Goal: Task Accomplishment & Management: Manage account settings

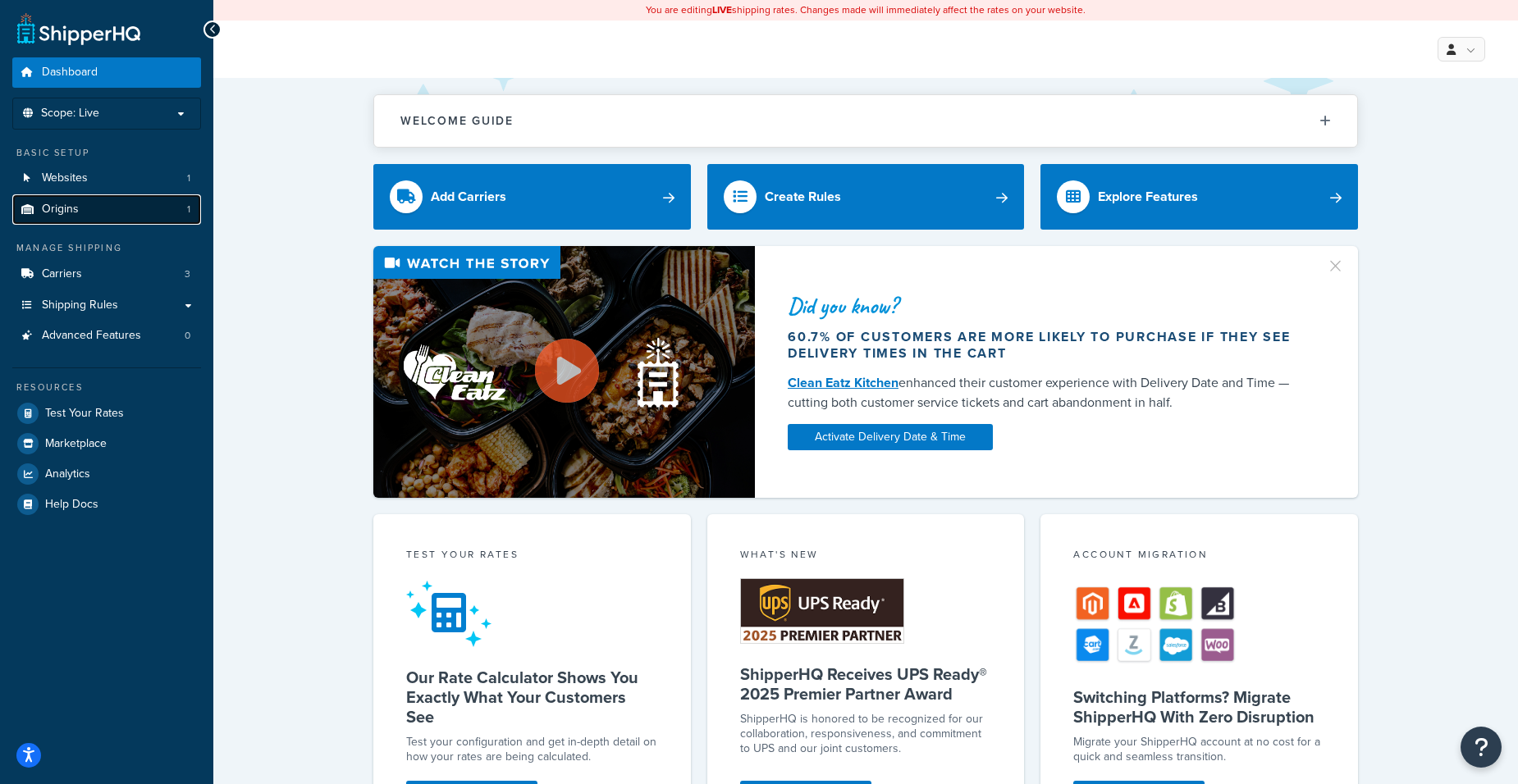
click at [109, 203] on link "Origins 1" at bounding box center [107, 210] width 189 height 31
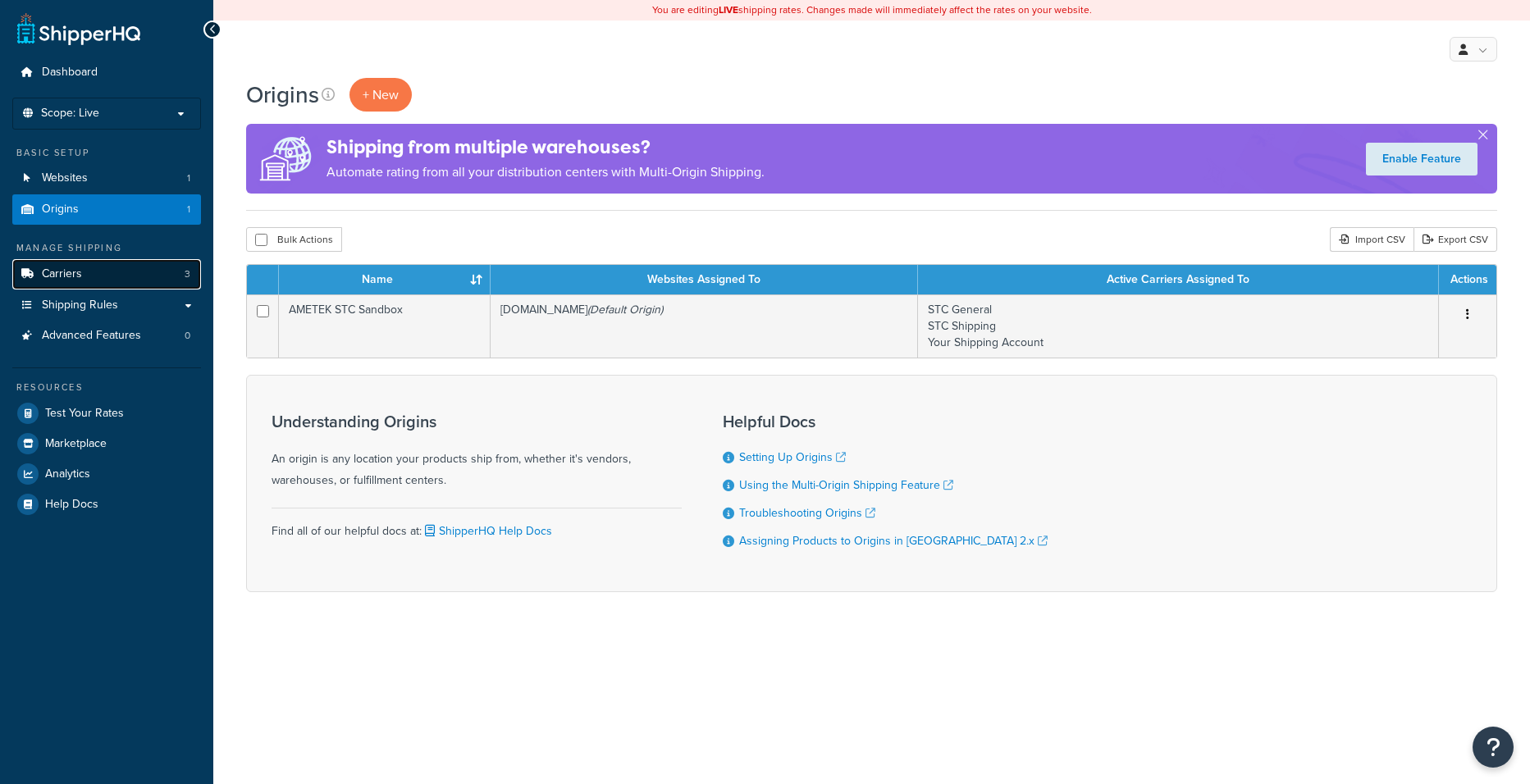
drag, startPoint x: 0, startPoint y: 0, endPoint x: 107, endPoint y: 281, distance: 300.7
click at [107, 281] on link "Carriers 3" at bounding box center [107, 274] width 189 height 31
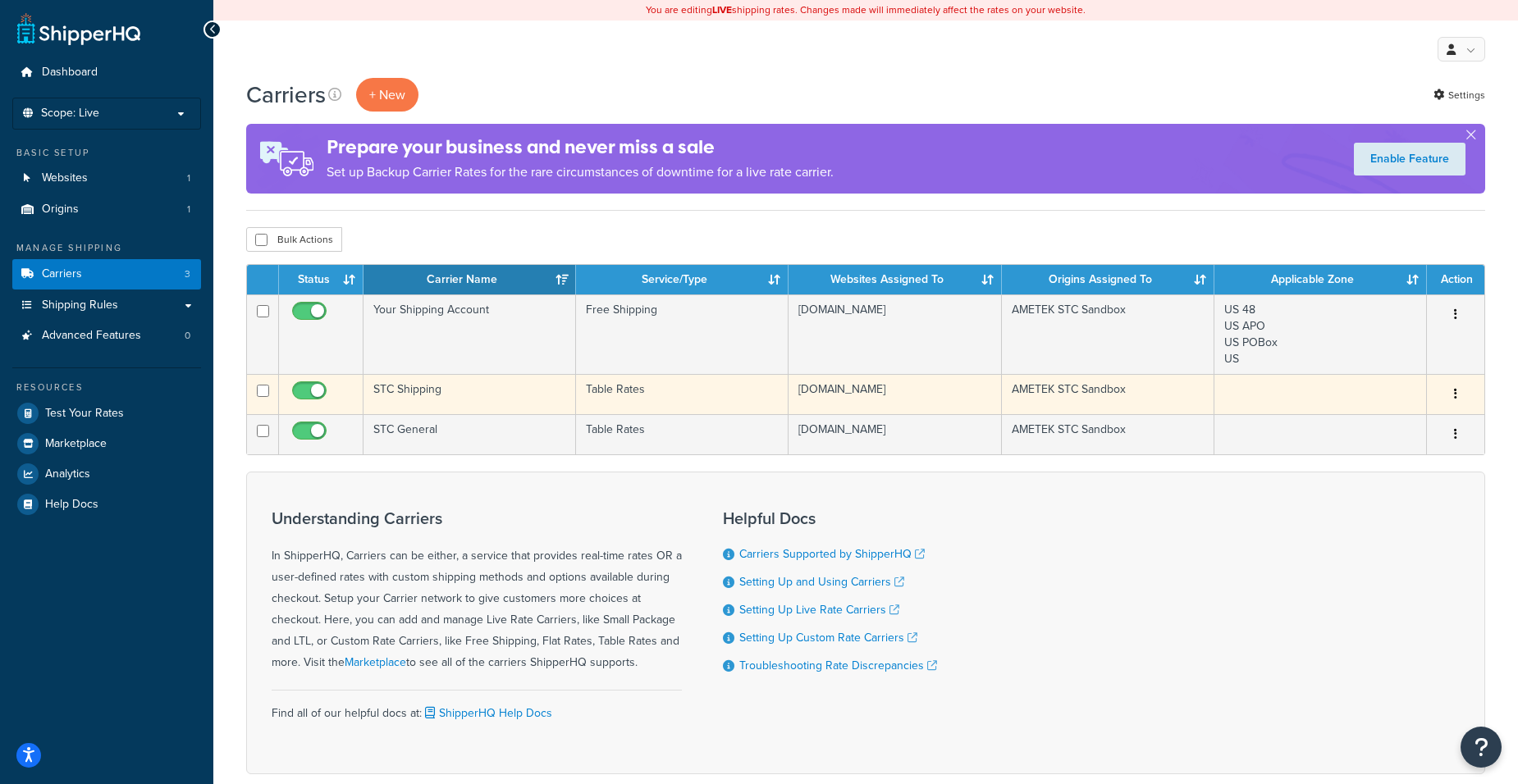
click at [461, 393] on td "STC Shipping" at bounding box center [470, 394] width 213 height 40
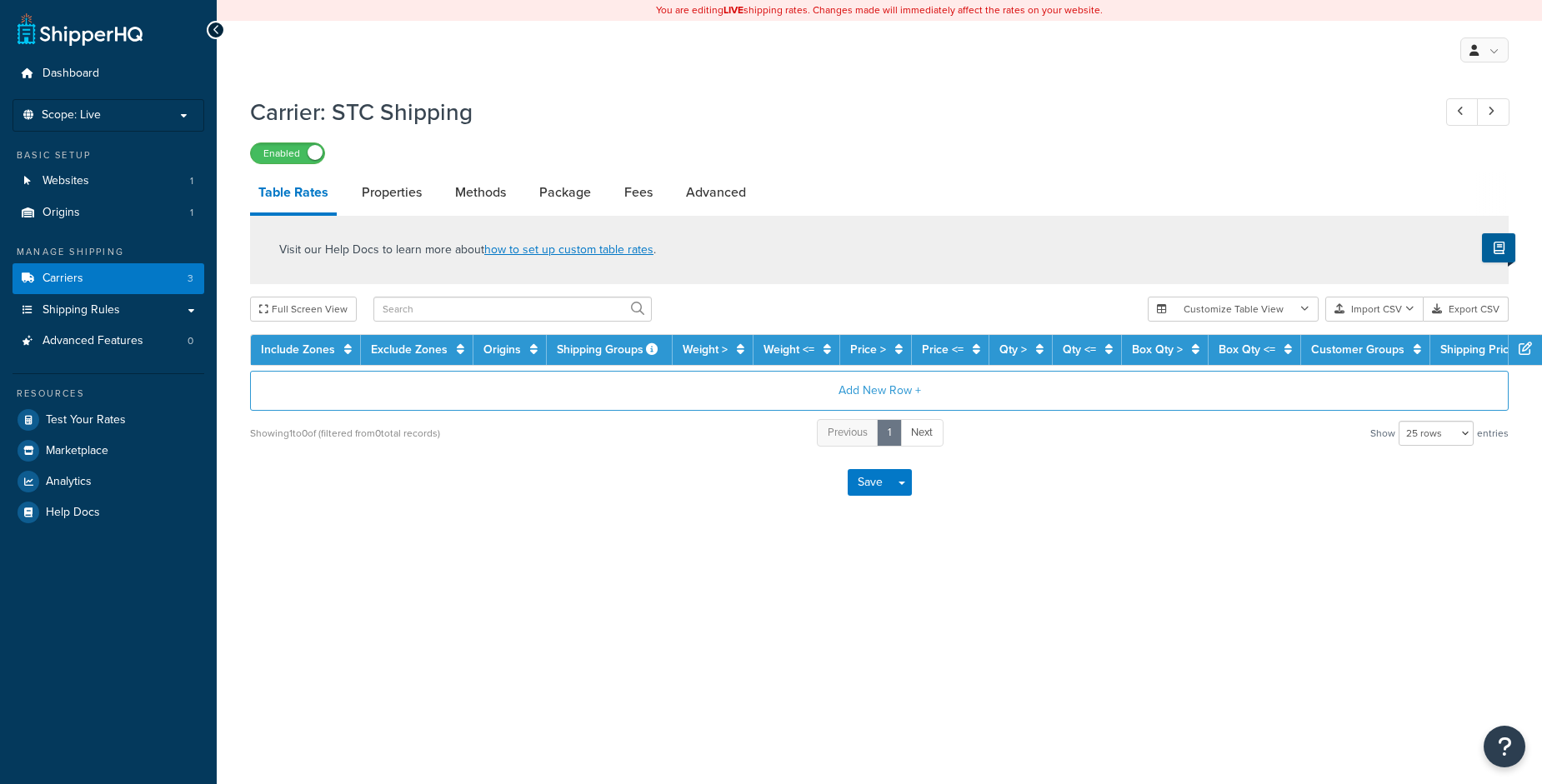
select select "25"
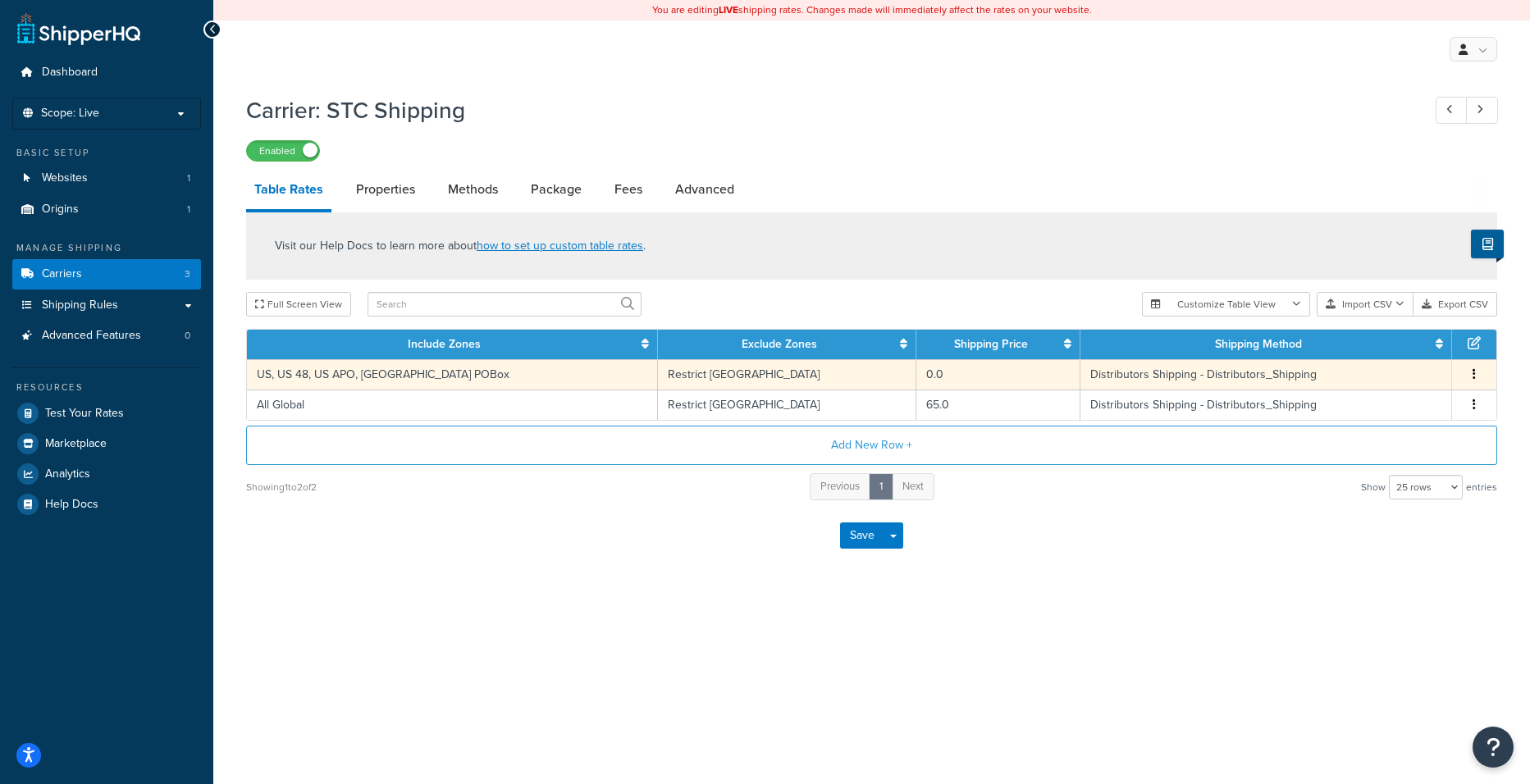
click at [468, 376] on td "US, US 48, US APO, [GEOGRAPHIC_DATA] POBox" at bounding box center [453, 374] width 411 height 31
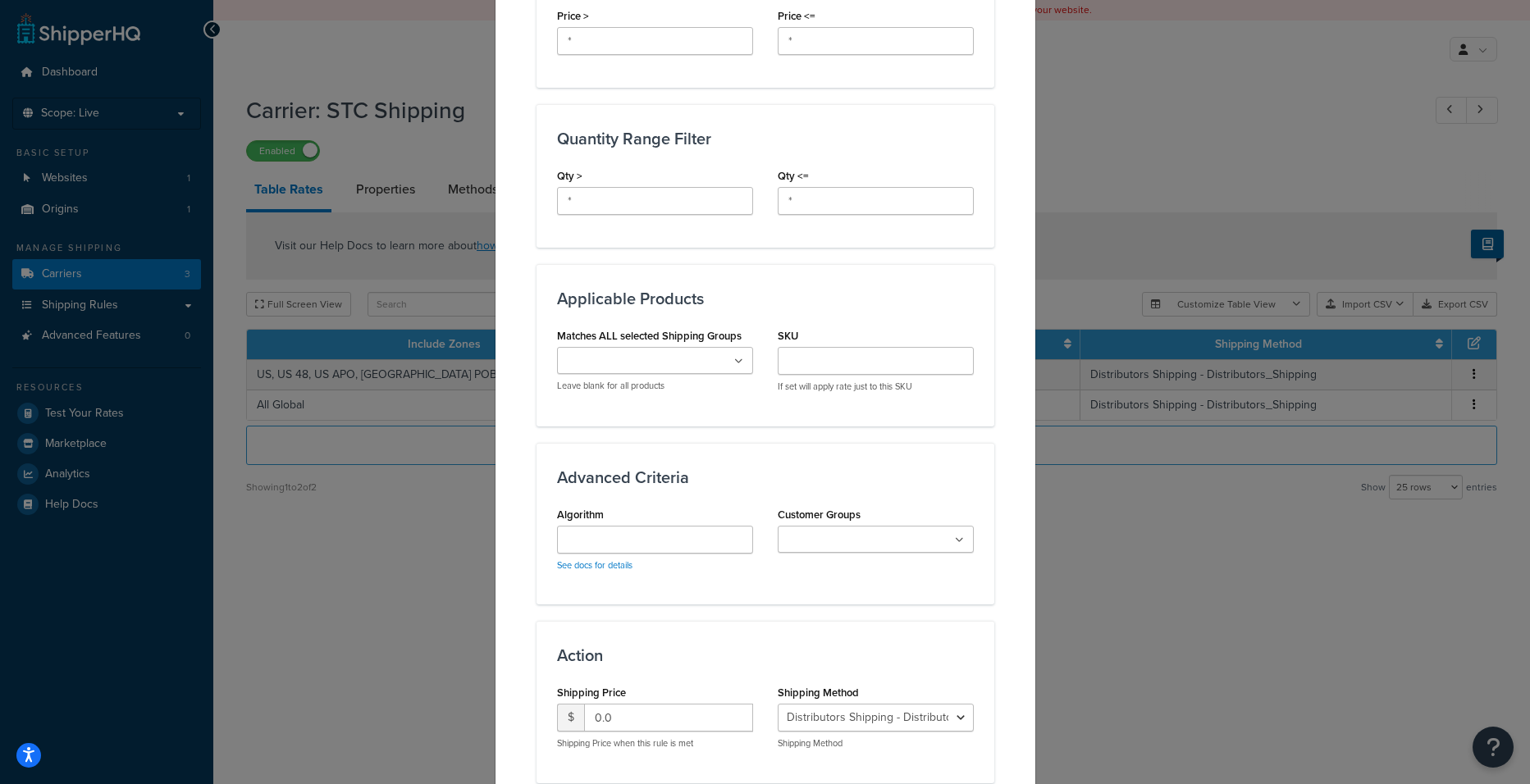
scroll to position [788, 0]
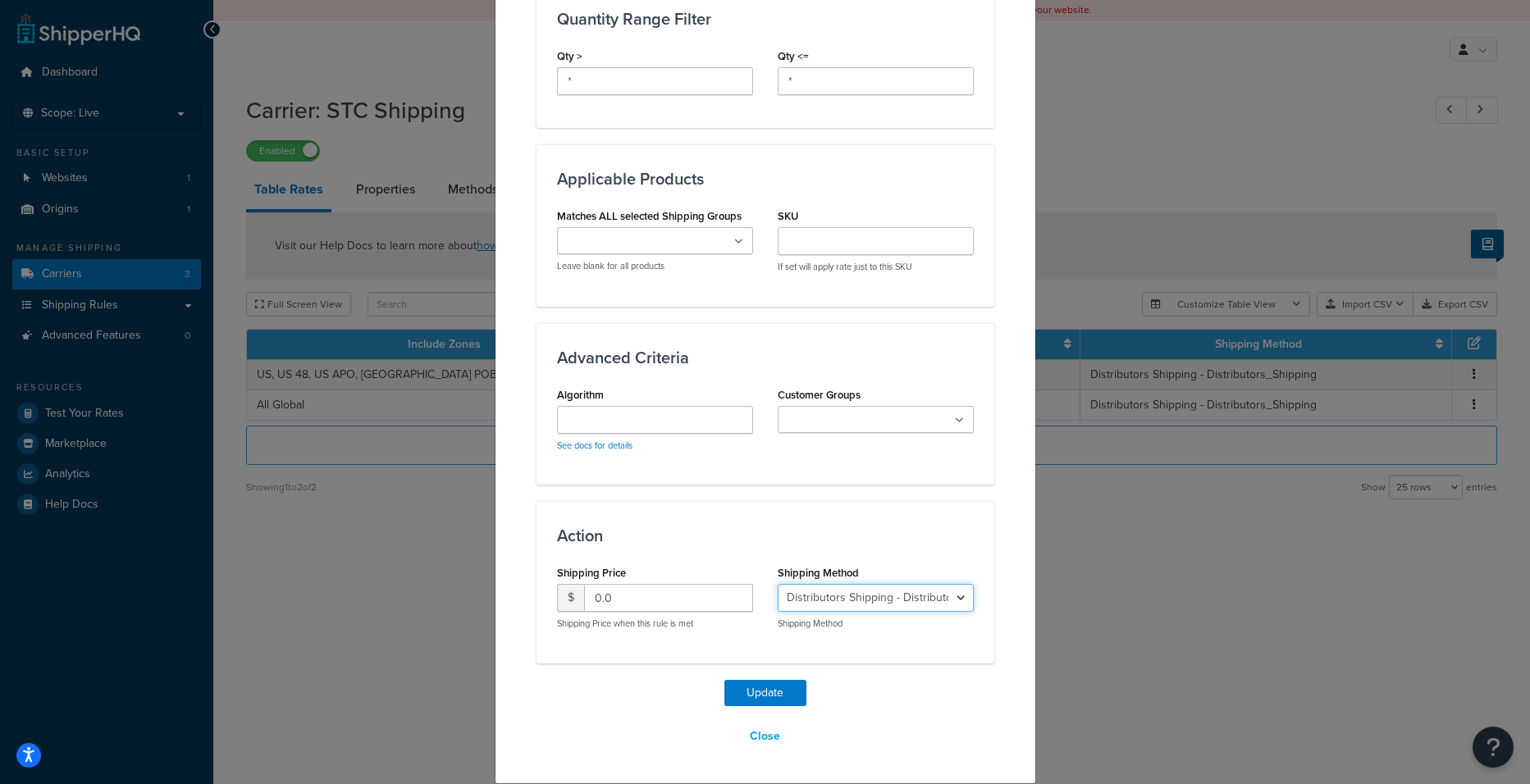
click at [871, 600] on select "Distributors Shipping - Distributors_Shipping" at bounding box center [875, 598] width 196 height 28
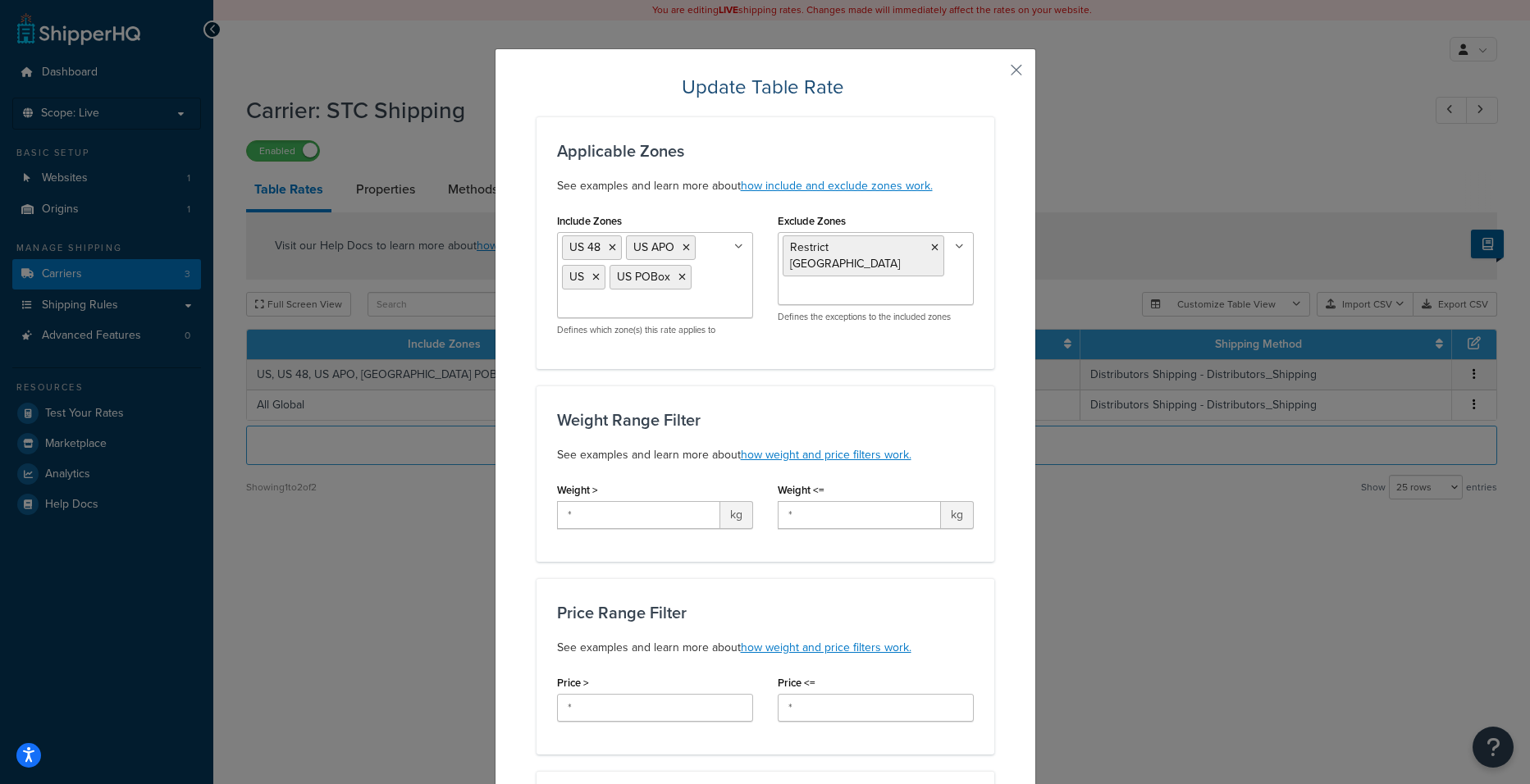
scroll to position [0, 0]
click at [994, 74] on button "button" at bounding box center [992, 76] width 4 height 4
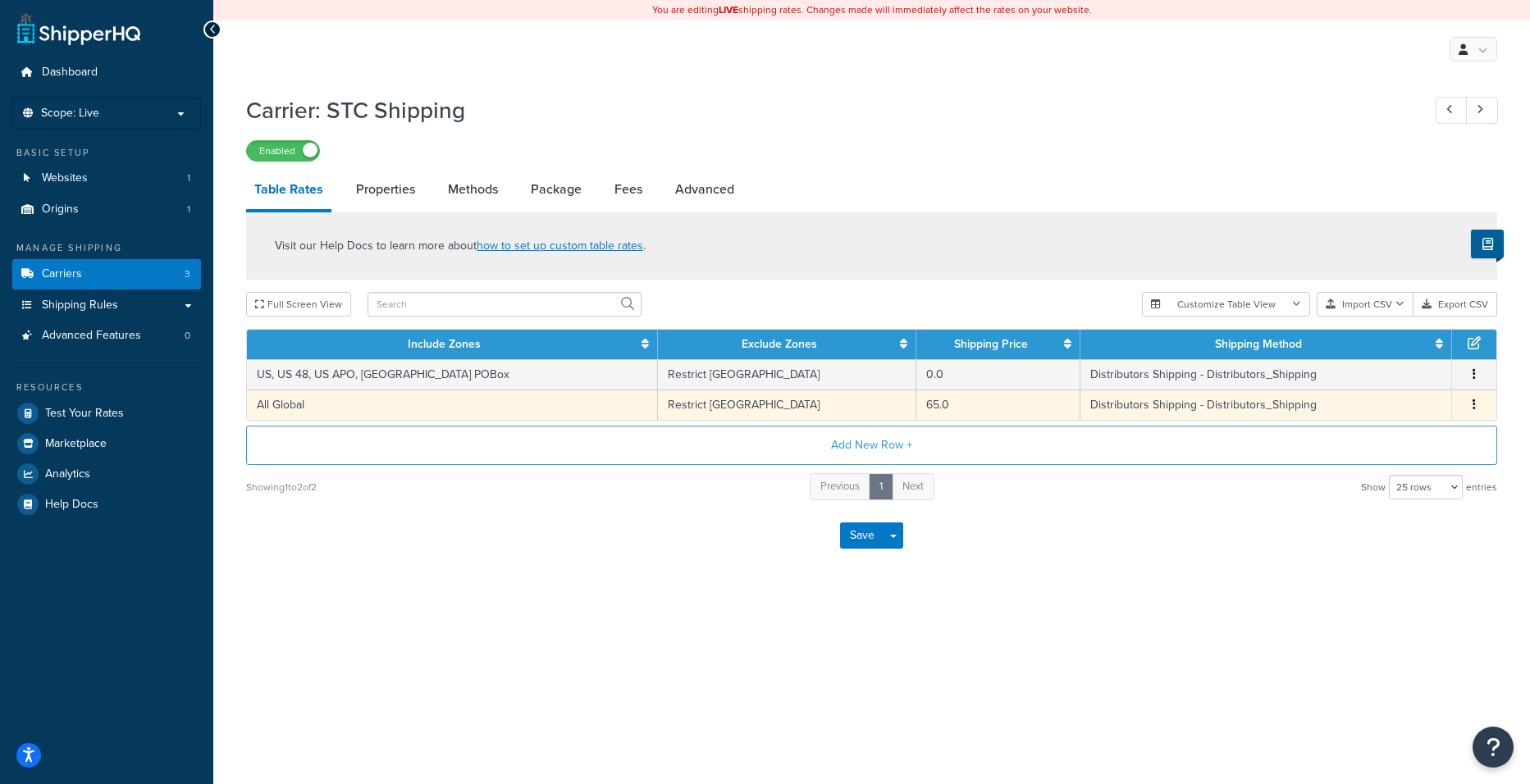
click at [917, 403] on td "65.0" at bounding box center [999, 405] width 164 height 31
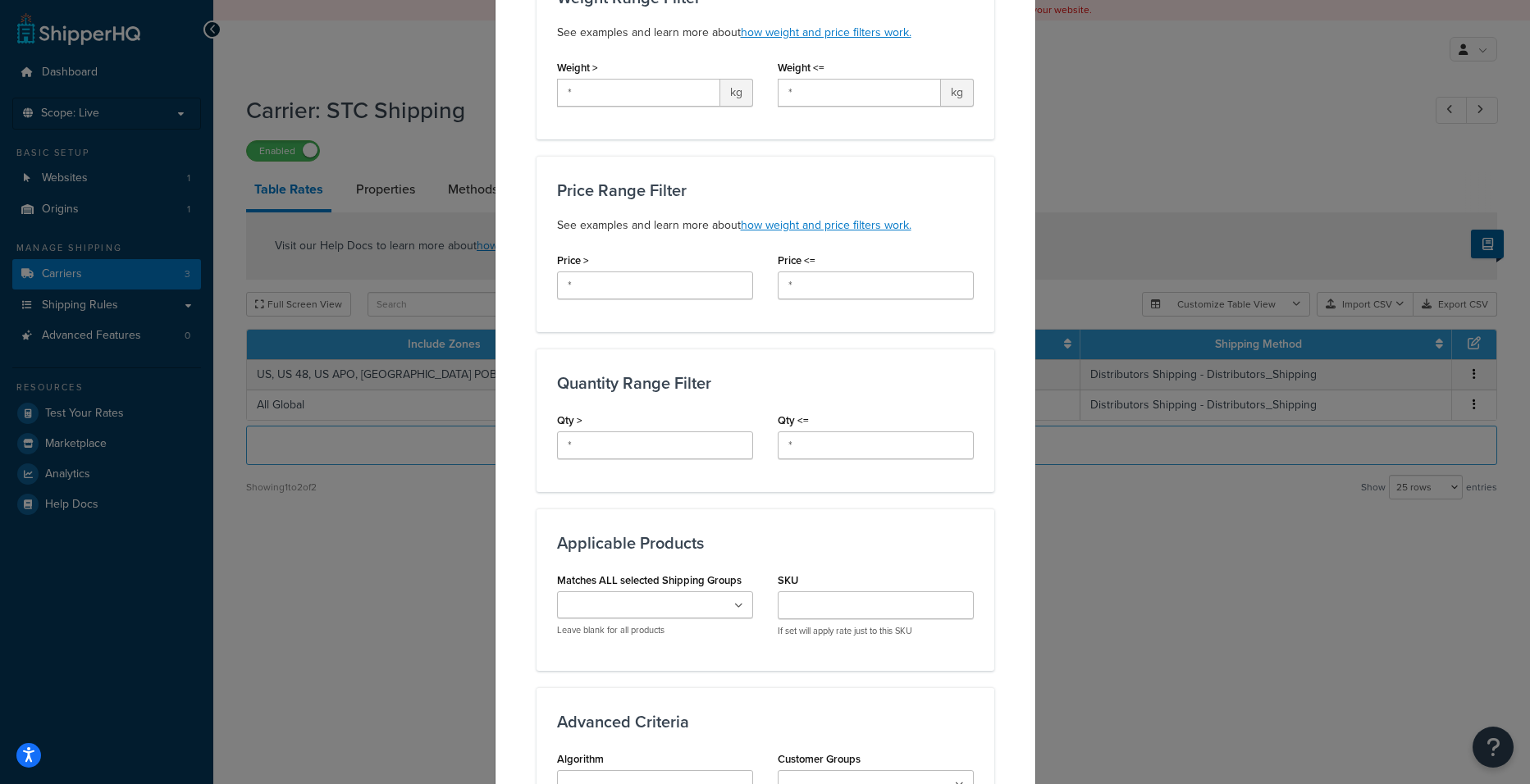
scroll to position [758, 0]
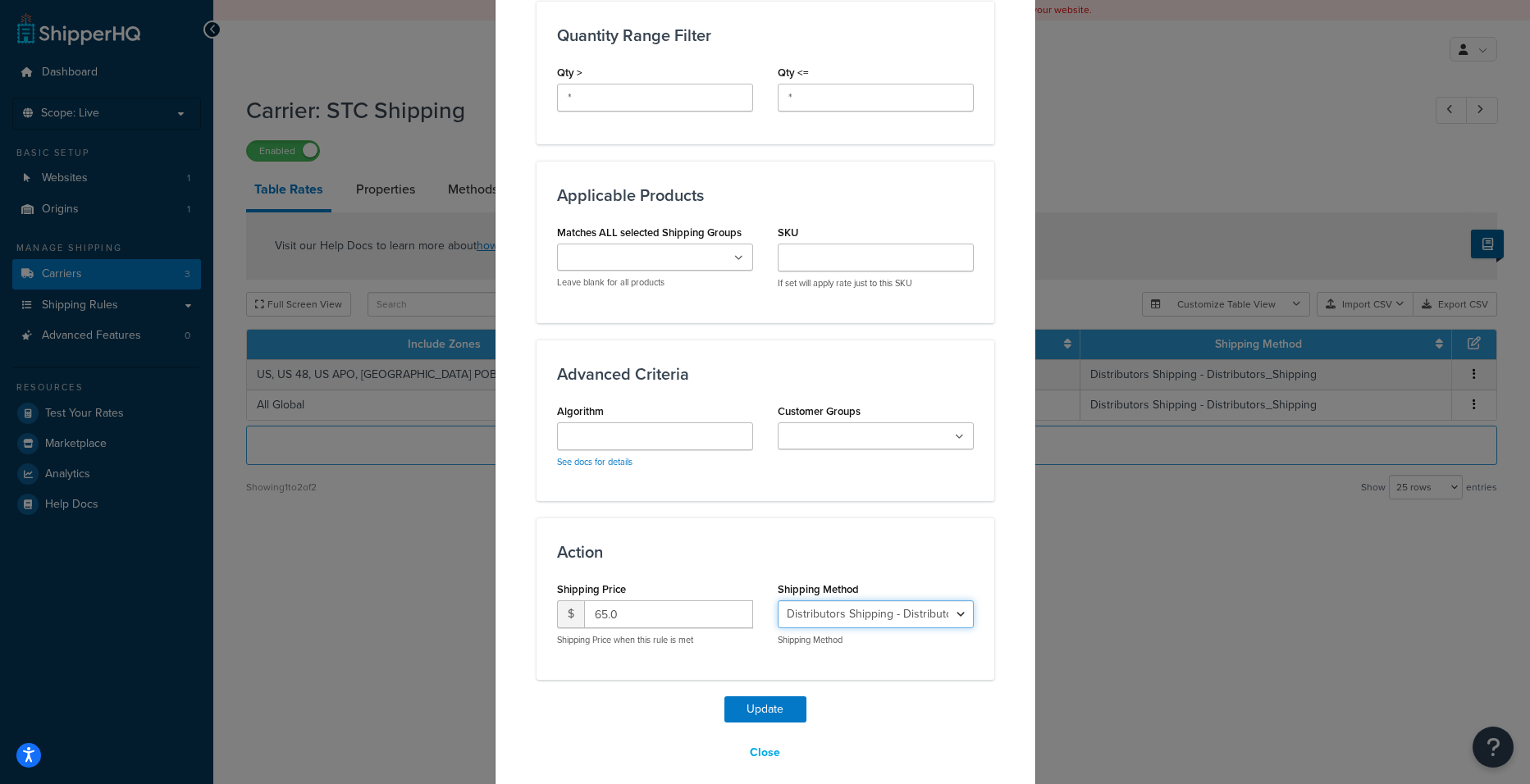
click at [869, 601] on select "Distributors Shipping - Distributors_Shipping" at bounding box center [875, 614] width 196 height 28
click at [711, 601] on input "65.0" at bounding box center [669, 614] width 169 height 28
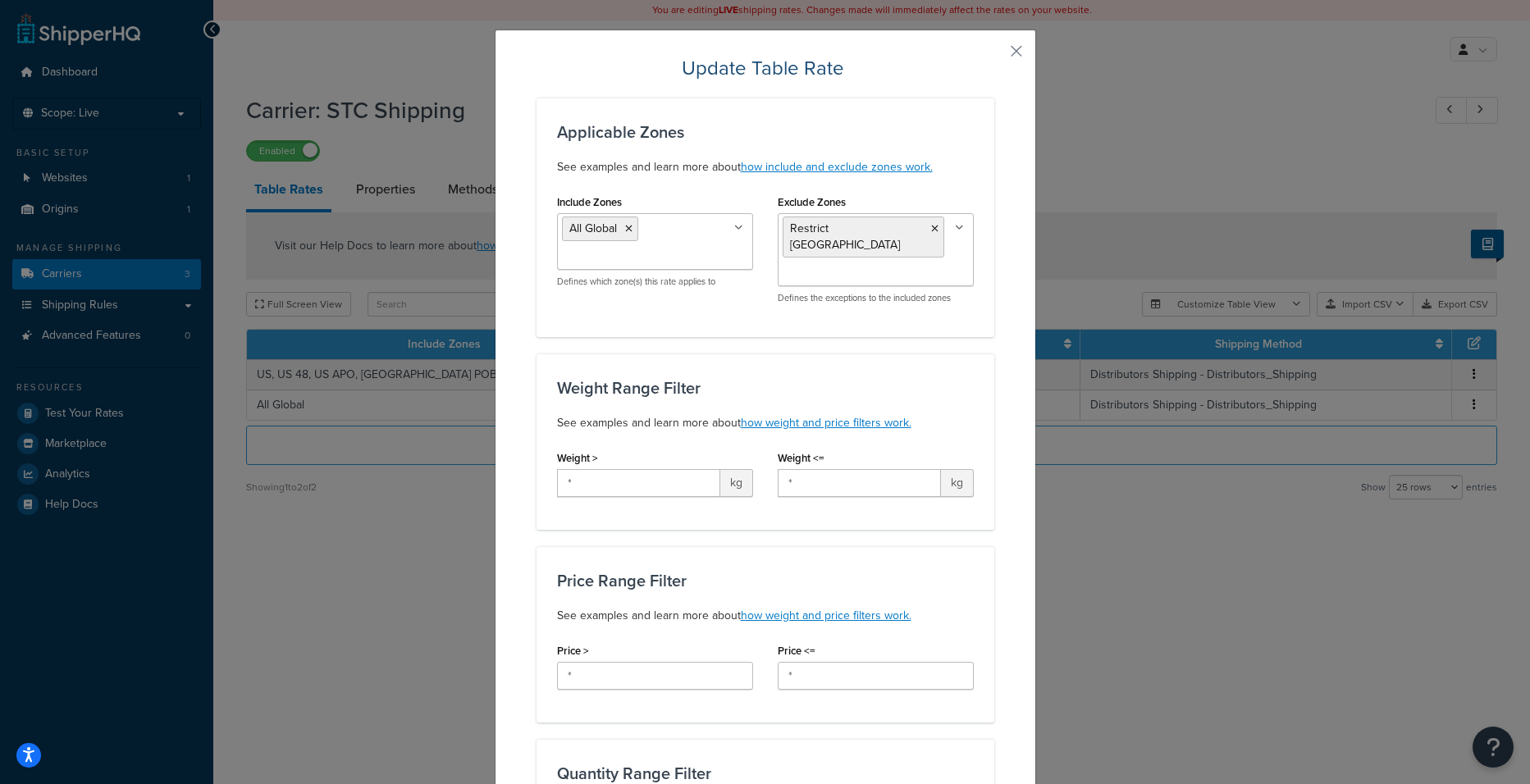
scroll to position [0, 0]
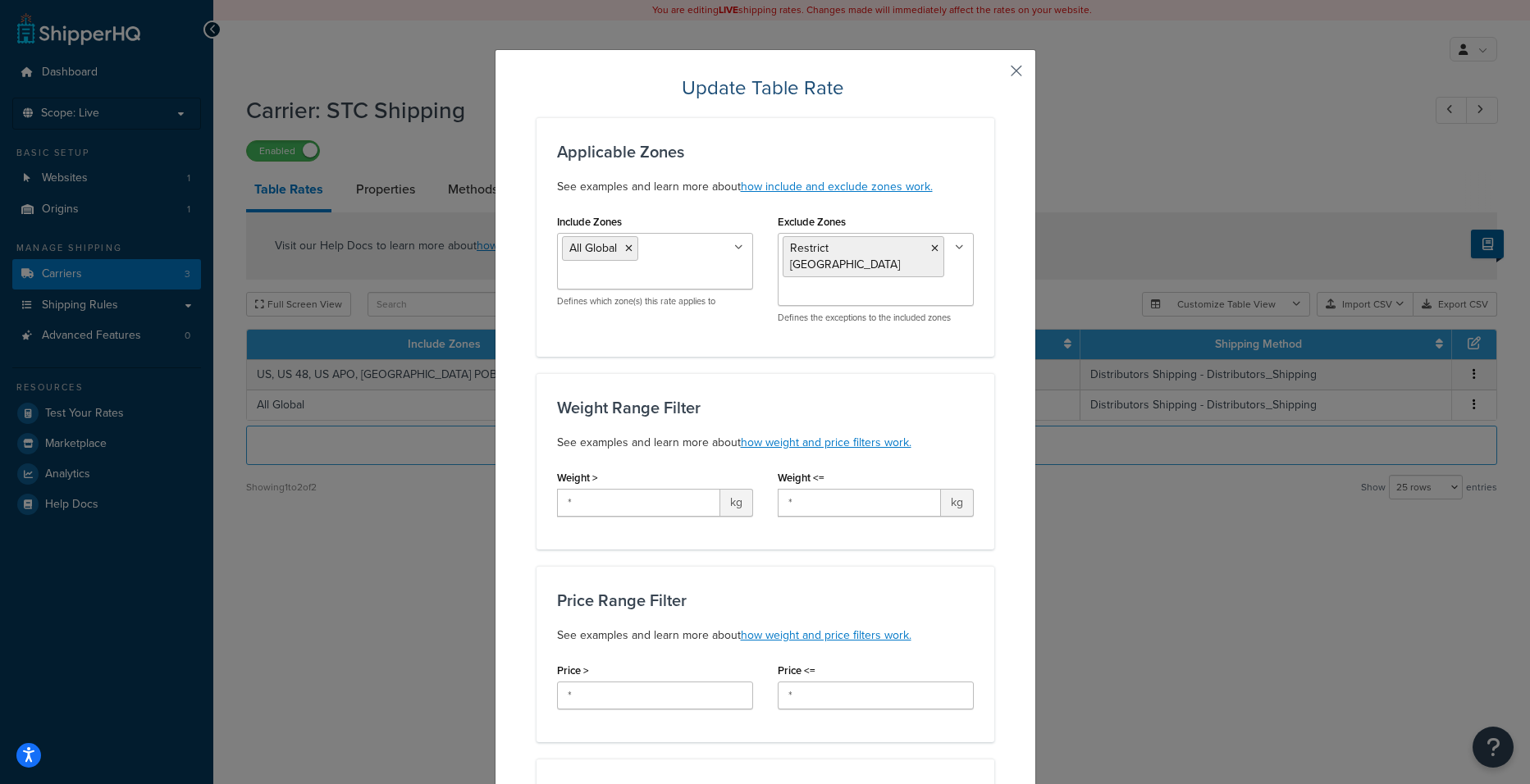
type input "67"
click at [994, 74] on button "button" at bounding box center [992, 76] width 4 height 4
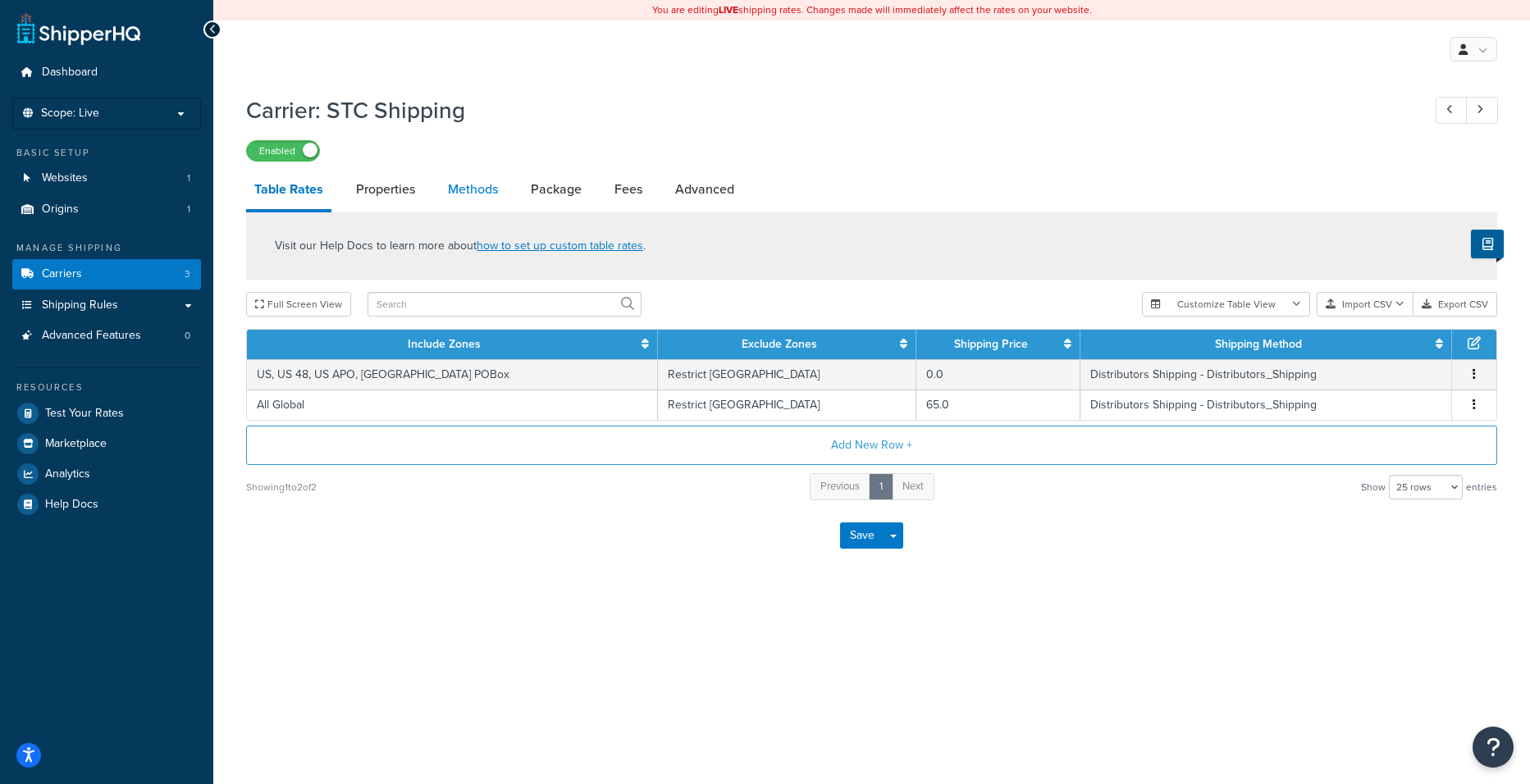
click at [479, 192] on link "Methods" at bounding box center [474, 189] width 67 height 39
select select "25"
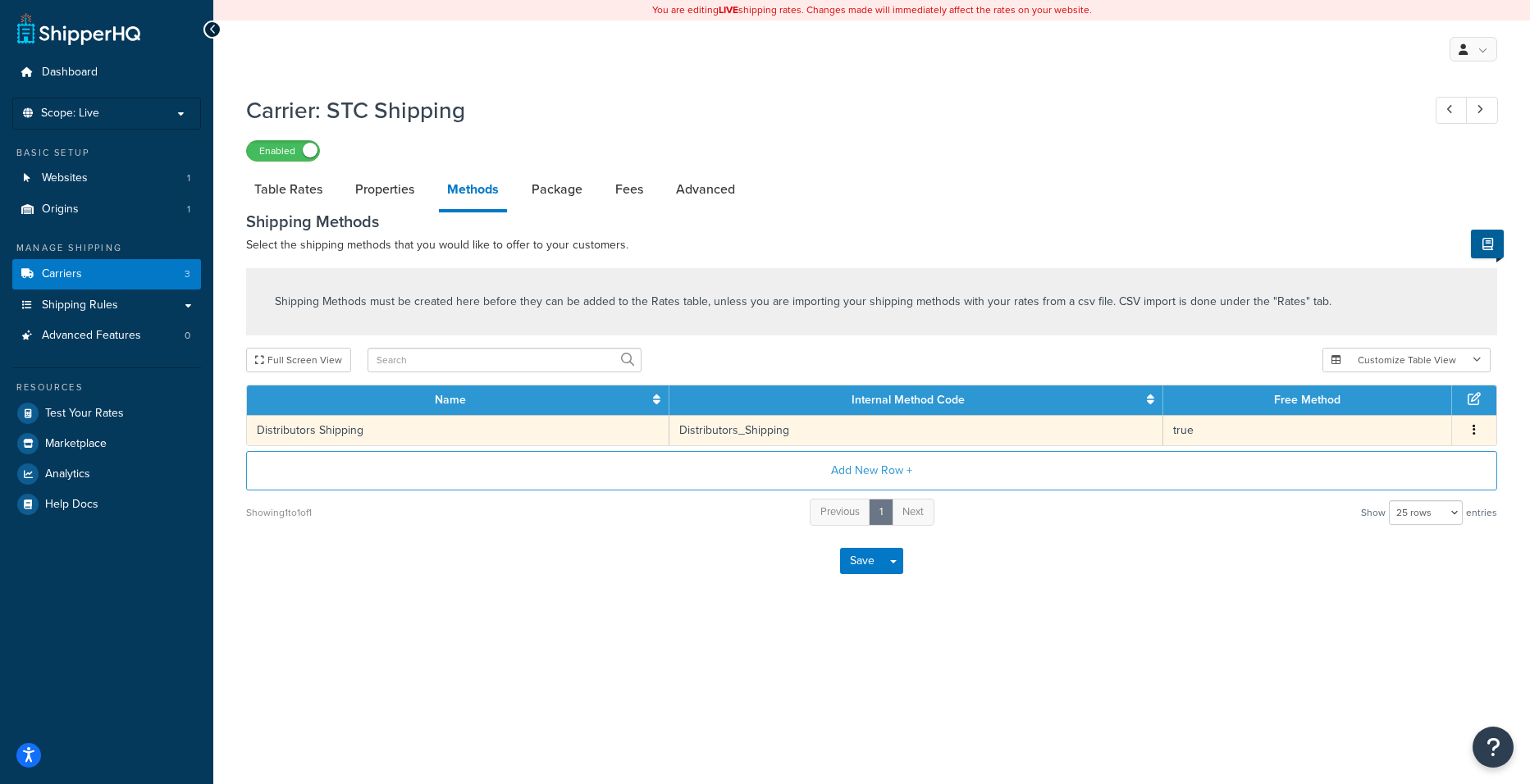
click at [537, 434] on td "Distributors Shipping" at bounding box center [458, 431] width 422 height 31
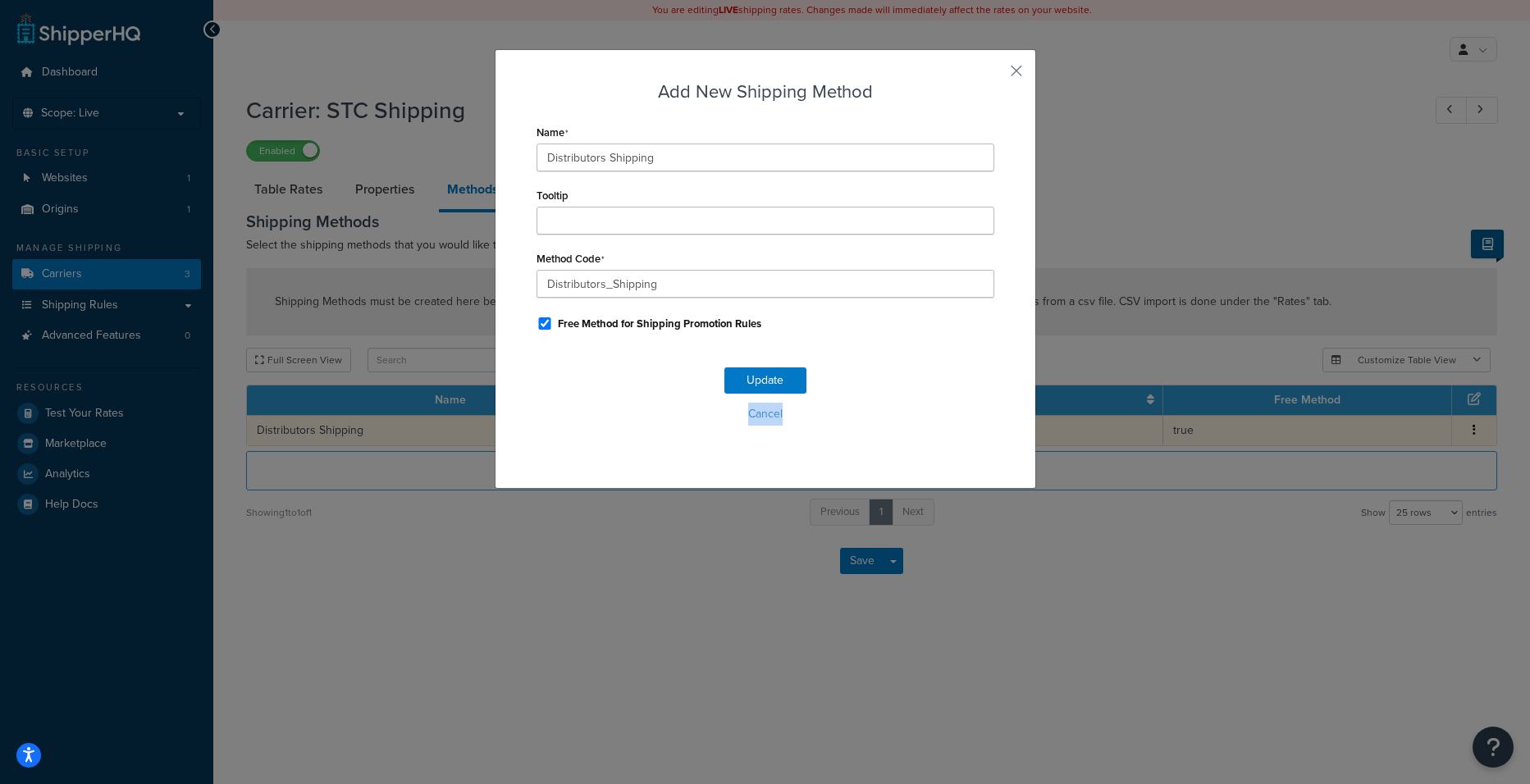
click at [537, 434] on div "Update Cancel" at bounding box center [765, 400] width 457 height 108
click at [537, 434] on div "Update Cancel" at bounding box center [765, 400] width 457 height 108
click at [994, 74] on button "button" at bounding box center [992, 76] width 4 height 4
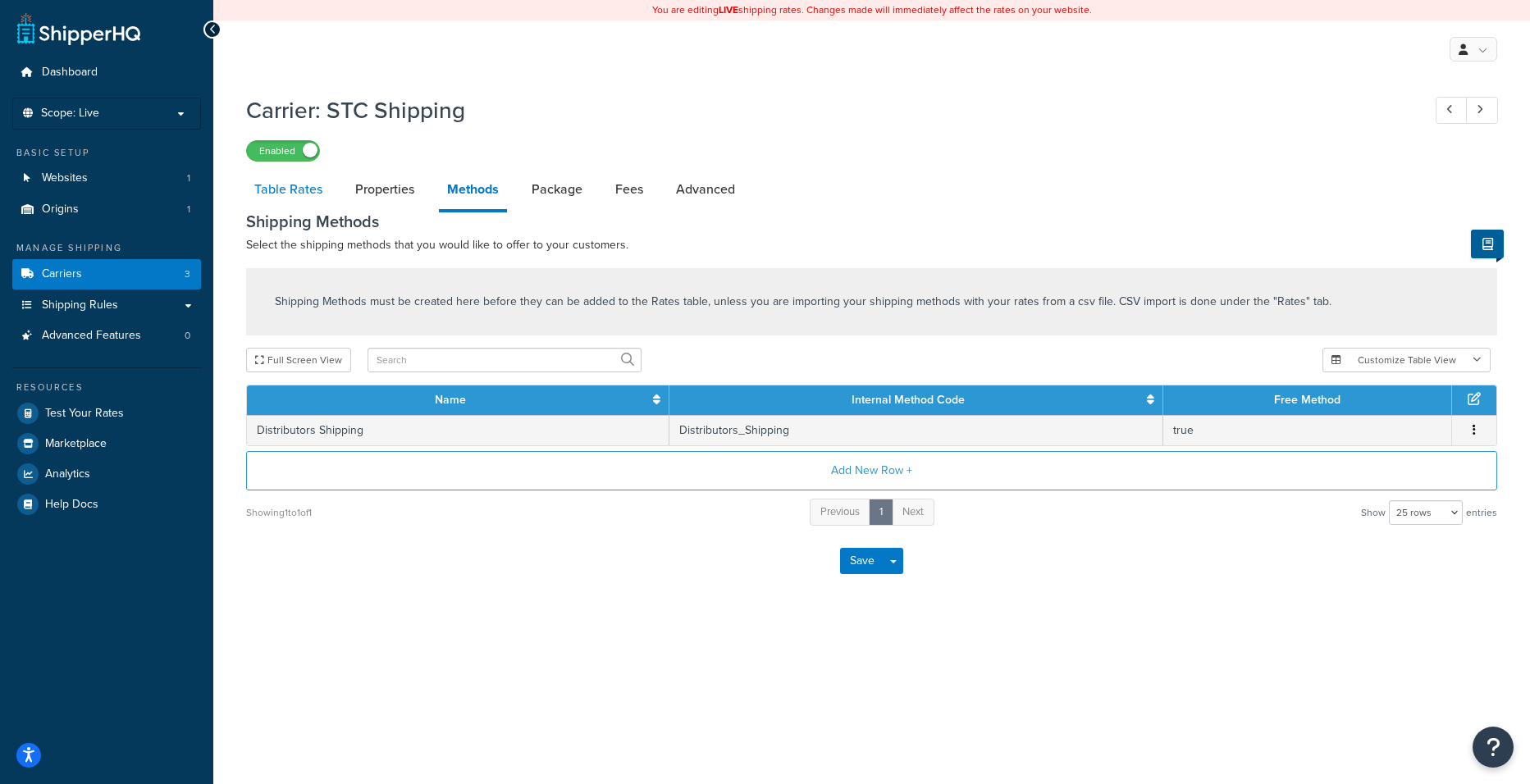
click at [308, 194] on link "Table Rates" at bounding box center [288, 189] width 84 height 39
select select "25"
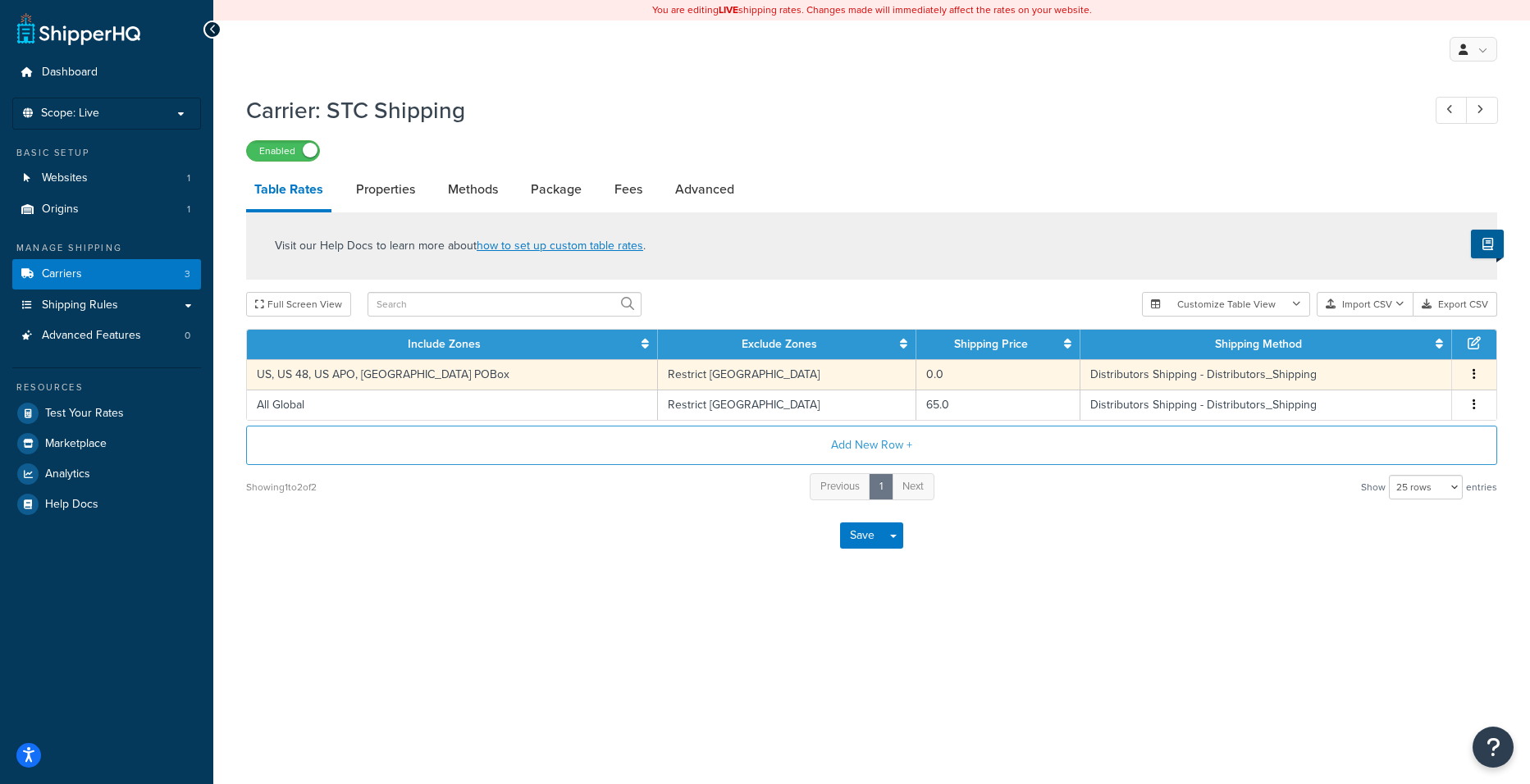
click at [1081, 382] on td "Distributors Shipping - Distributors_Shipping" at bounding box center [1266, 374] width 372 height 31
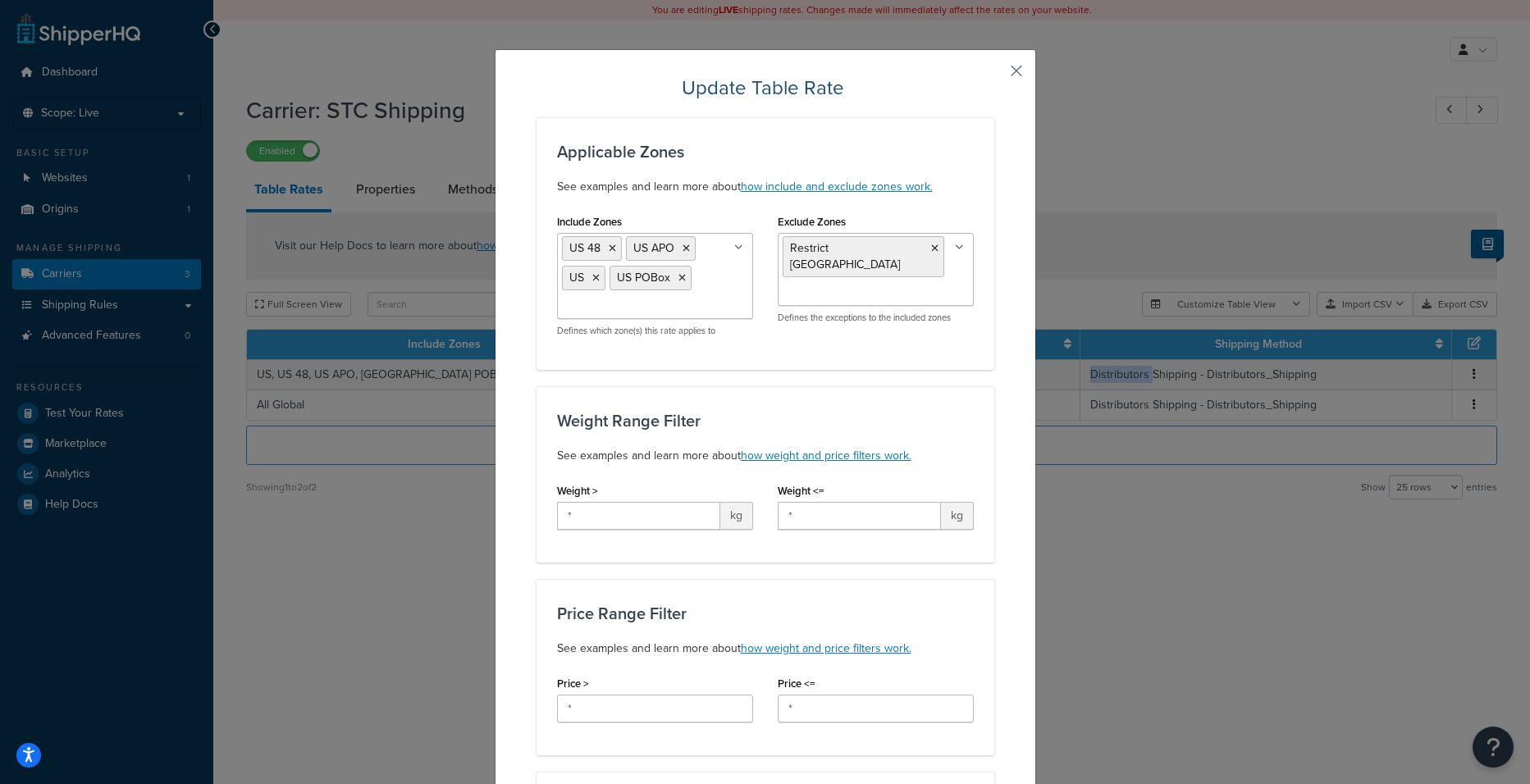
click at [994, 74] on button "button" at bounding box center [992, 76] width 4 height 4
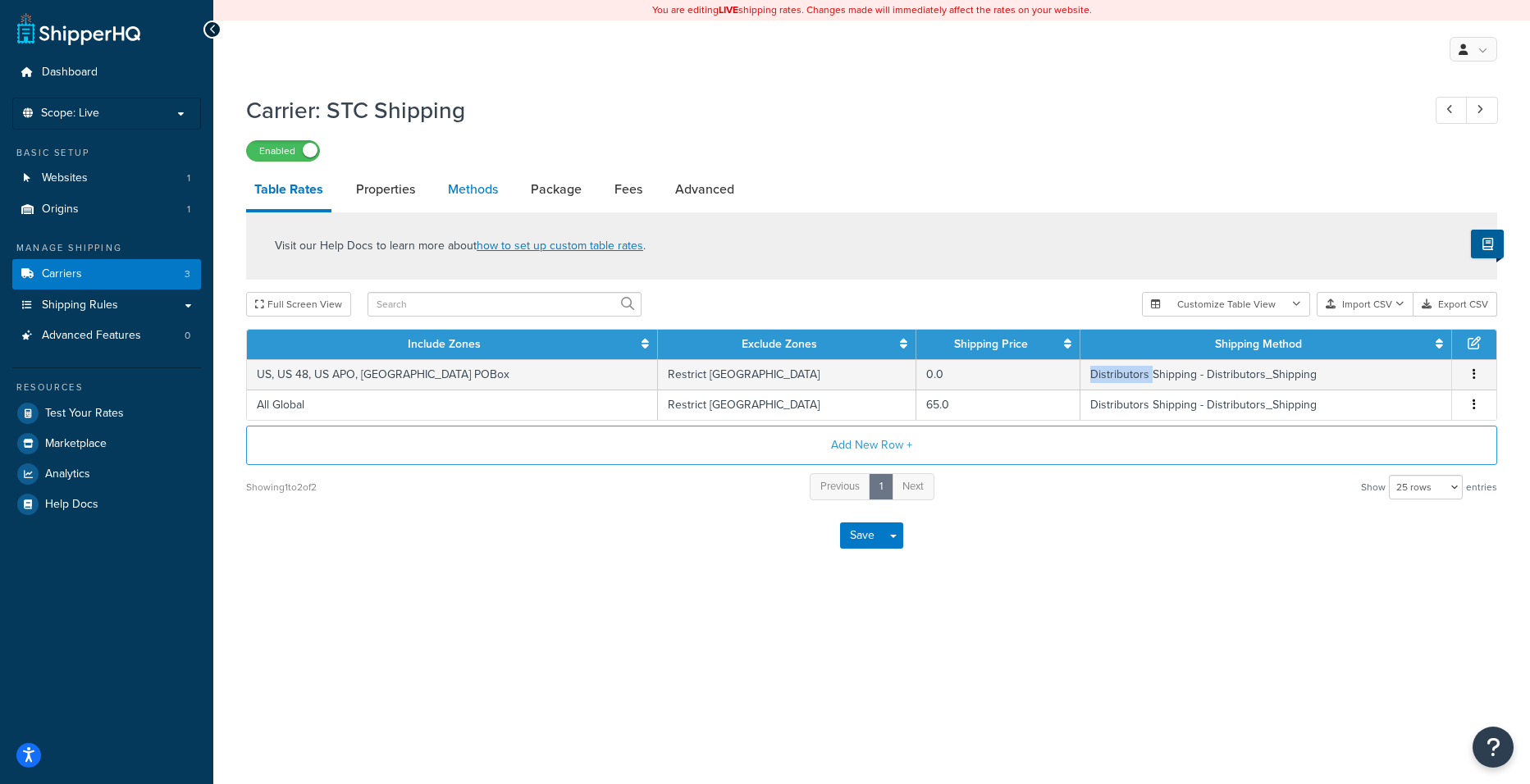
click at [486, 189] on link "Methods" at bounding box center [474, 189] width 67 height 39
select select "25"
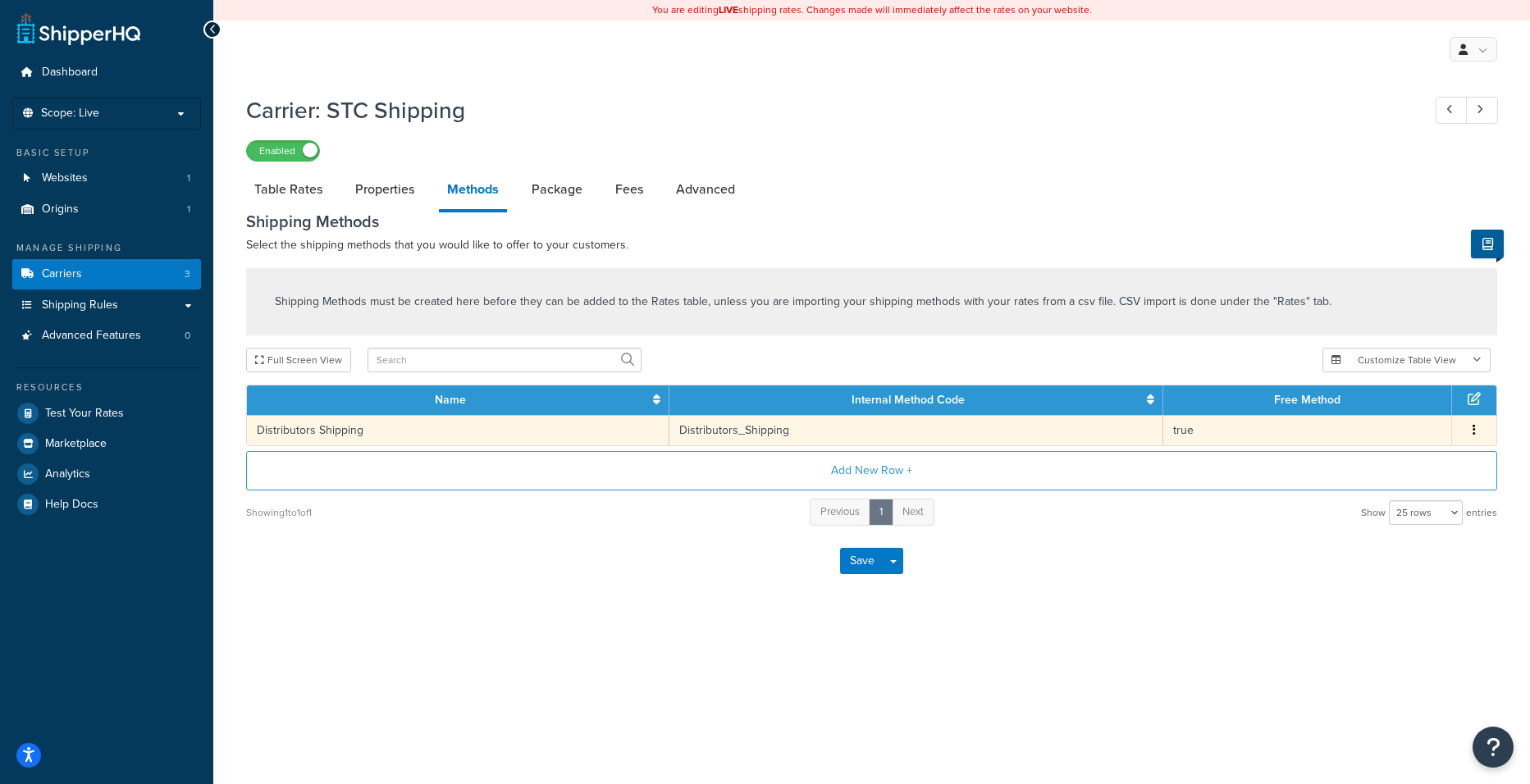
click at [708, 430] on td "Distributors_Shipping" at bounding box center [916, 431] width 494 height 31
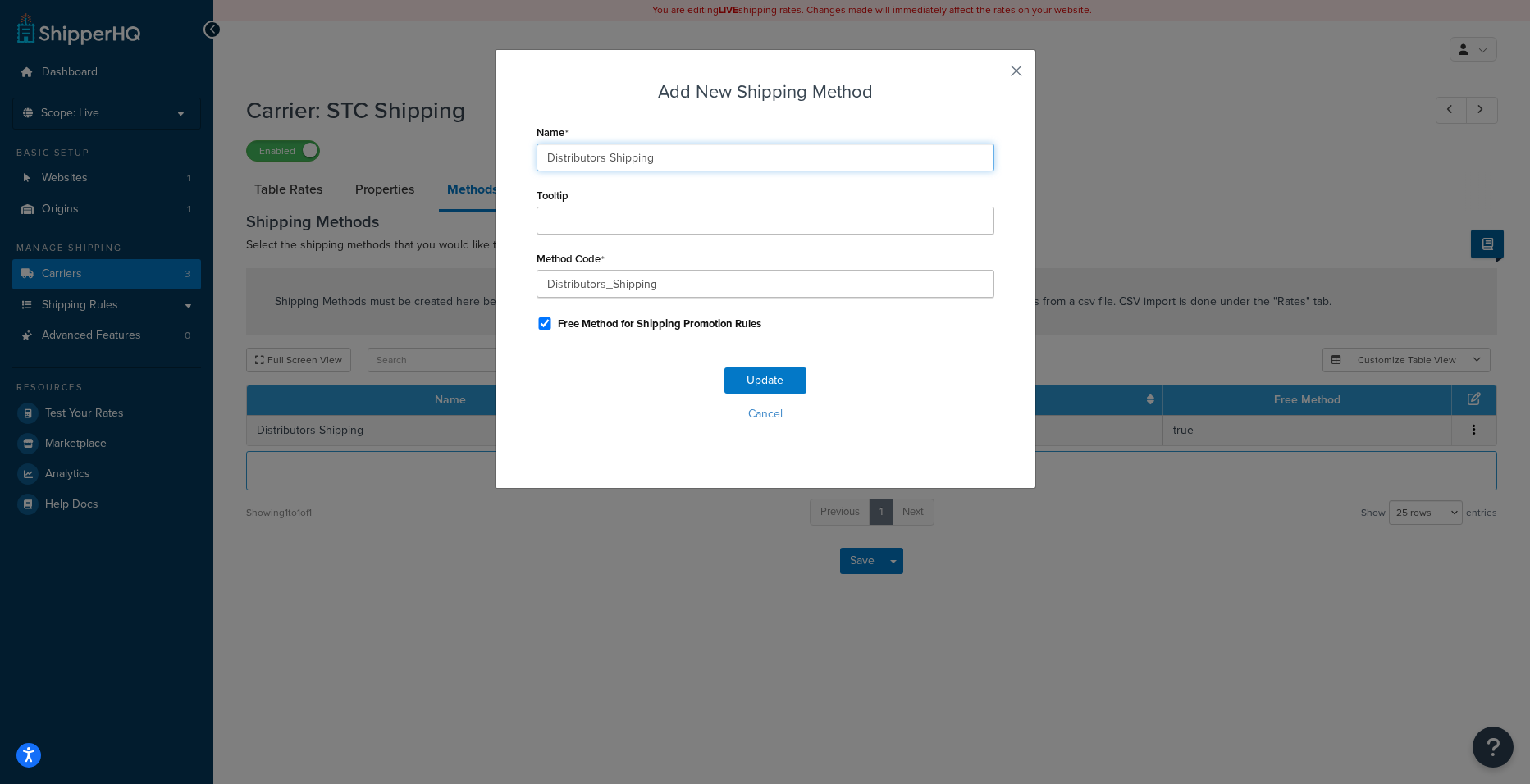
drag, startPoint x: 666, startPoint y: 163, endPoint x: 469, endPoint y: 158, distance: 197.1
click at [469, 158] on div "Add New Shipping Method Name Distributors Shipping Tooltip Method Code Distribu…" at bounding box center [765, 392] width 1530 height 784
type input "Shipping"
drag, startPoint x: 607, startPoint y: 283, endPoint x: 417, endPoint y: 270, distance: 190.4
click at [417, 270] on div "Add New Shipping Method Name Shipping Tooltip Method Code Distributors_Shipping…" at bounding box center [765, 392] width 1530 height 784
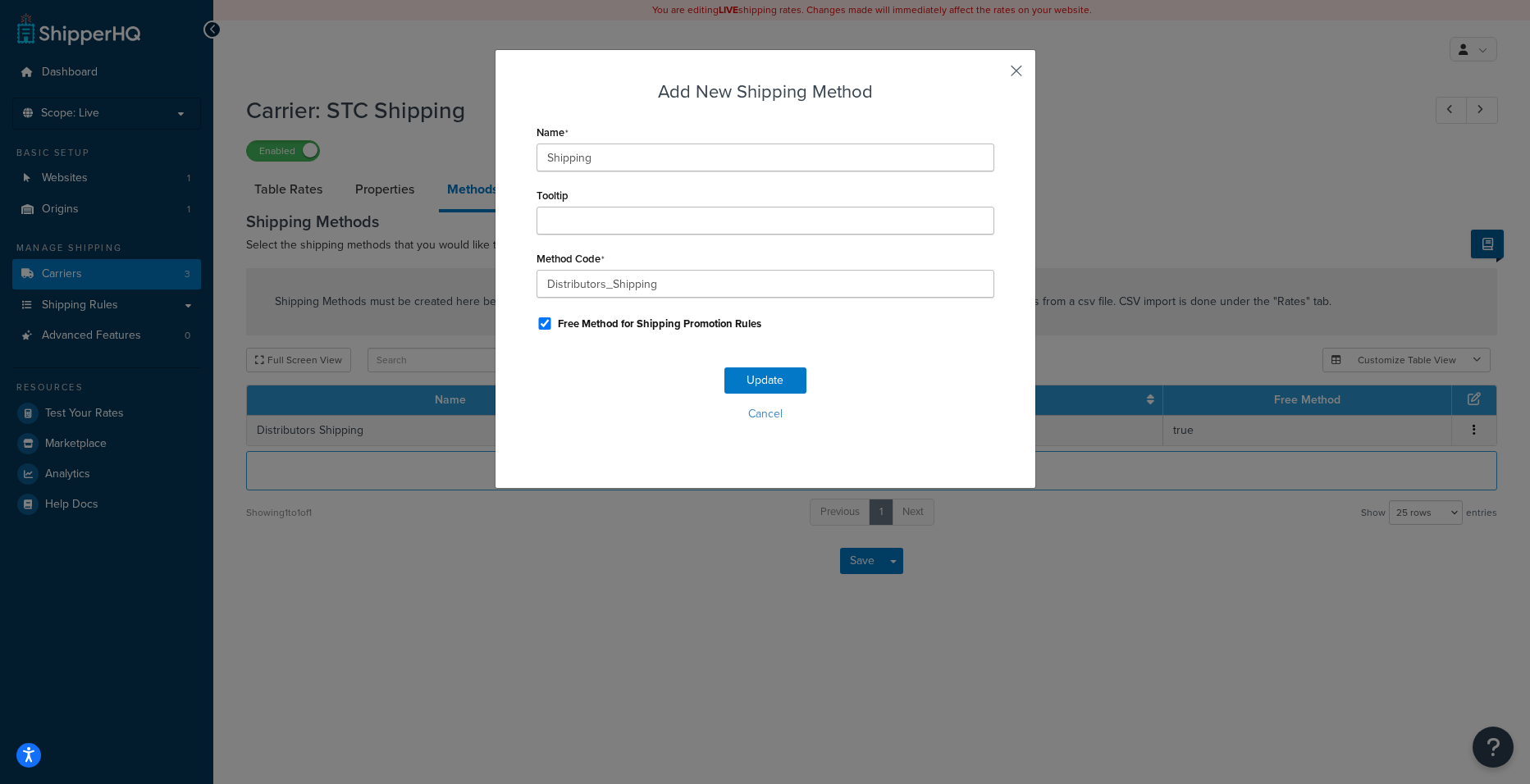
click at [994, 74] on button "button" at bounding box center [992, 76] width 4 height 4
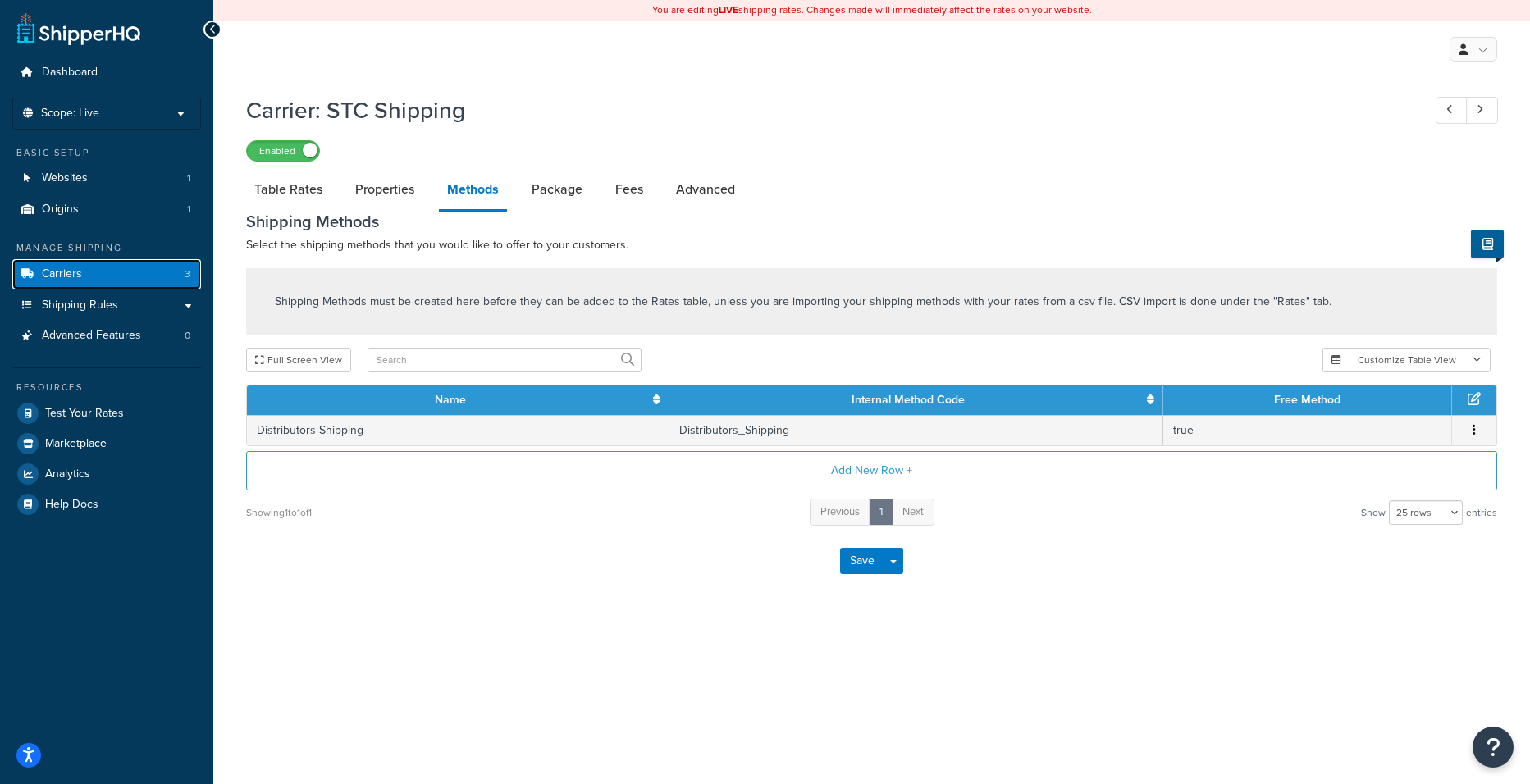
click at [141, 280] on link "Carriers 3" at bounding box center [107, 274] width 189 height 31
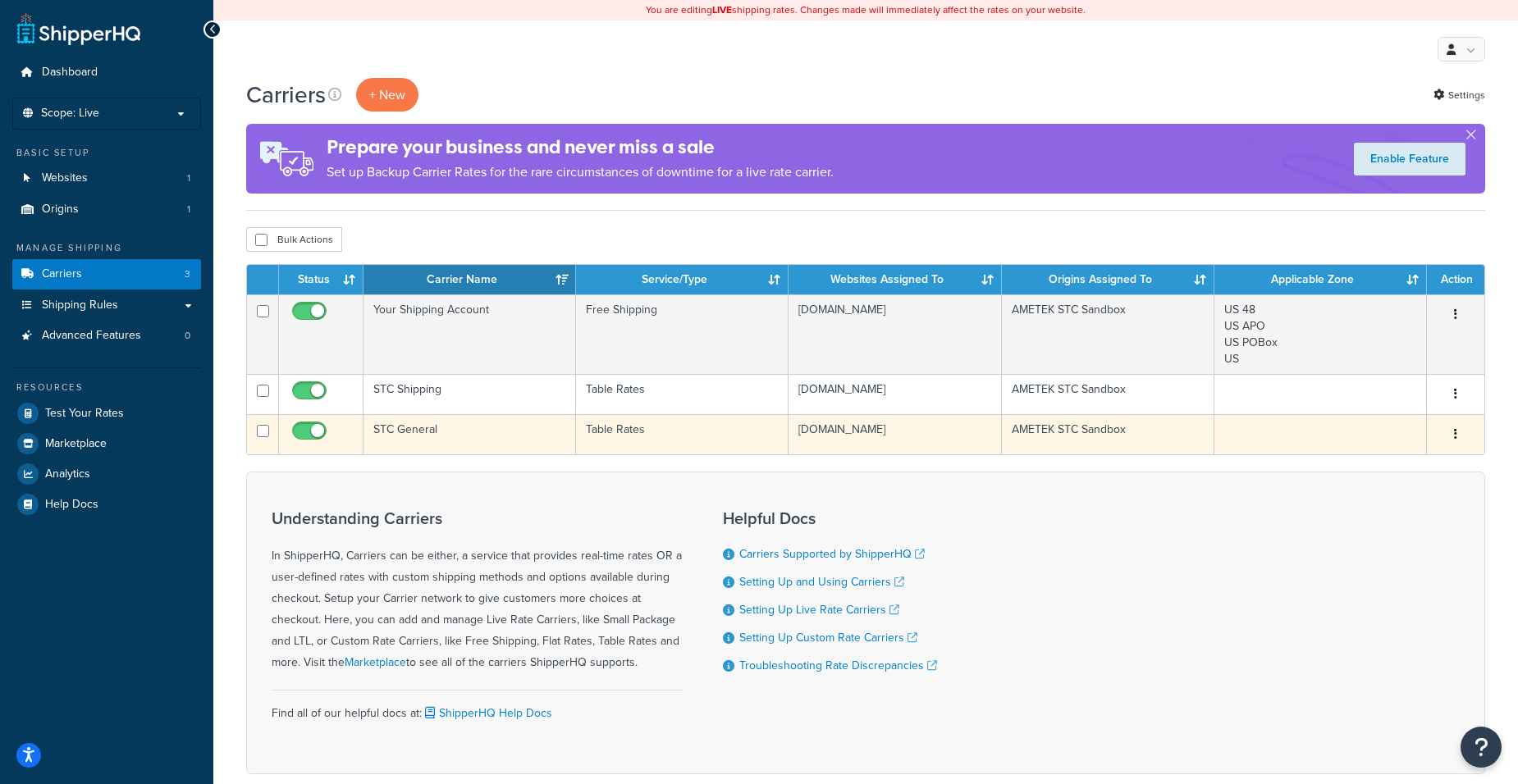
click at [423, 442] on td "STC General" at bounding box center [470, 434] width 213 height 40
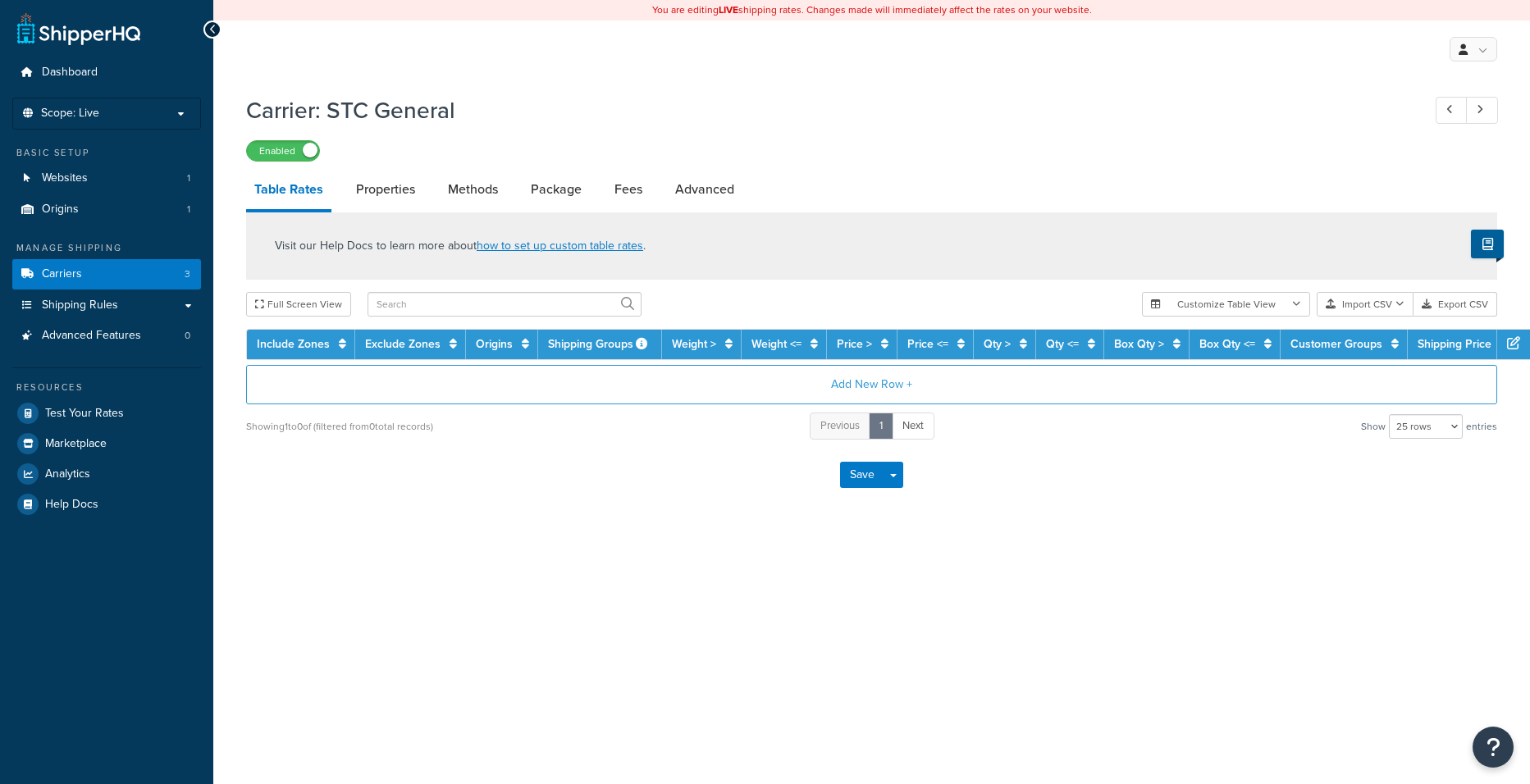
select select "25"
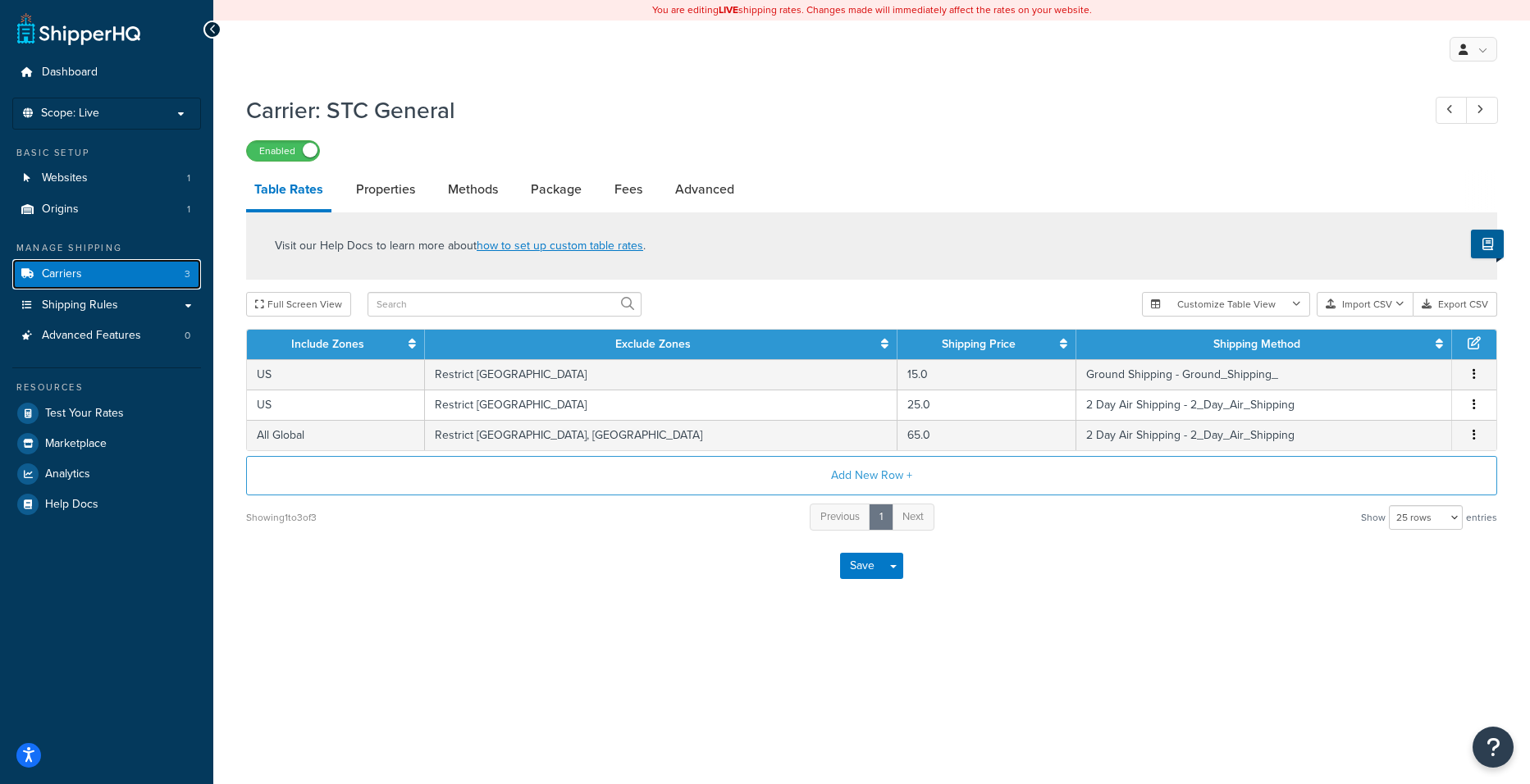
click at [140, 278] on link "Carriers 3" at bounding box center [107, 274] width 189 height 31
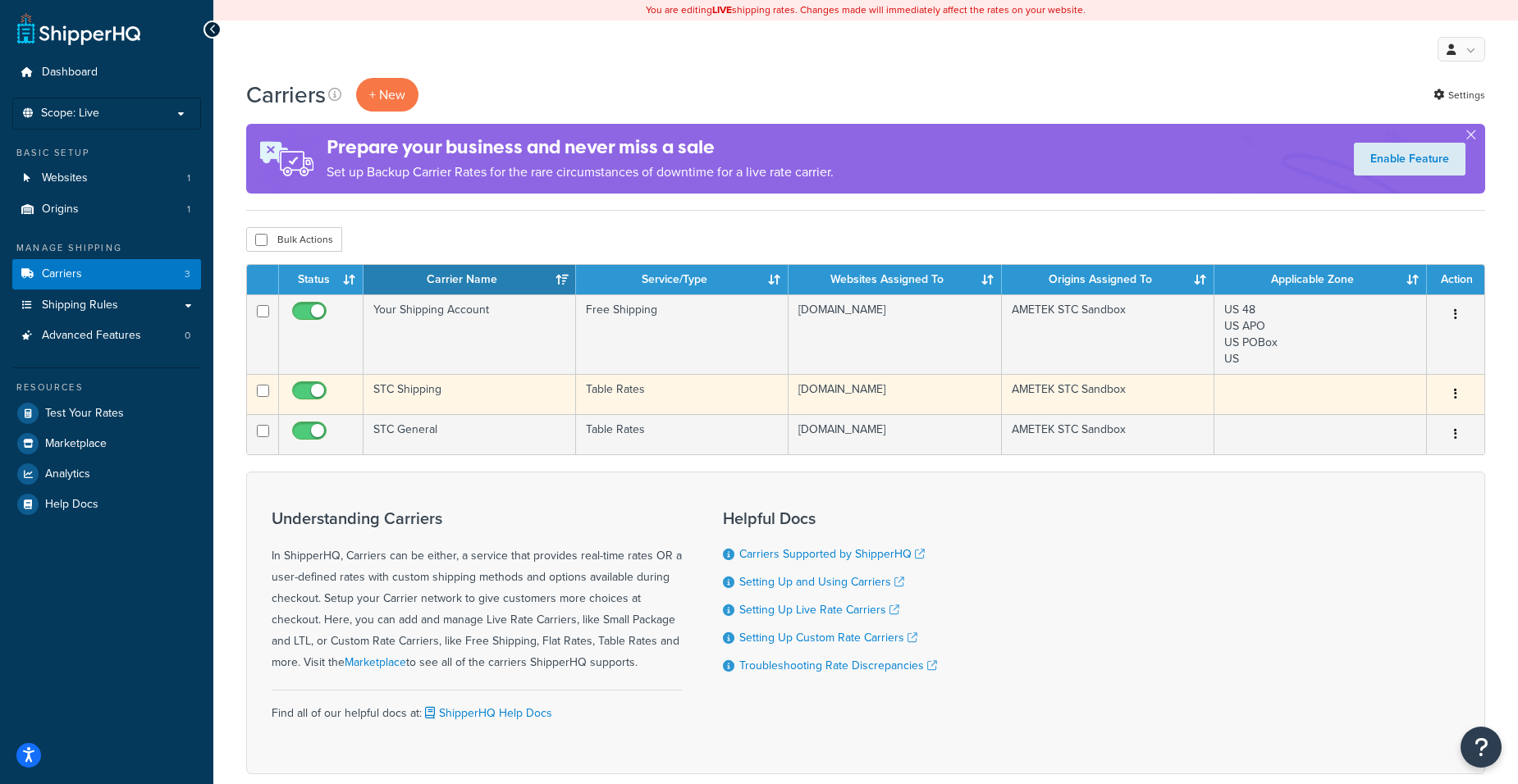
click at [454, 390] on td "STC Shipping" at bounding box center [470, 394] width 213 height 40
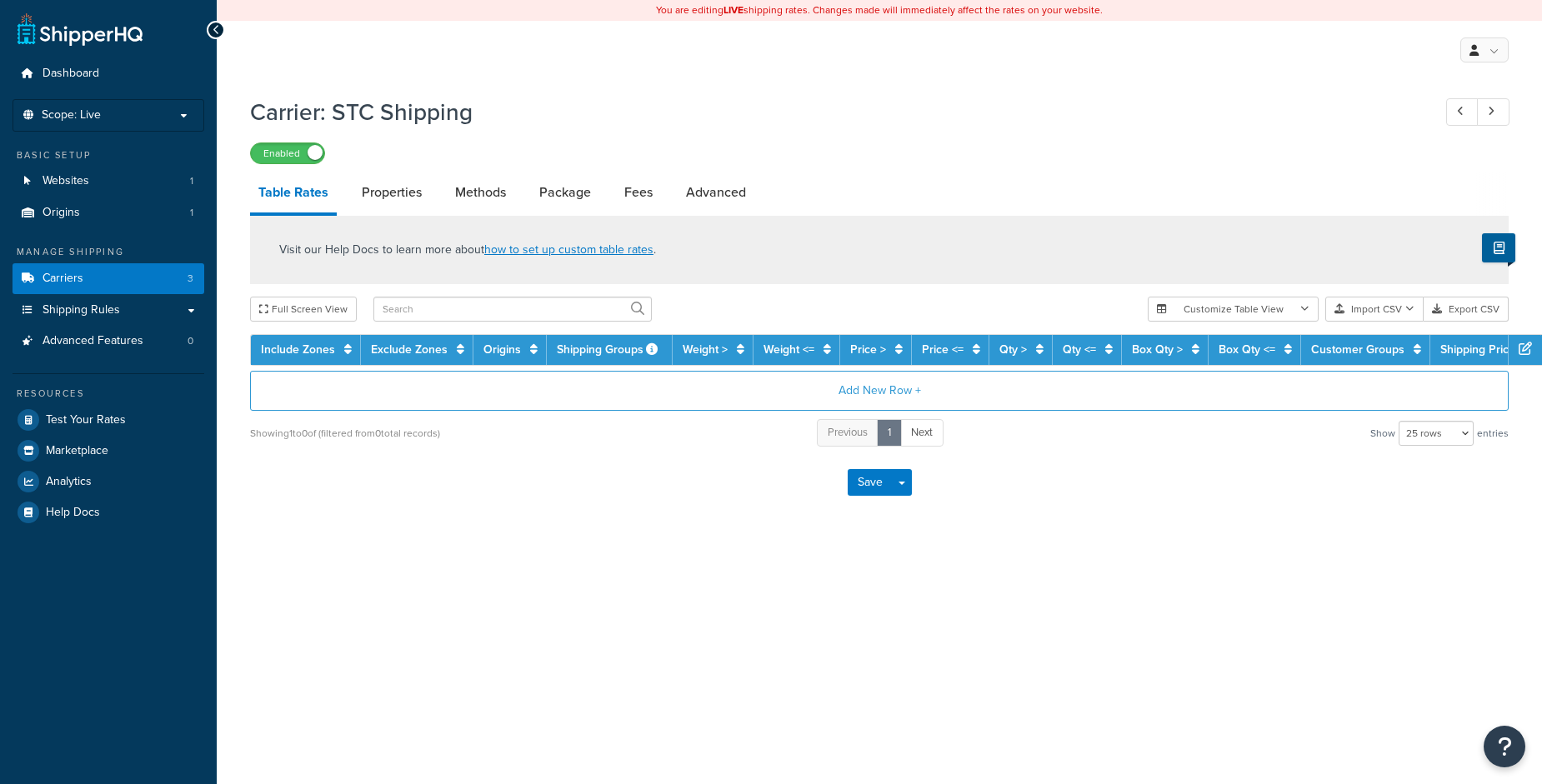
select select "25"
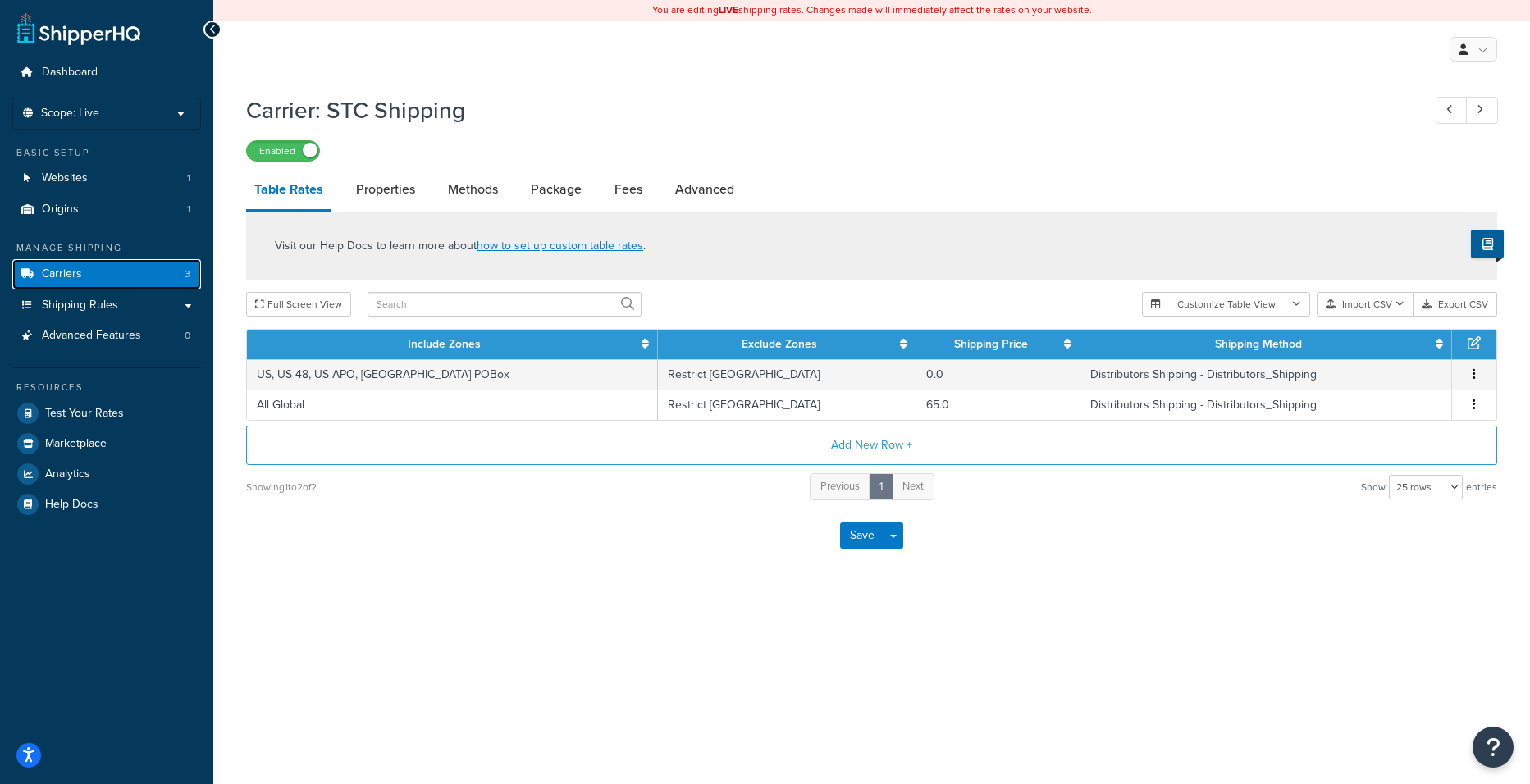
click at [138, 272] on link "Carriers 3" at bounding box center [107, 274] width 189 height 31
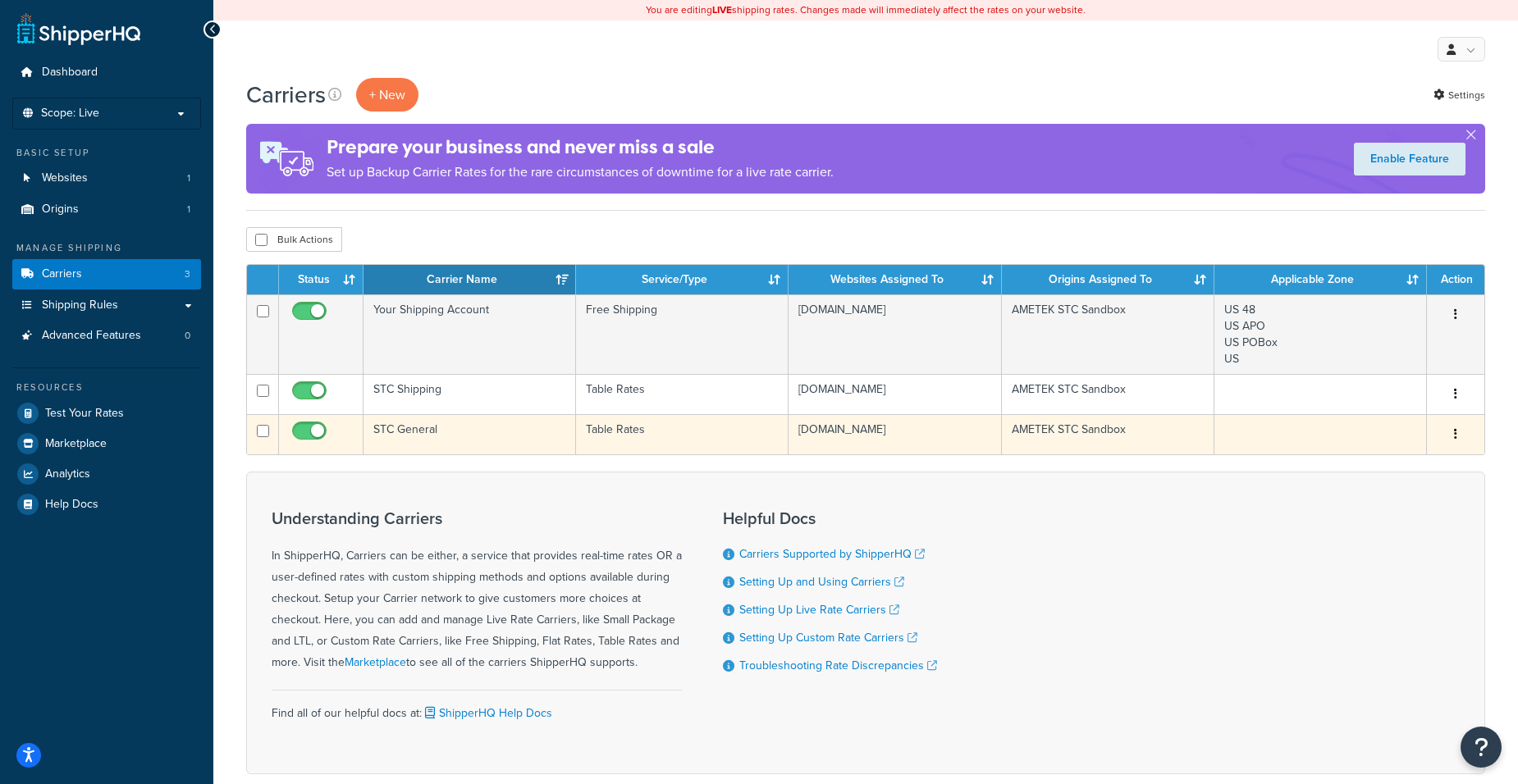
click at [510, 444] on td "STC General" at bounding box center [470, 434] width 213 height 40
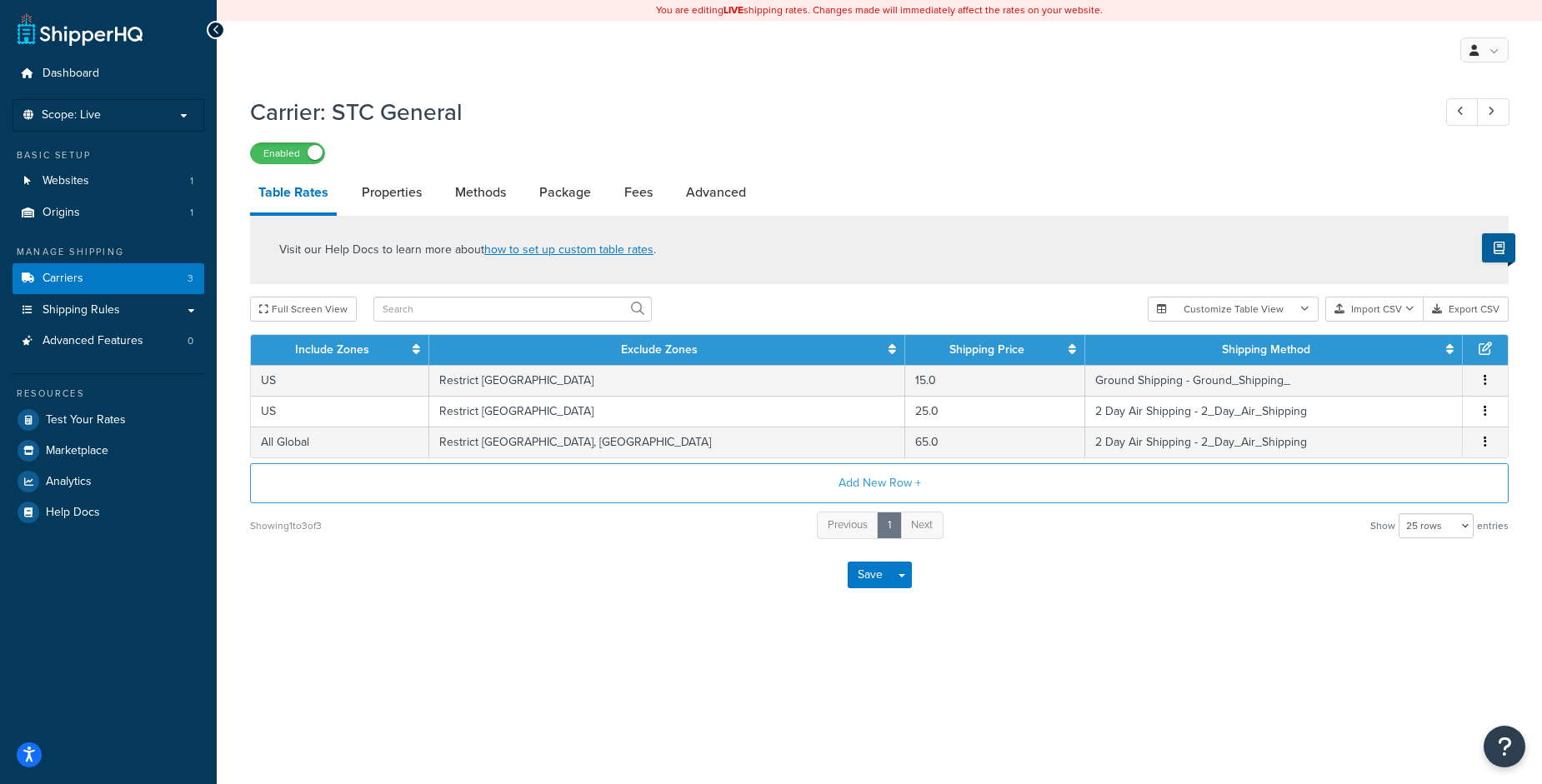
select select "25"
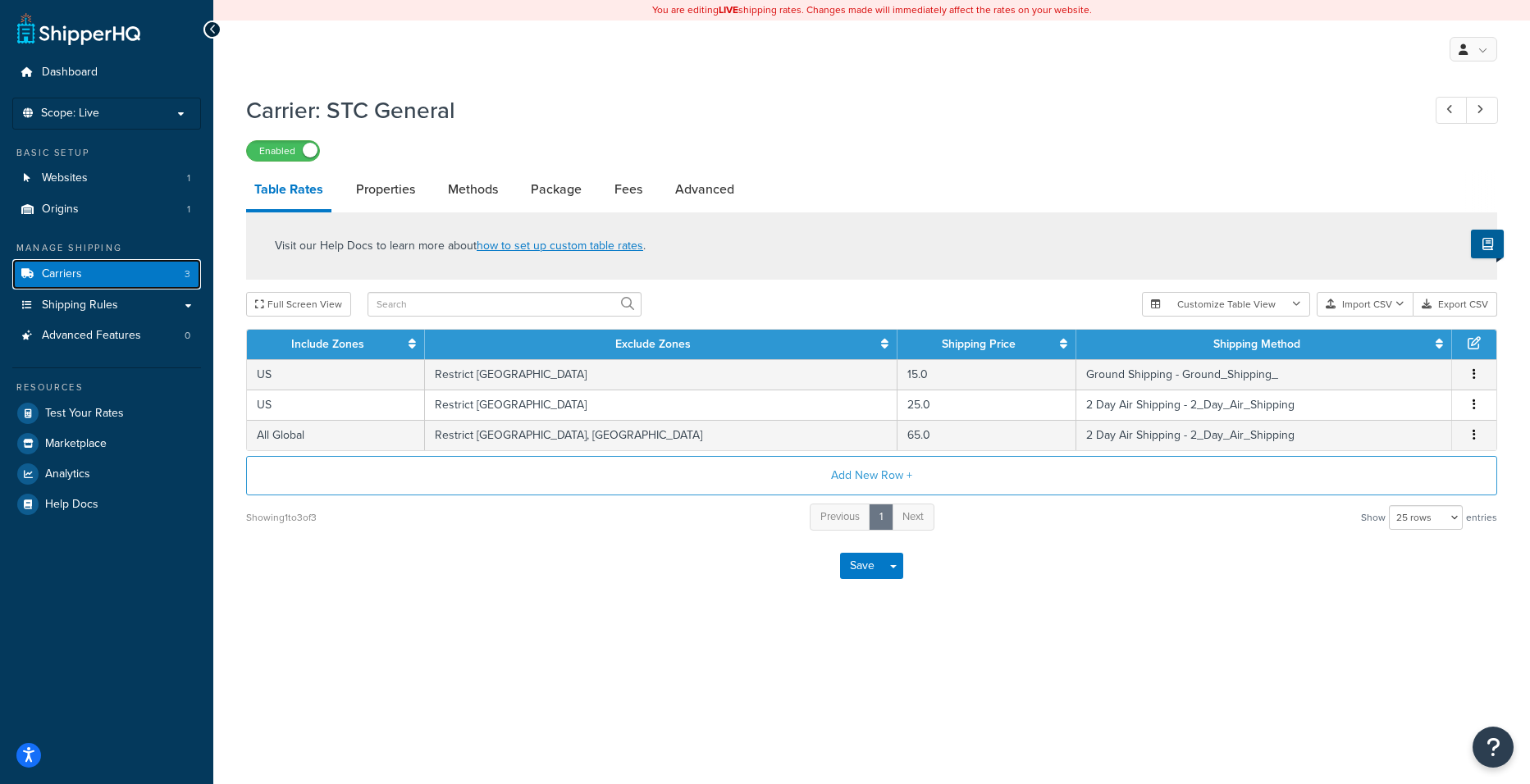
click at [85, 276] on link "Carriers 3" at bounding box center [107, 274] width 189 height 31
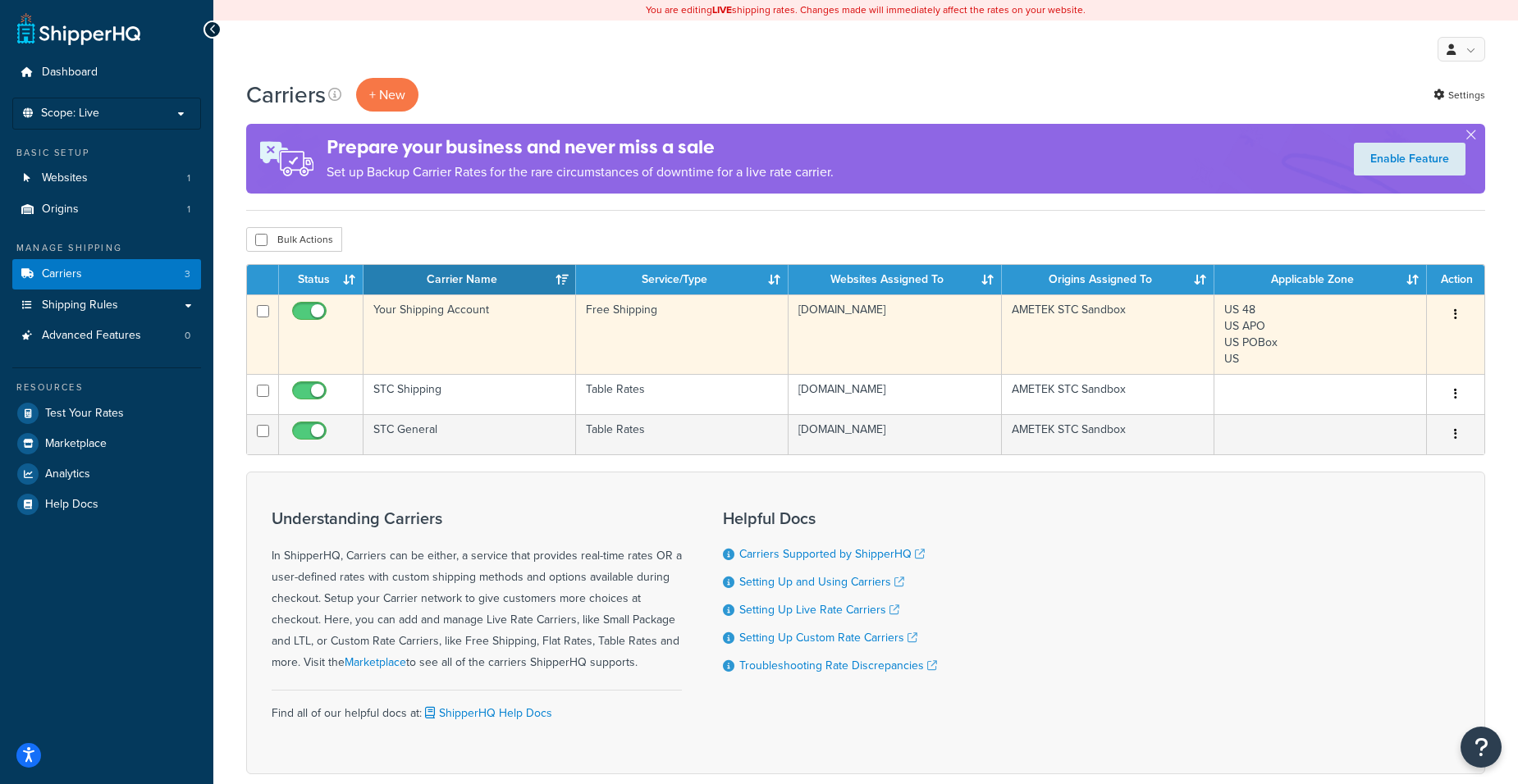
click at [456, 323] on td "Your Shipping Account" at bounding box center [470, 333] width 213 height 79
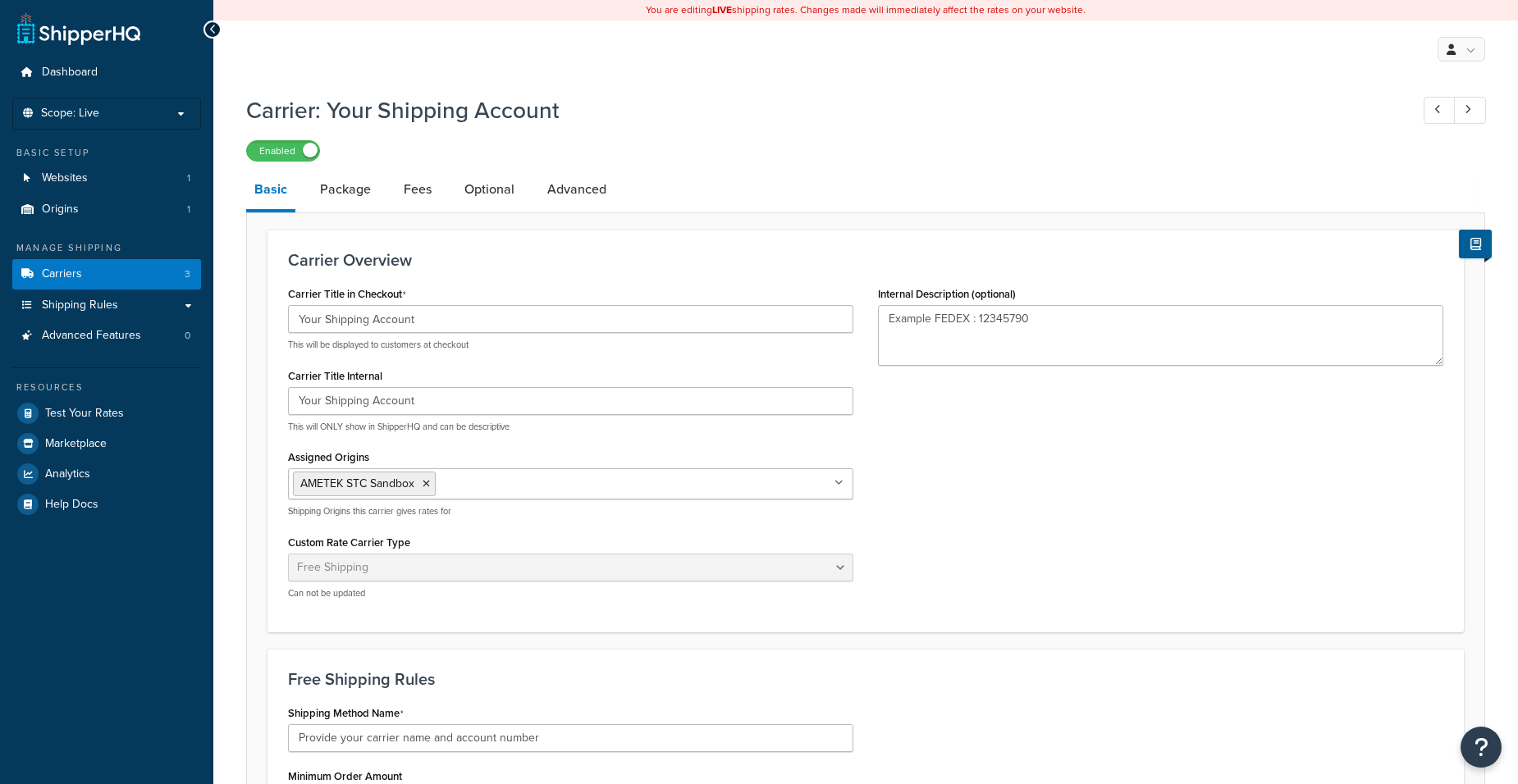
select select "free"
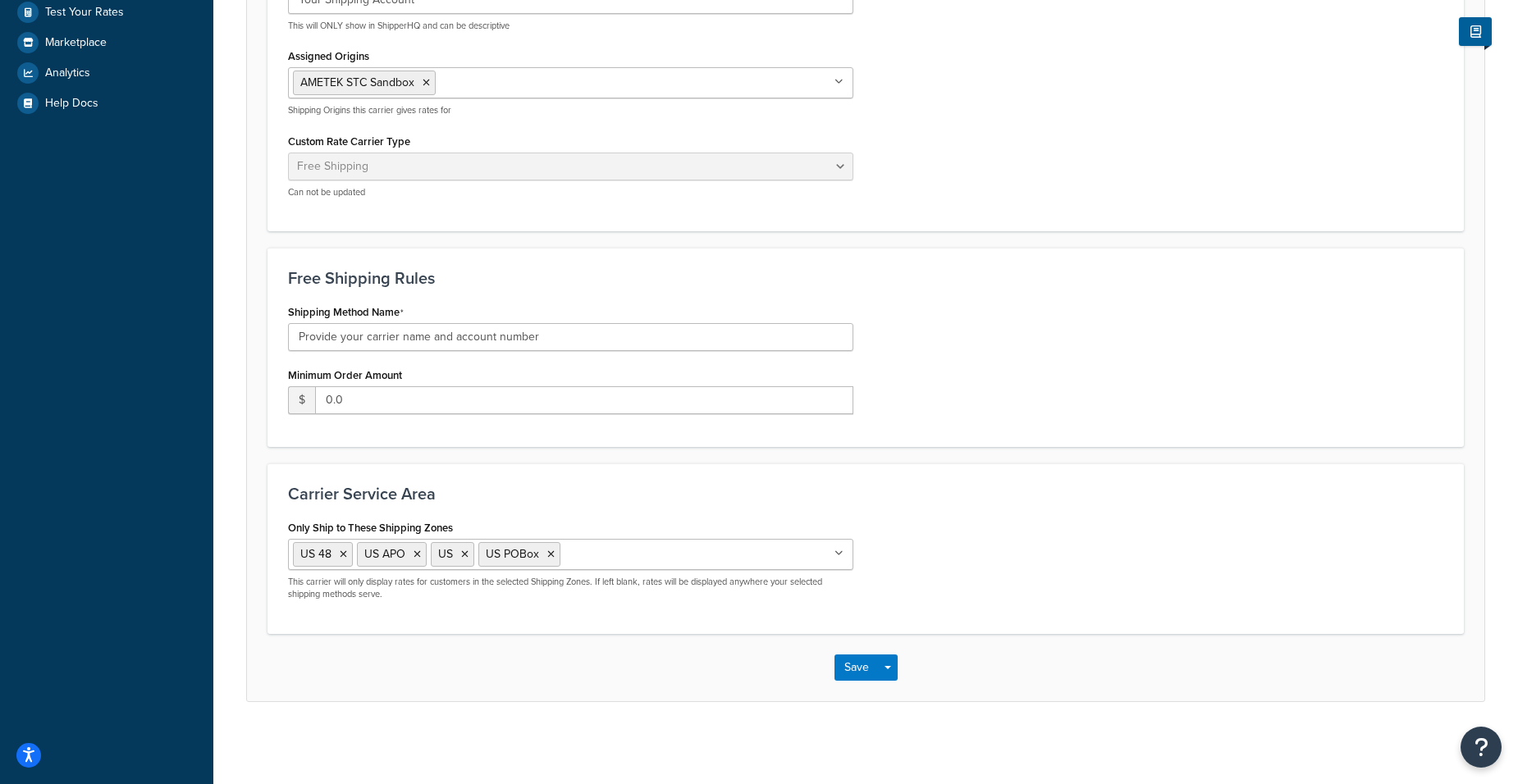
scroll to position [157, 0]
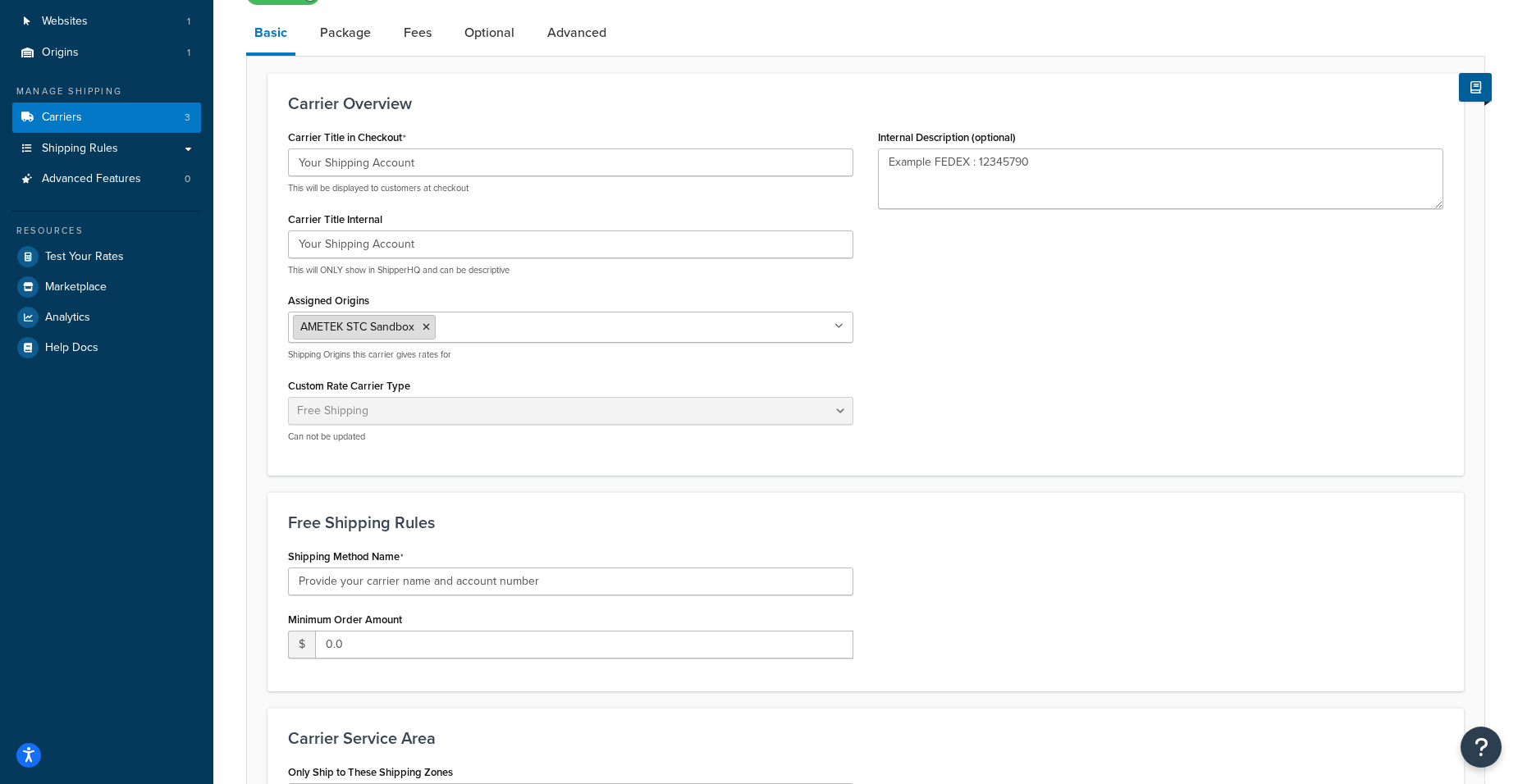
click at [428, 325] on icon at bounding box center [426, 328] width 8 height 10
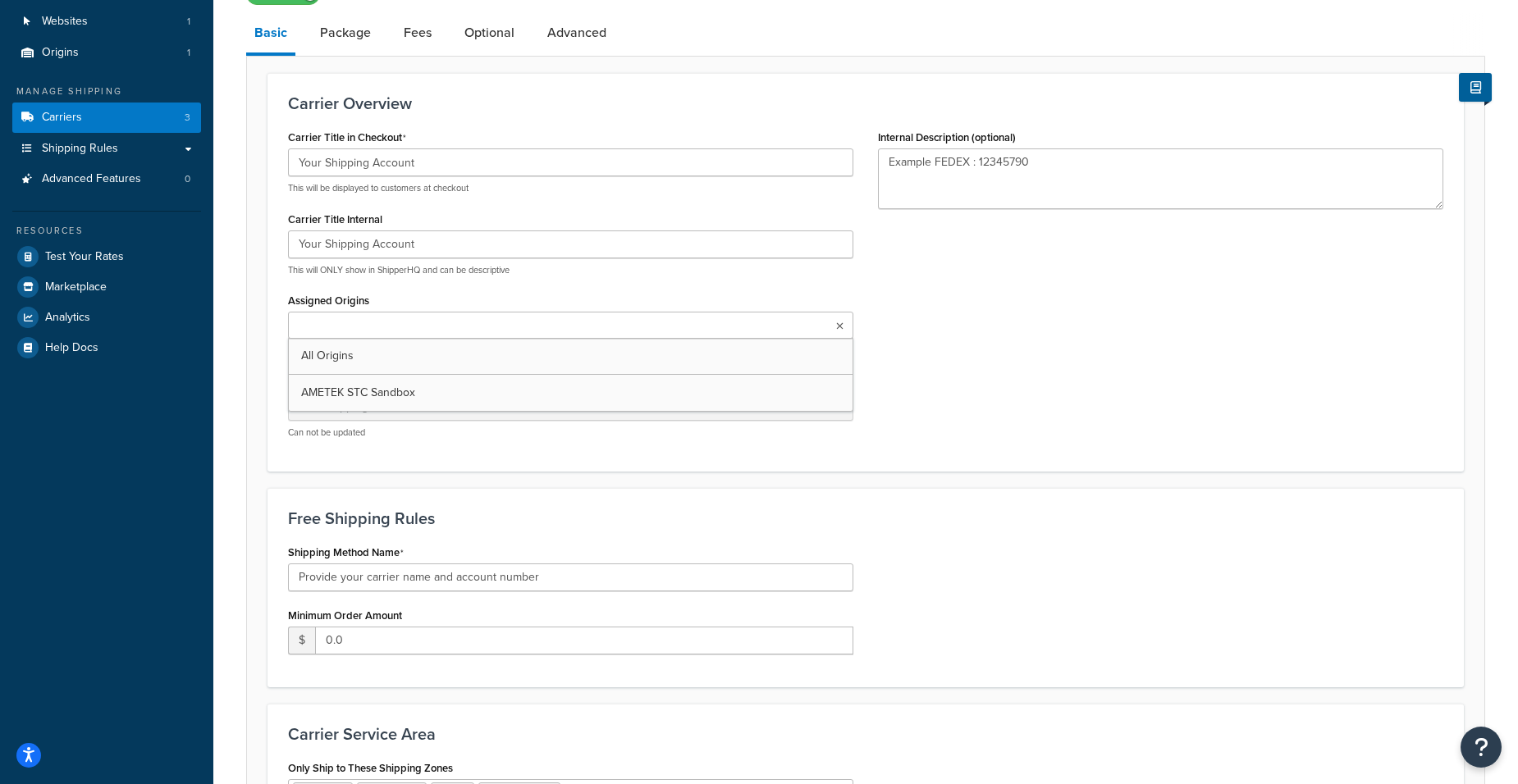
click at [428, 325] on ul at bounding box center [571, 325] width 566 height 27
click at [1038, 375] on div "Carrier Title in Checkout Your Shipping Account This will be displayed to custo…" at bounding box center [866, 289] width 1180 height 329
click at [1106, 371] on div "Carrier Title in Checkout Your Shipping Account This will be displayed to custo…" at bounding box center [866, 289] width 1180 height 329
click at [845, 330] on ul "AMETEK STC Sandbox" at bounding box center [571, 327] width 566 height 32
click at [980, 322] on div "Carrier Title in Checkout Your Shipping Account This will be displayed to custo…" at bounding box center [866, 289] width 1180 height 329
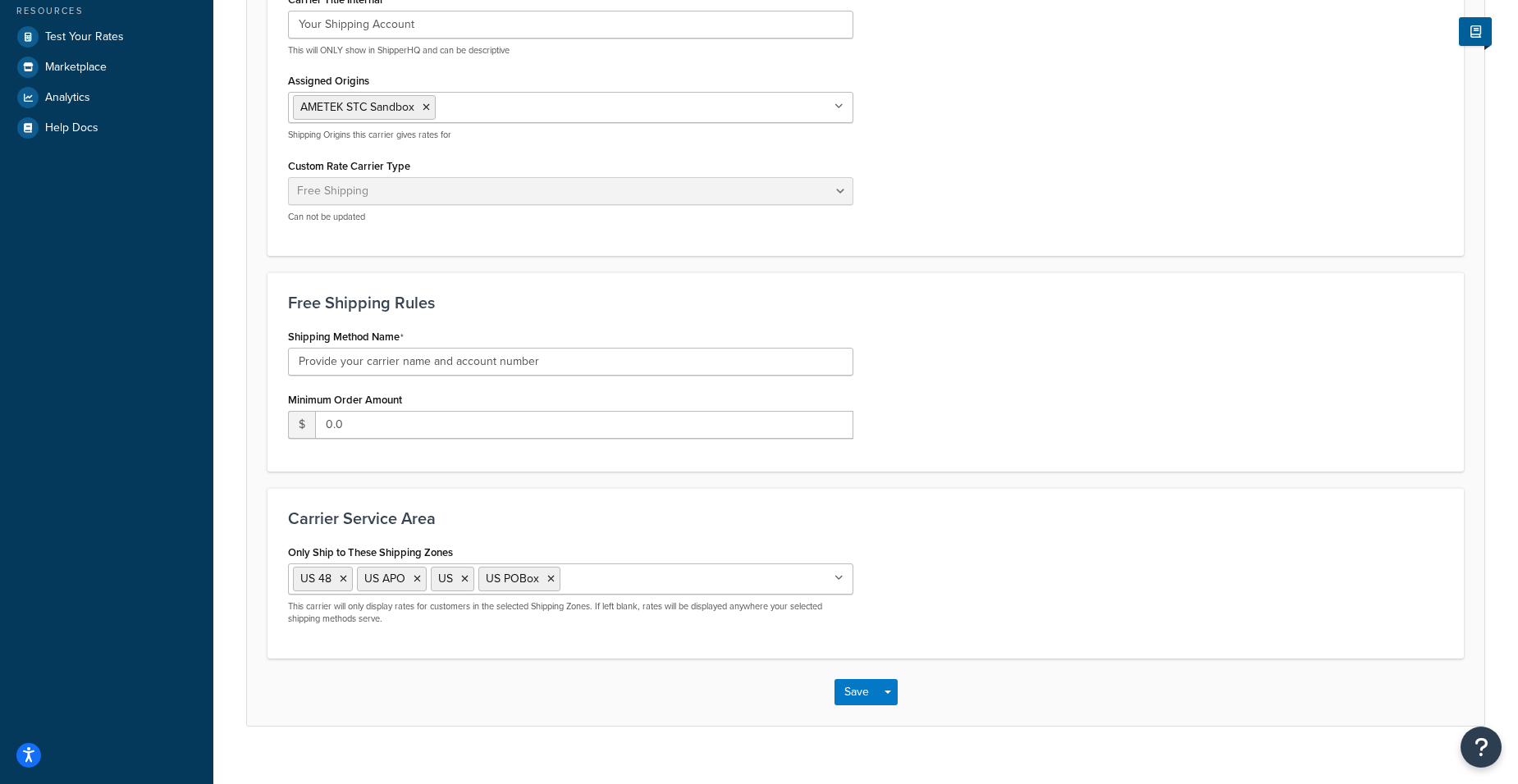
scroll to position [403, 0]
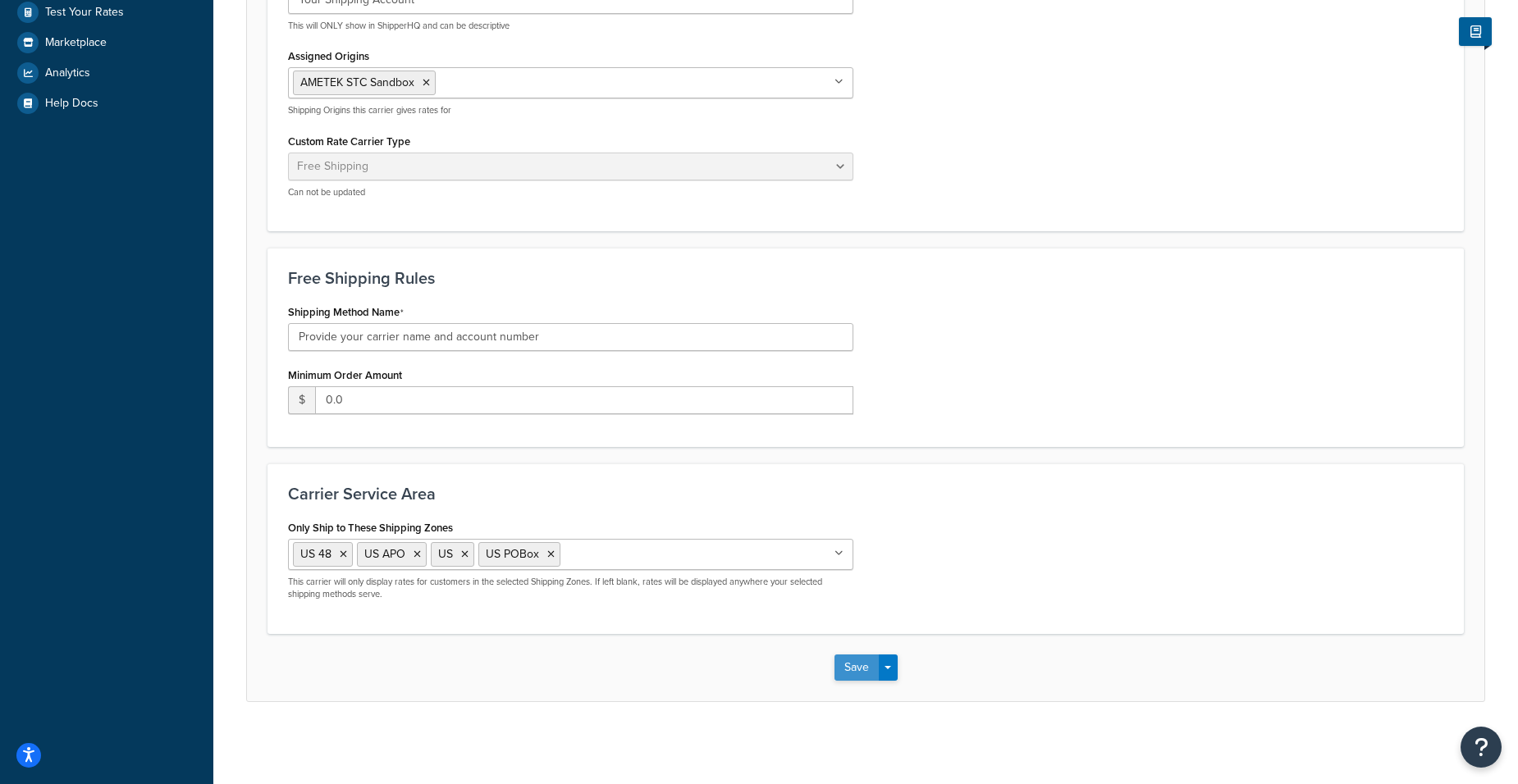
click at [856, 680] on button "Save" at bounding box center [857, 667] width 44 height 26
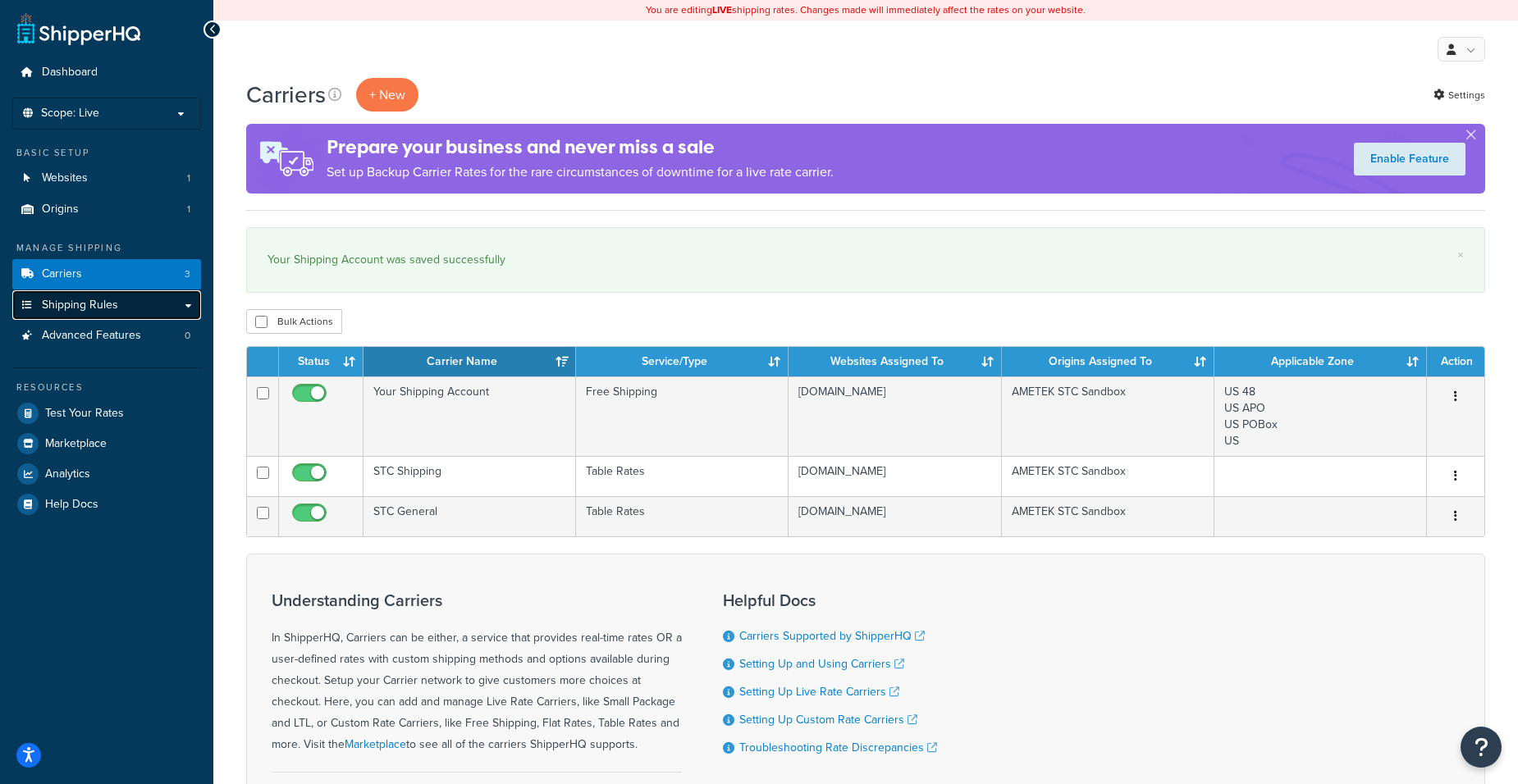
click at [130, 302] on link "Shipping Rules" at bounding box center [107, 306] width 189 height 31
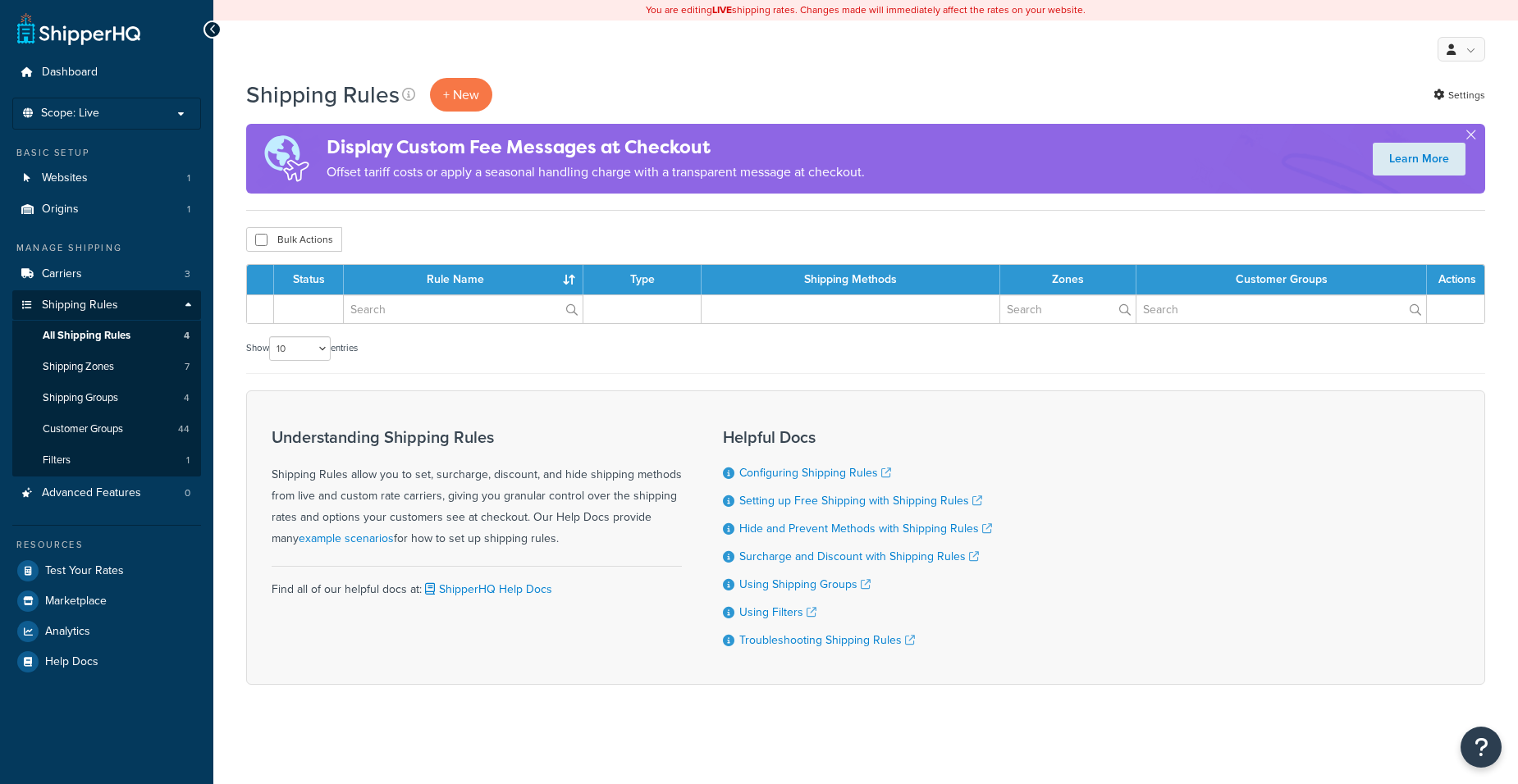
click at [117, 335] on span "All Shipping Rules" at bounding box center [87, 336] width 88 height 14
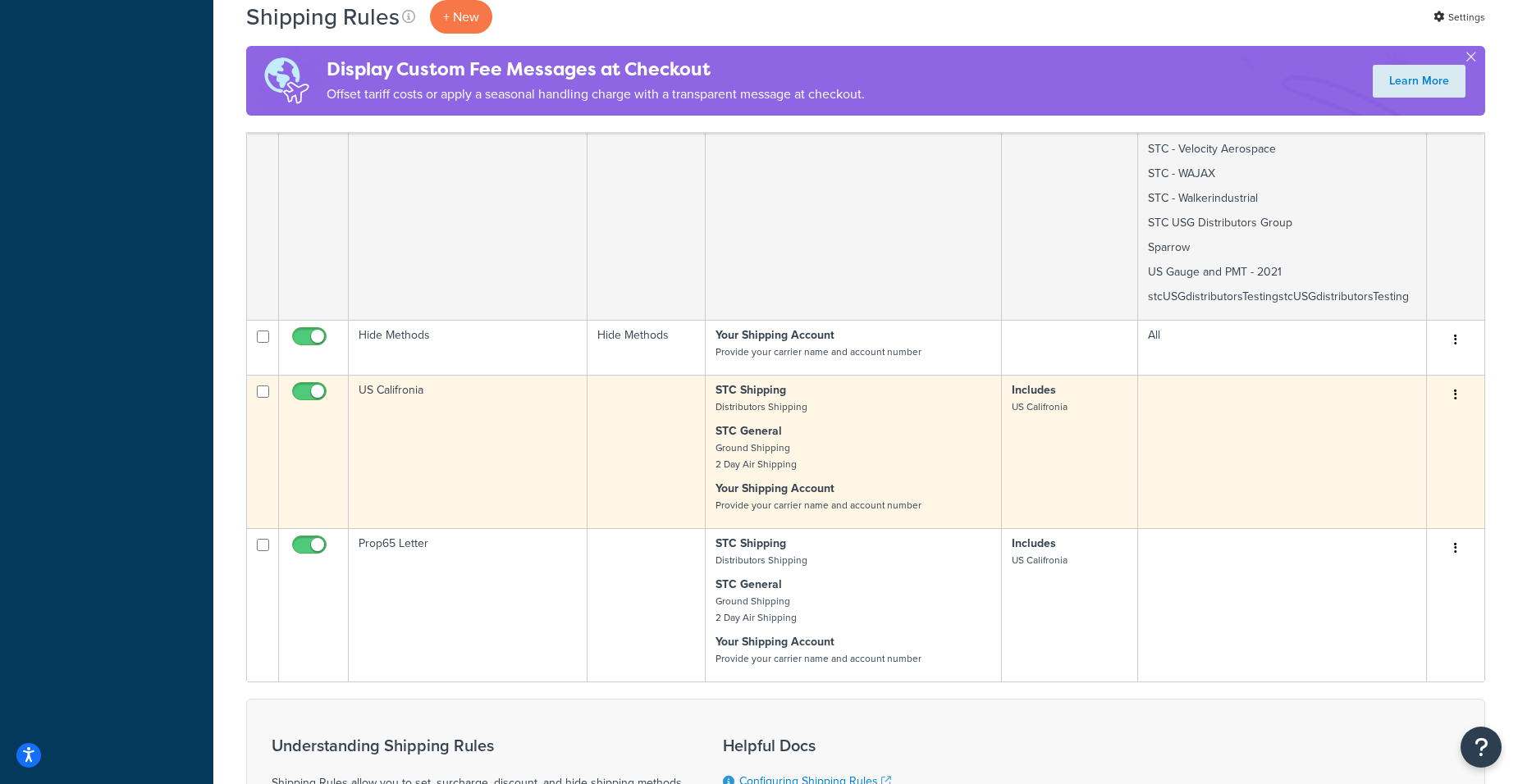
scroll to position [826, 0]
click at [547, 444] on td "US Califronia" at bounding box center [468, 451] width 239 height 154
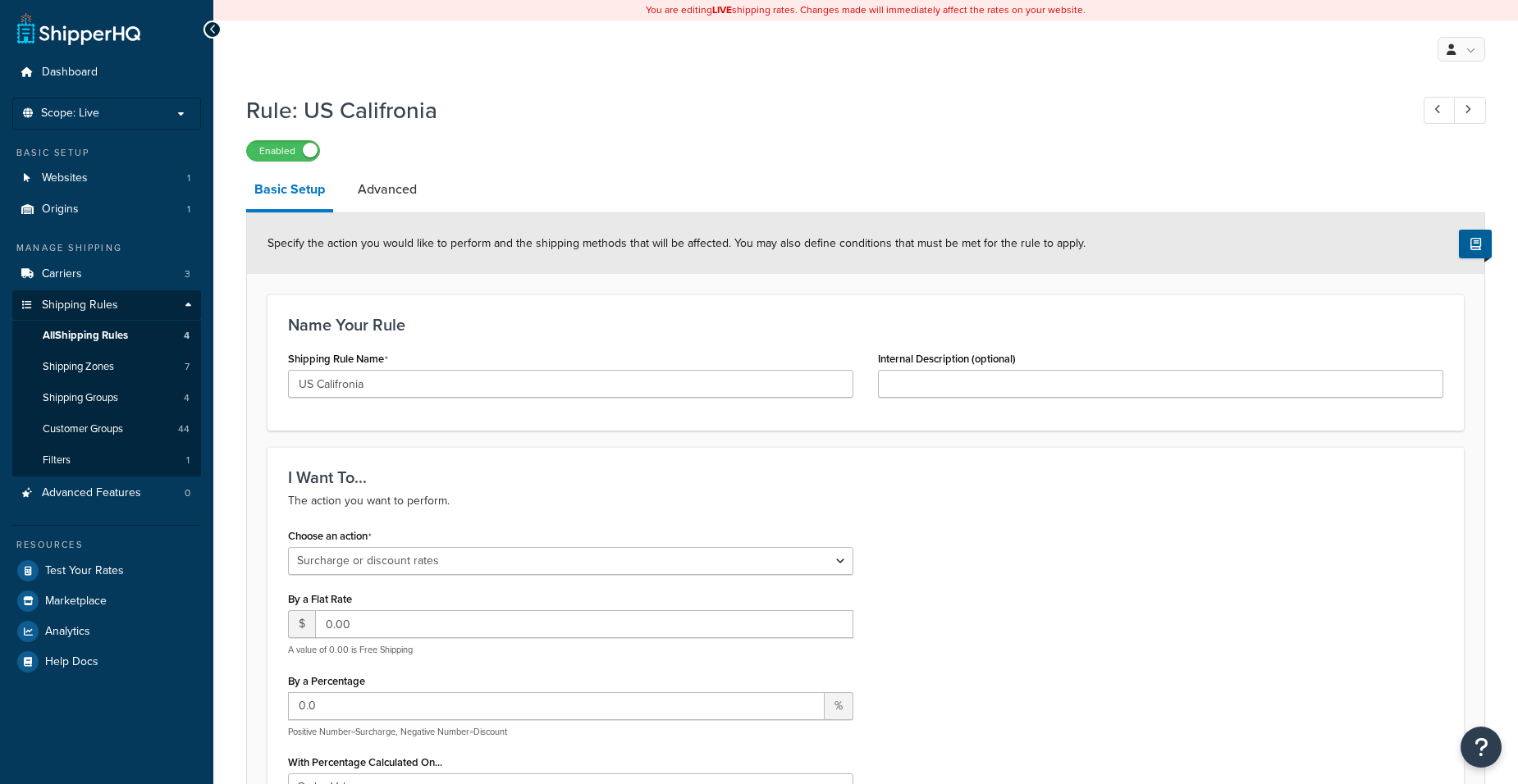
select select "SURCHARGE"
select select "ORDER"
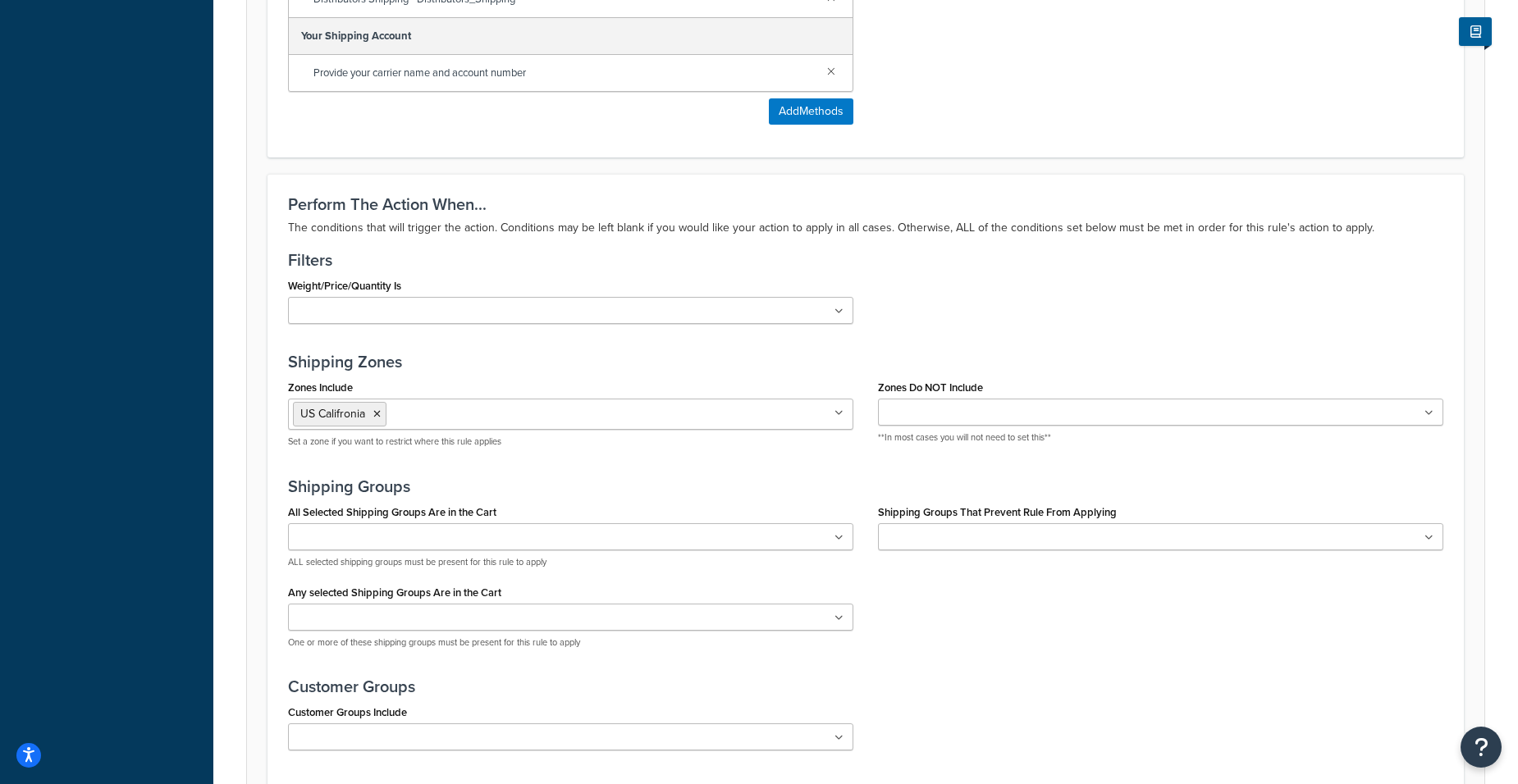
scroll to position [1231, 0]
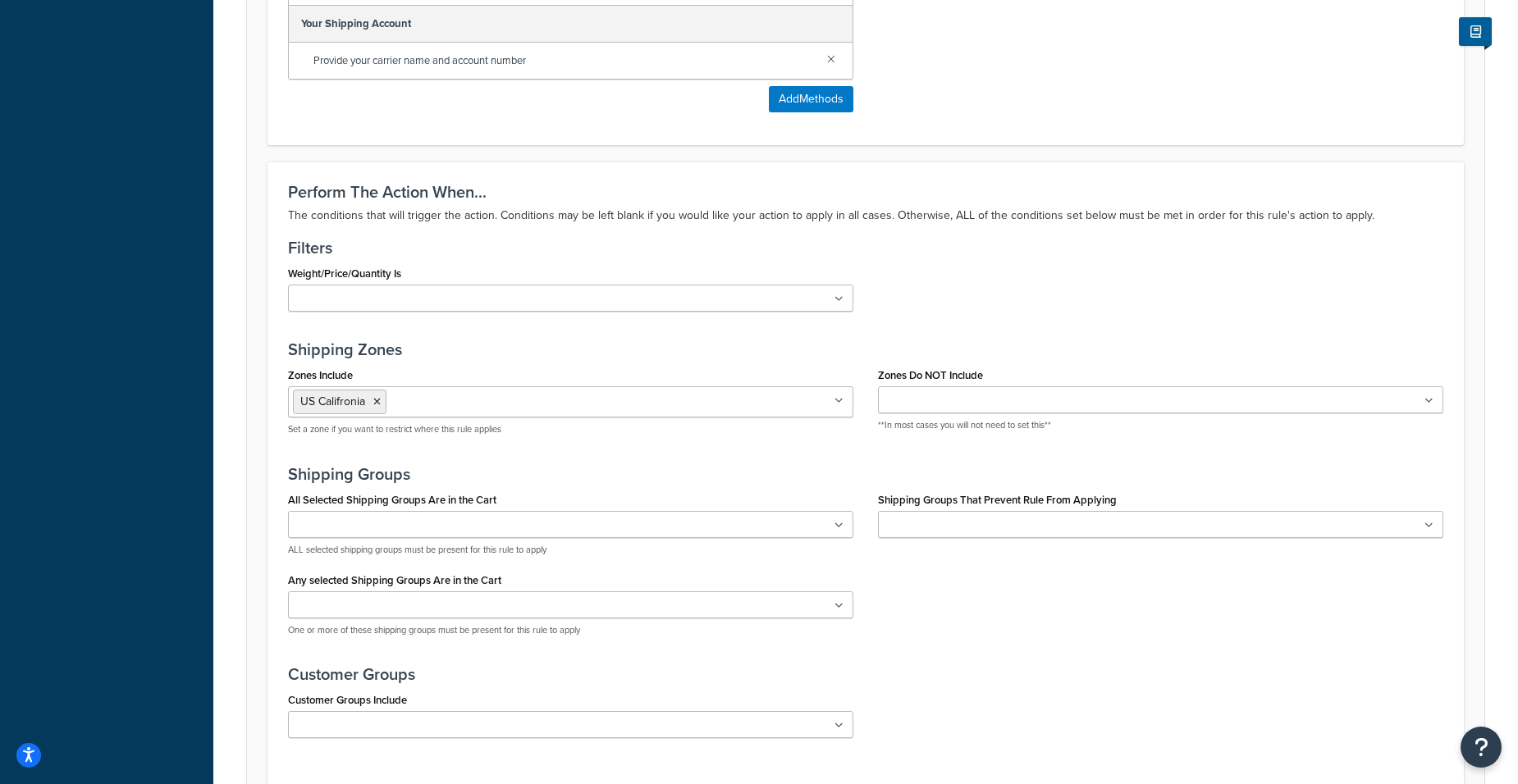
click at [608, 407] on ul "US Califronia" at bounding box center [571, 402] width 566 height 32
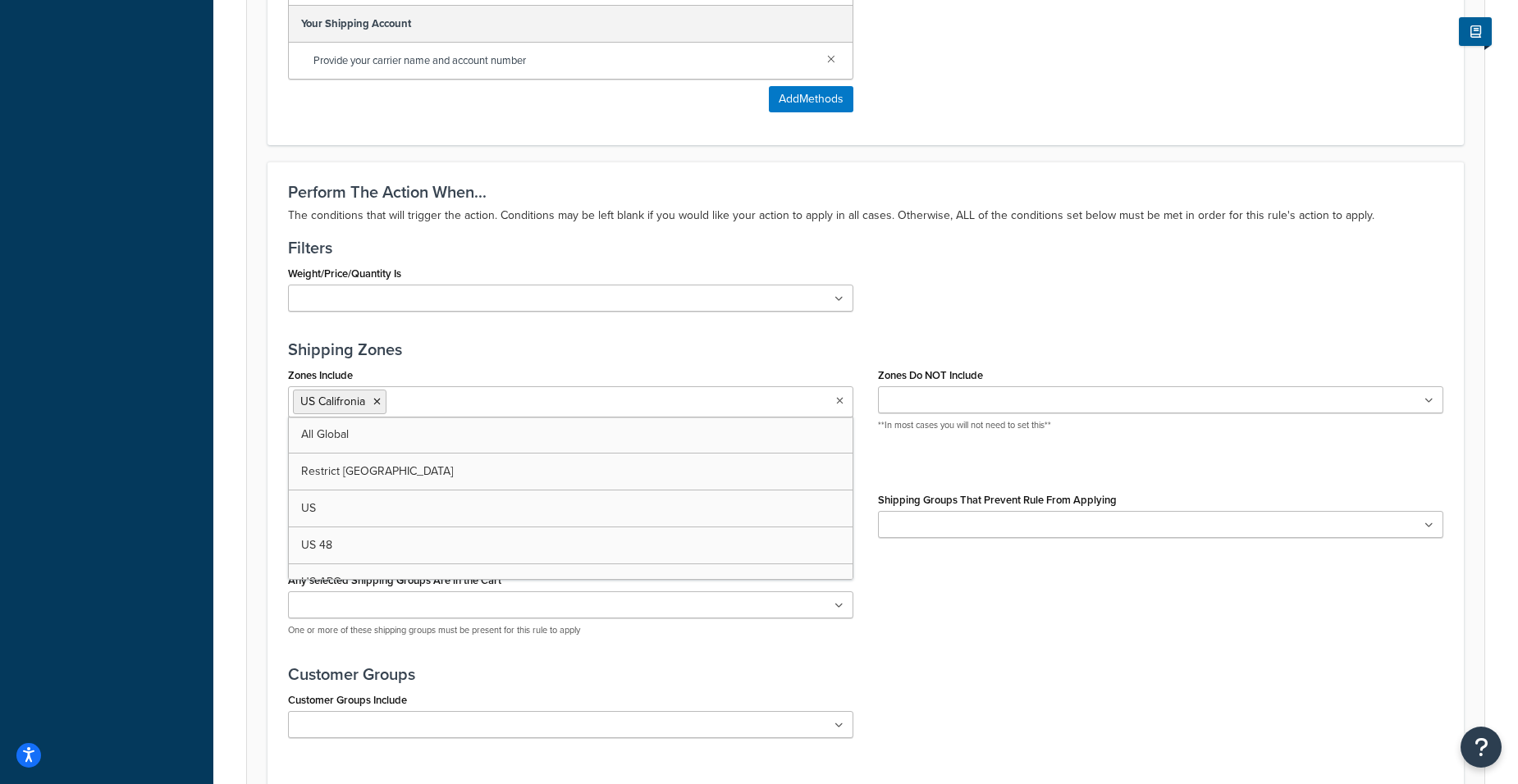
click at [703, 362] on div "Shipping Zones Zones Include US Califronia All Global Restrict Russia US US 48 …" at bounding box center [866, 394] width 1156 height 108
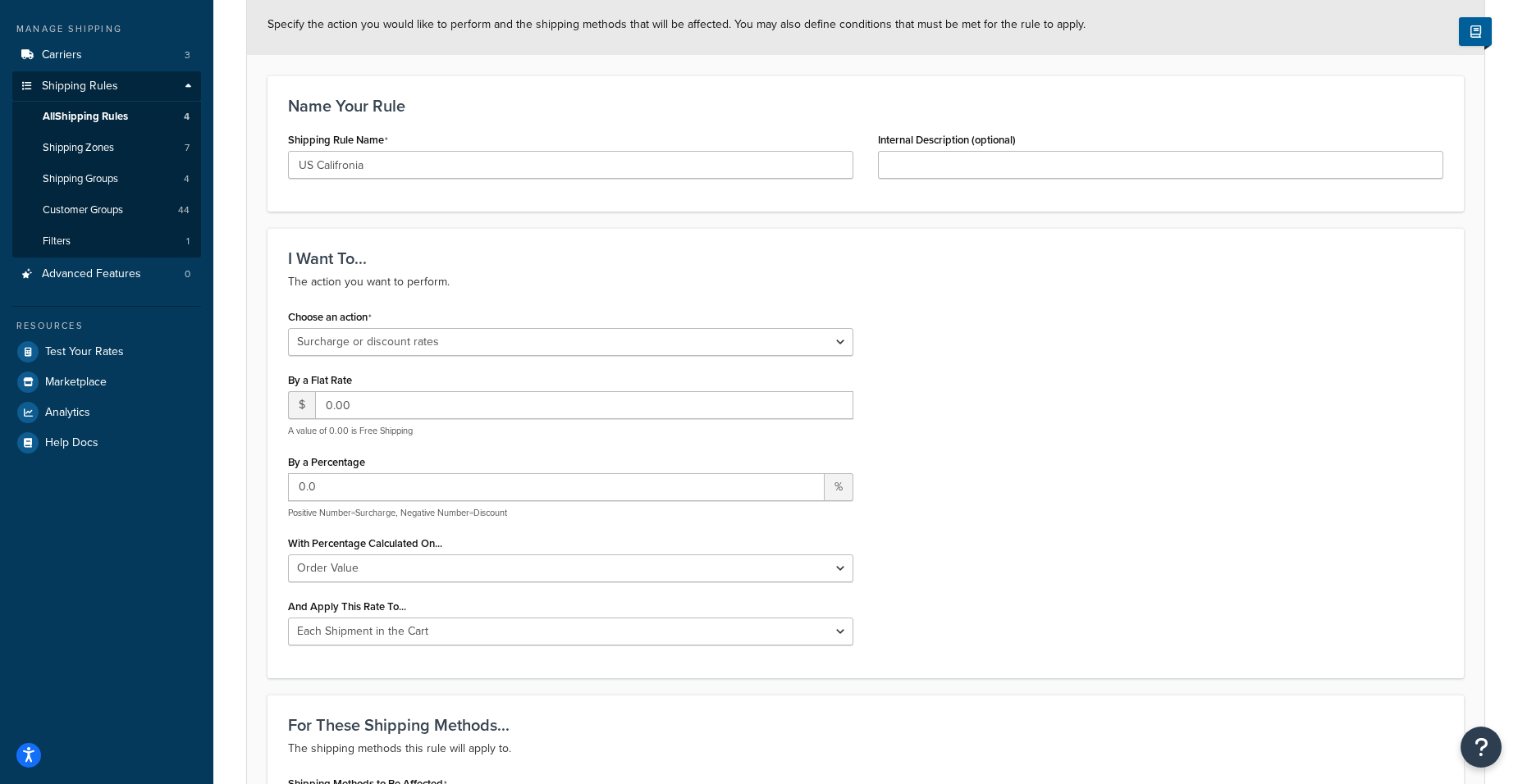
scroll to position [0, 0]
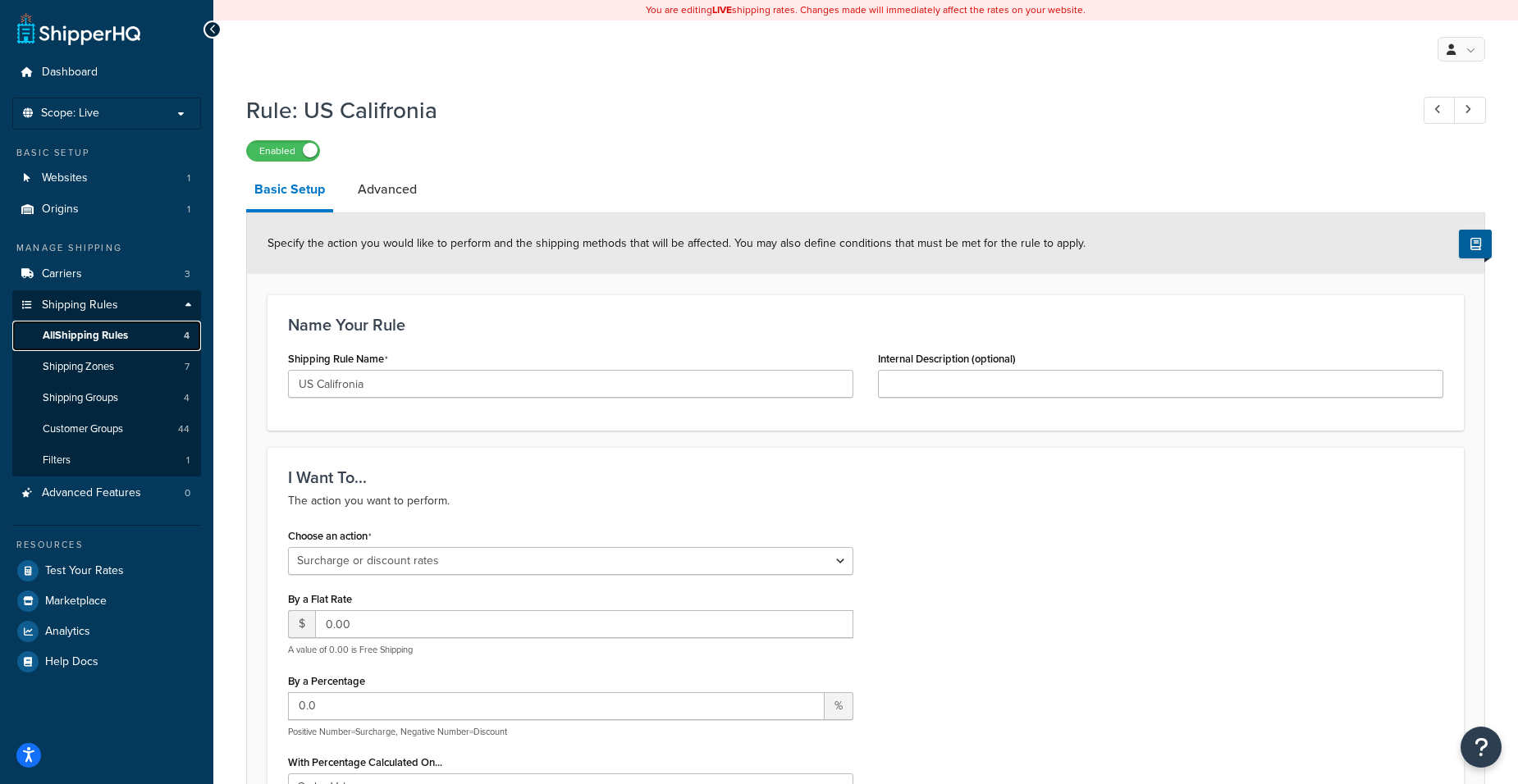
click at [131, 341] on link "All Shipping Rules 4" at bounding box center [107, 336] width 189 height 31
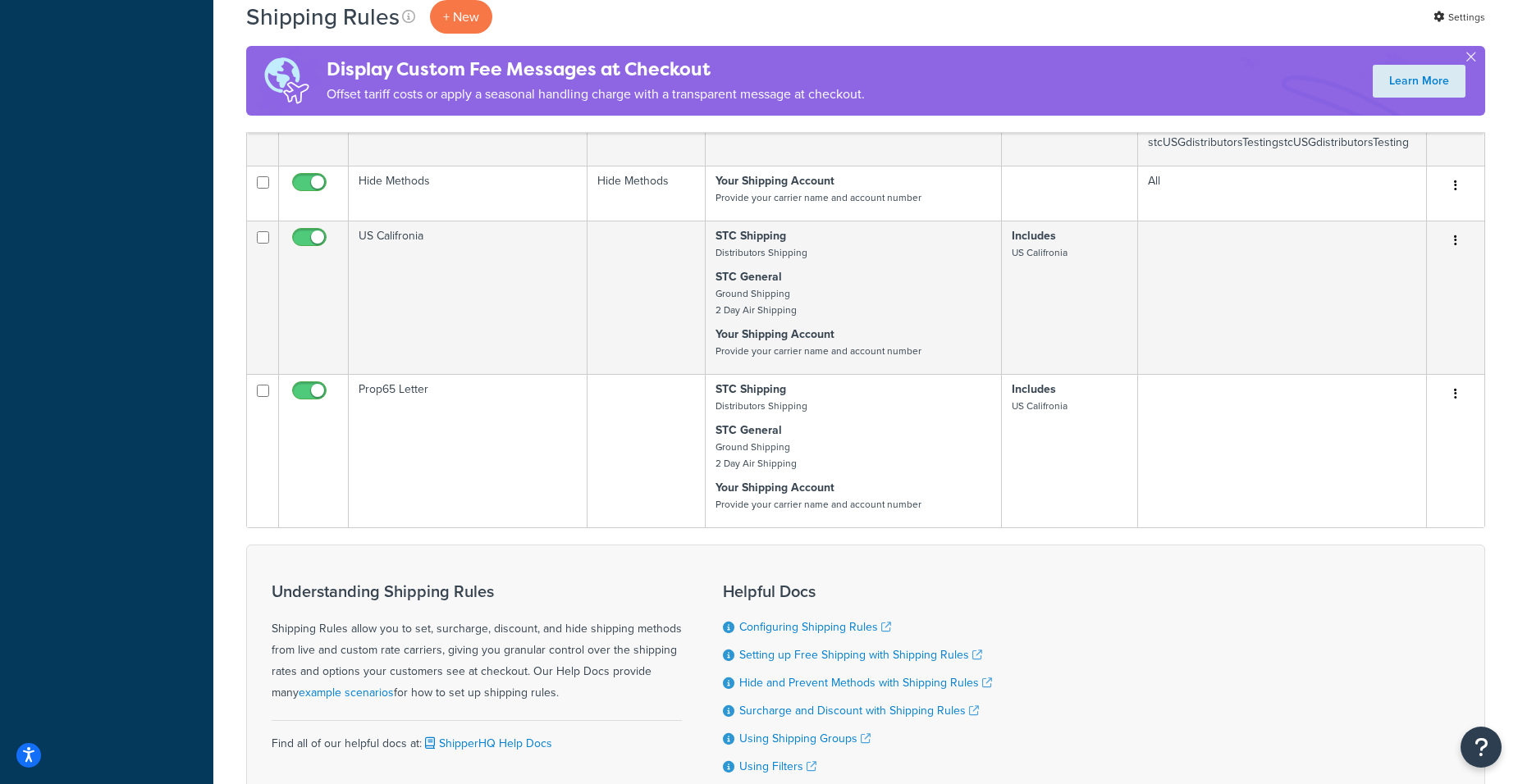
scroll to position [976, 0]
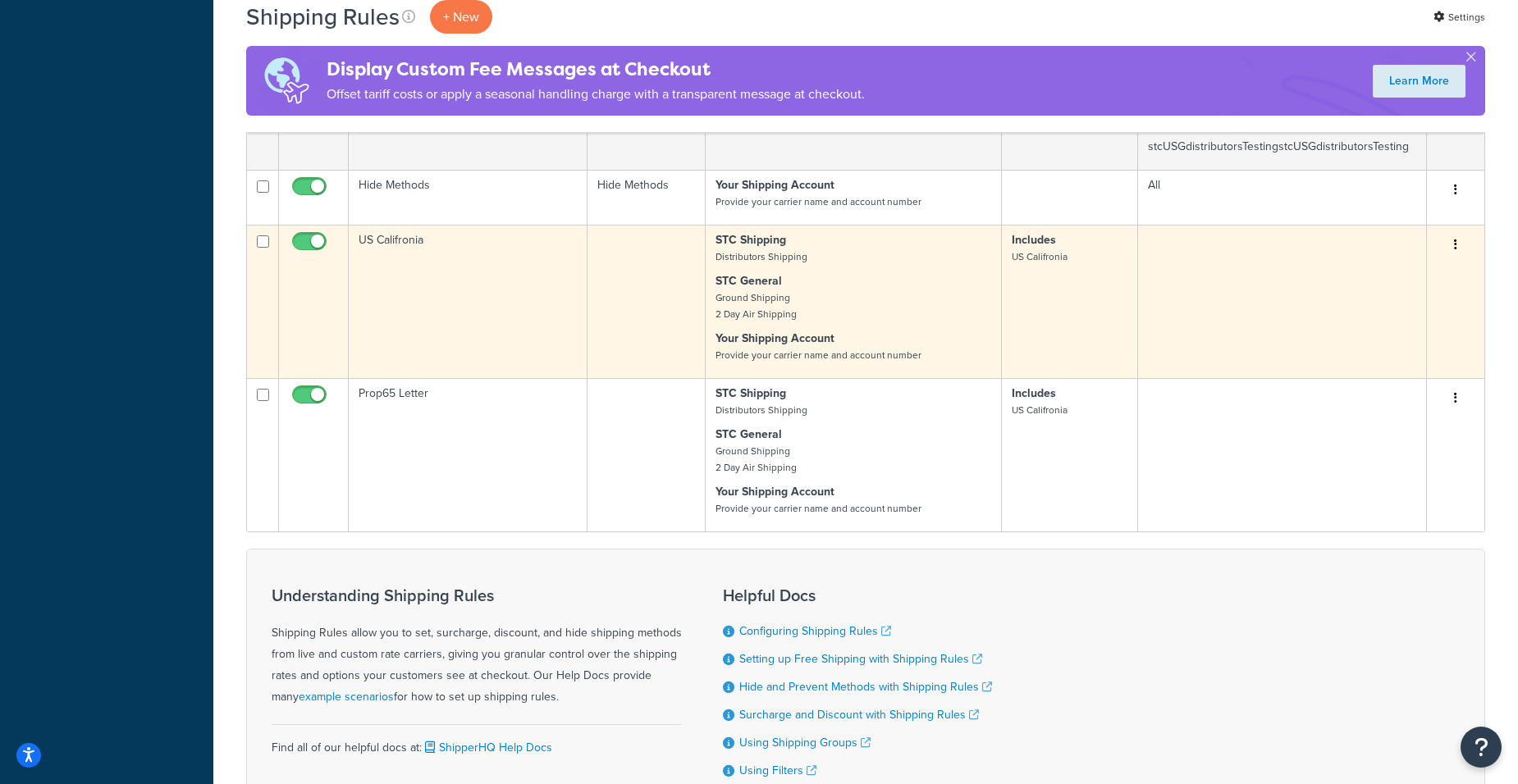
click at [1038, 283] on td "Includes [GEOGRAPHIC_DATA] Califronia" at bounding box center [1070, 301] width 137 height 154
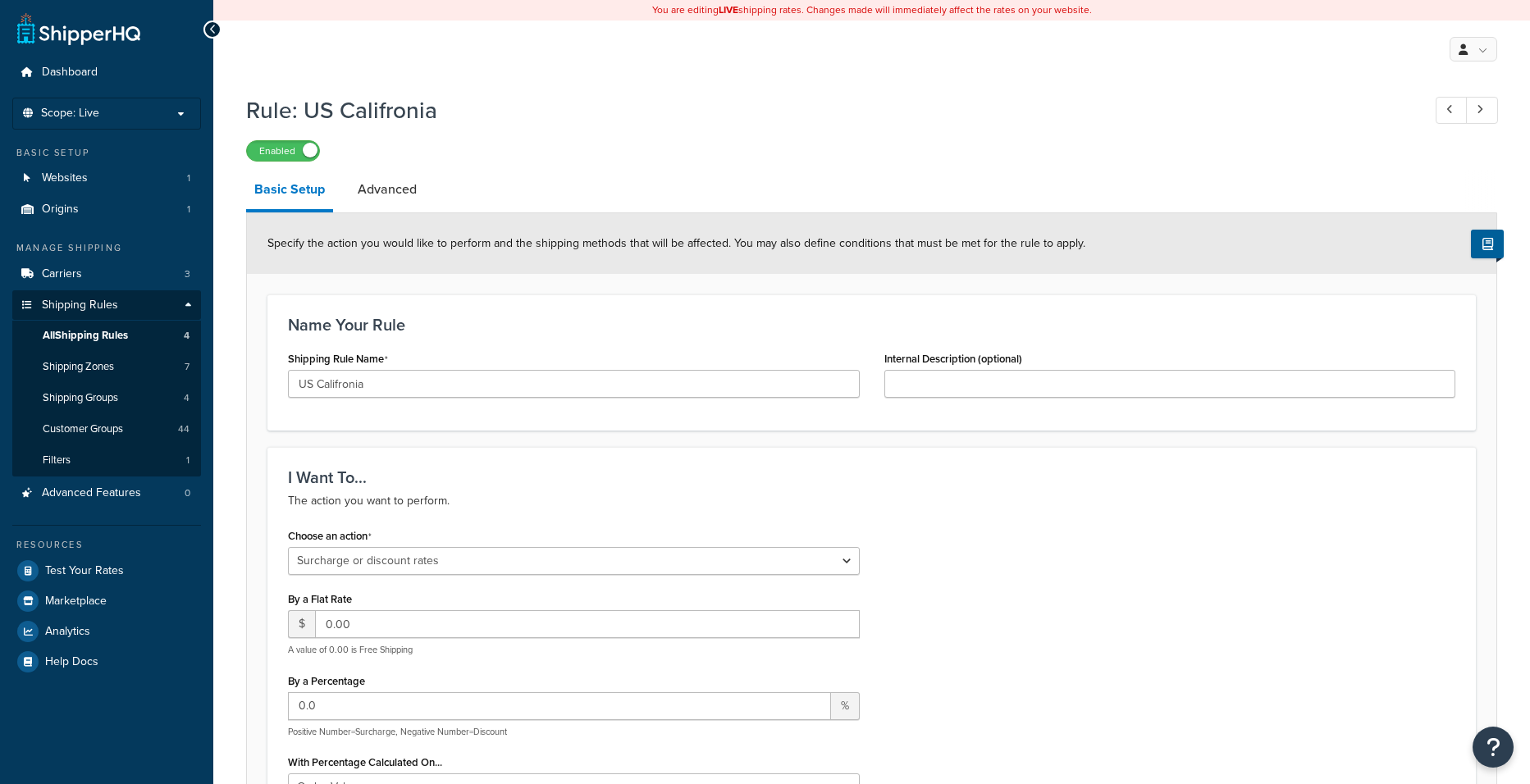
select select "SURCHARGE"
select select "ORDER"
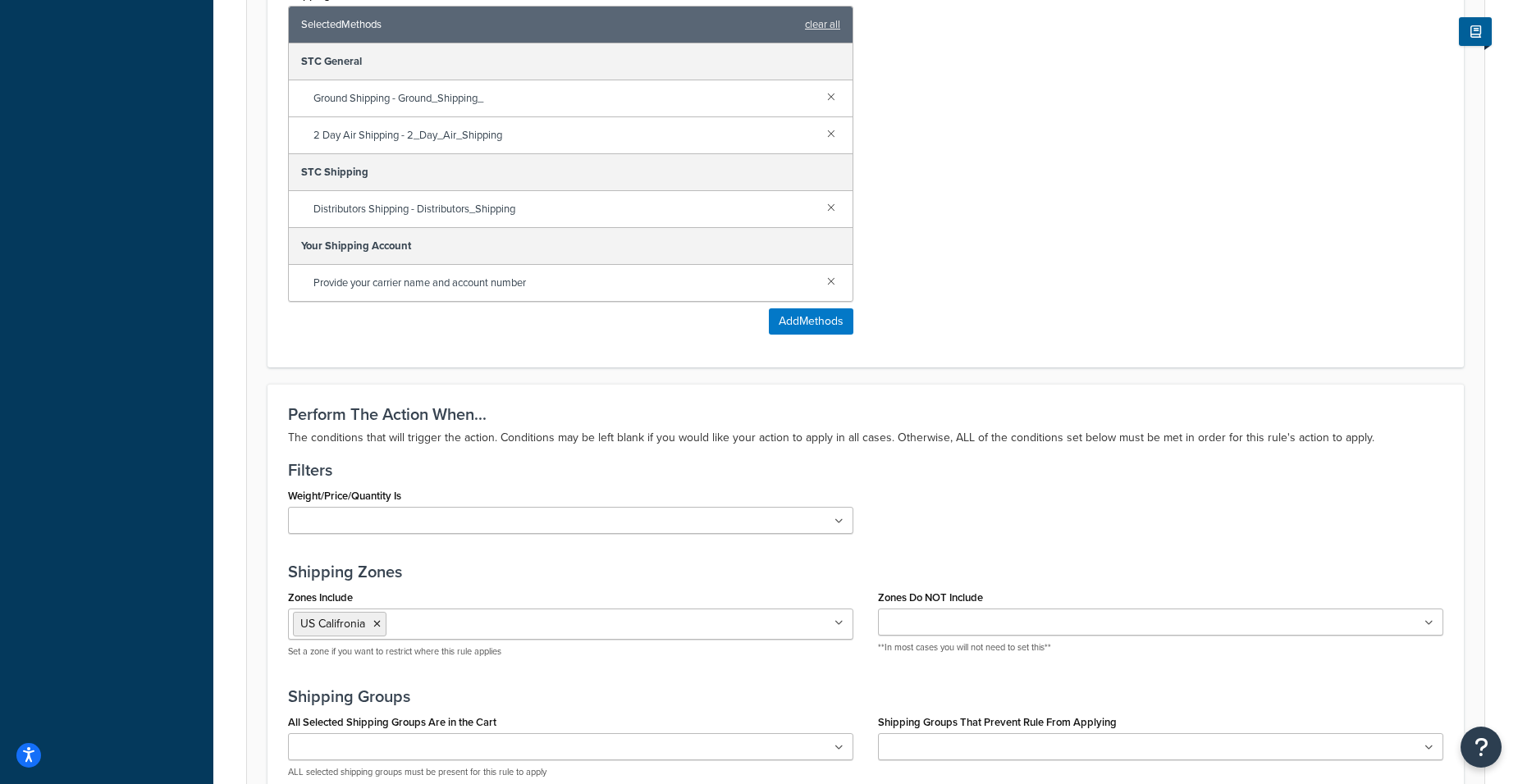
scroll to position [1149, 0]
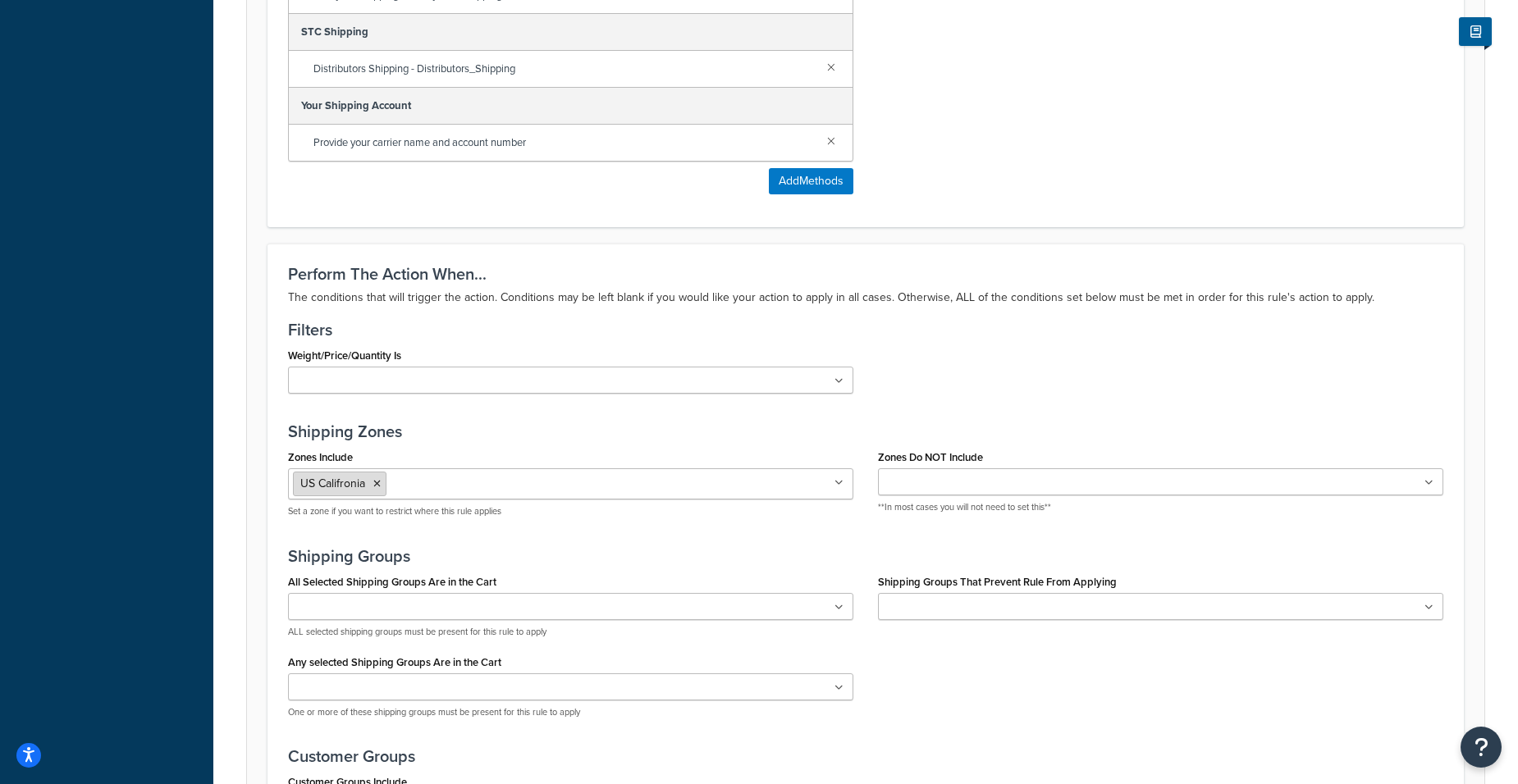
click at [382, 487] on li "US Califronia" at bounding box center [340, 484] width 94 height 25
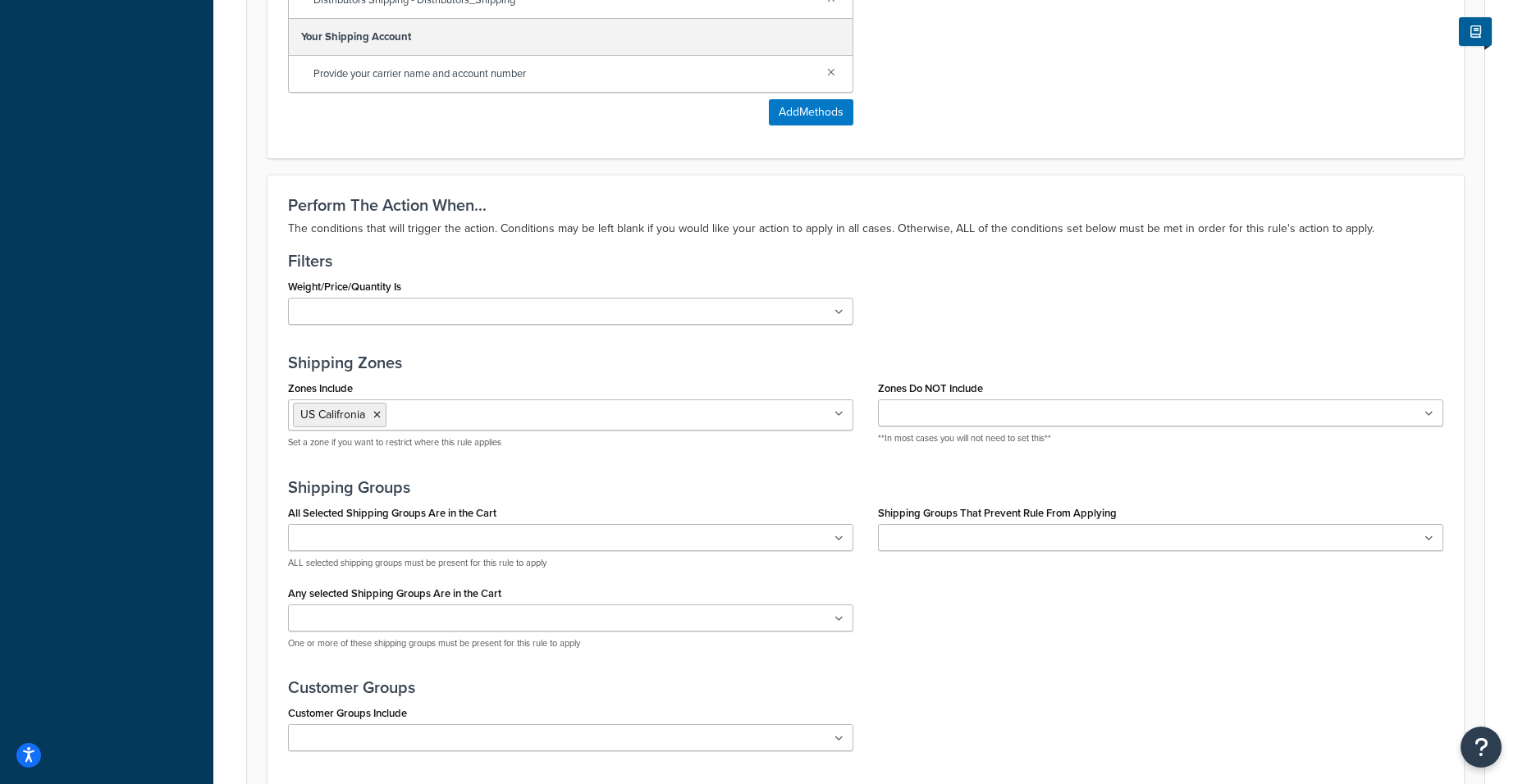
scroll to position [1313, 0]
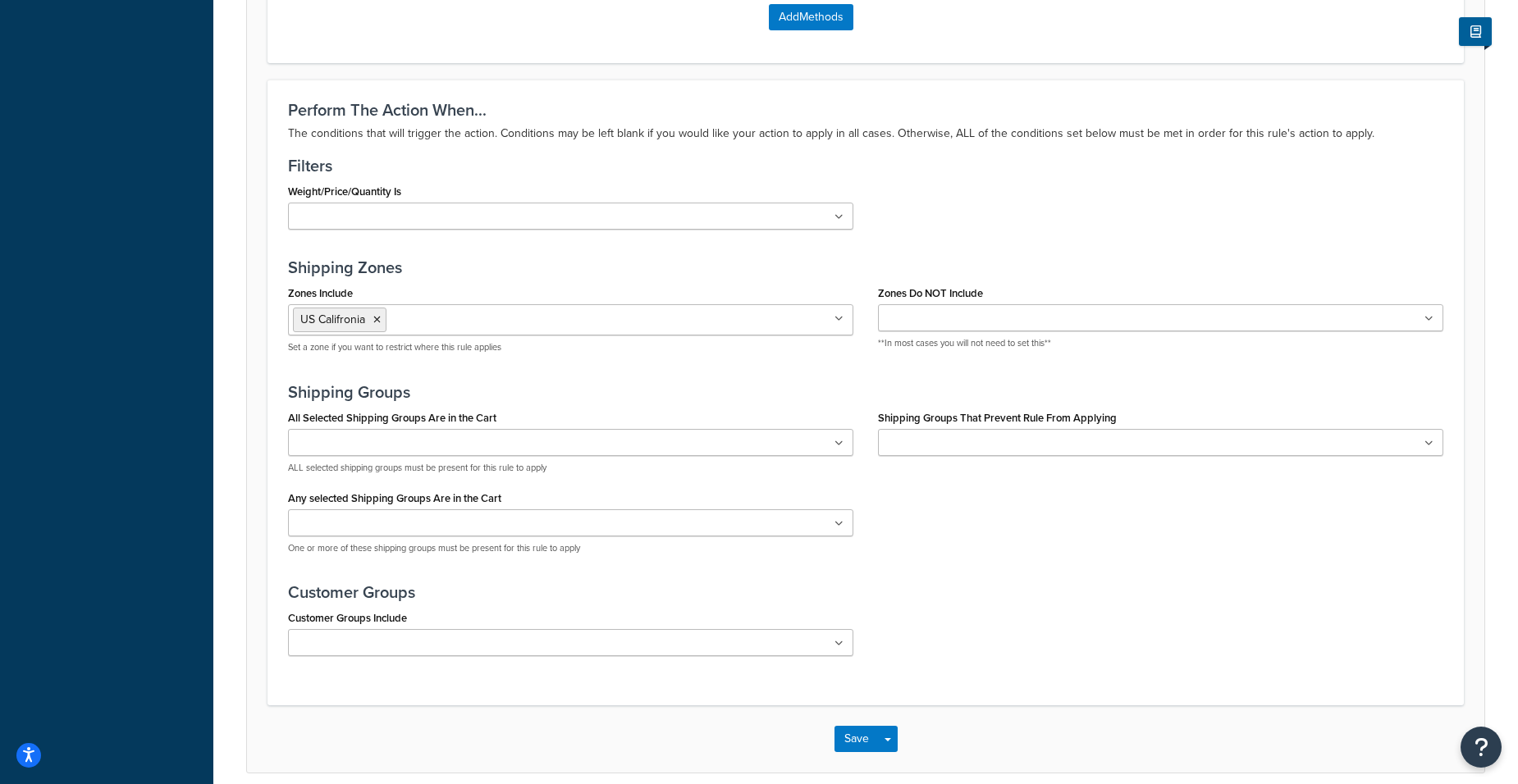
click at [668, 434] on ul at bounding box center [571, 442] width 566 height 27
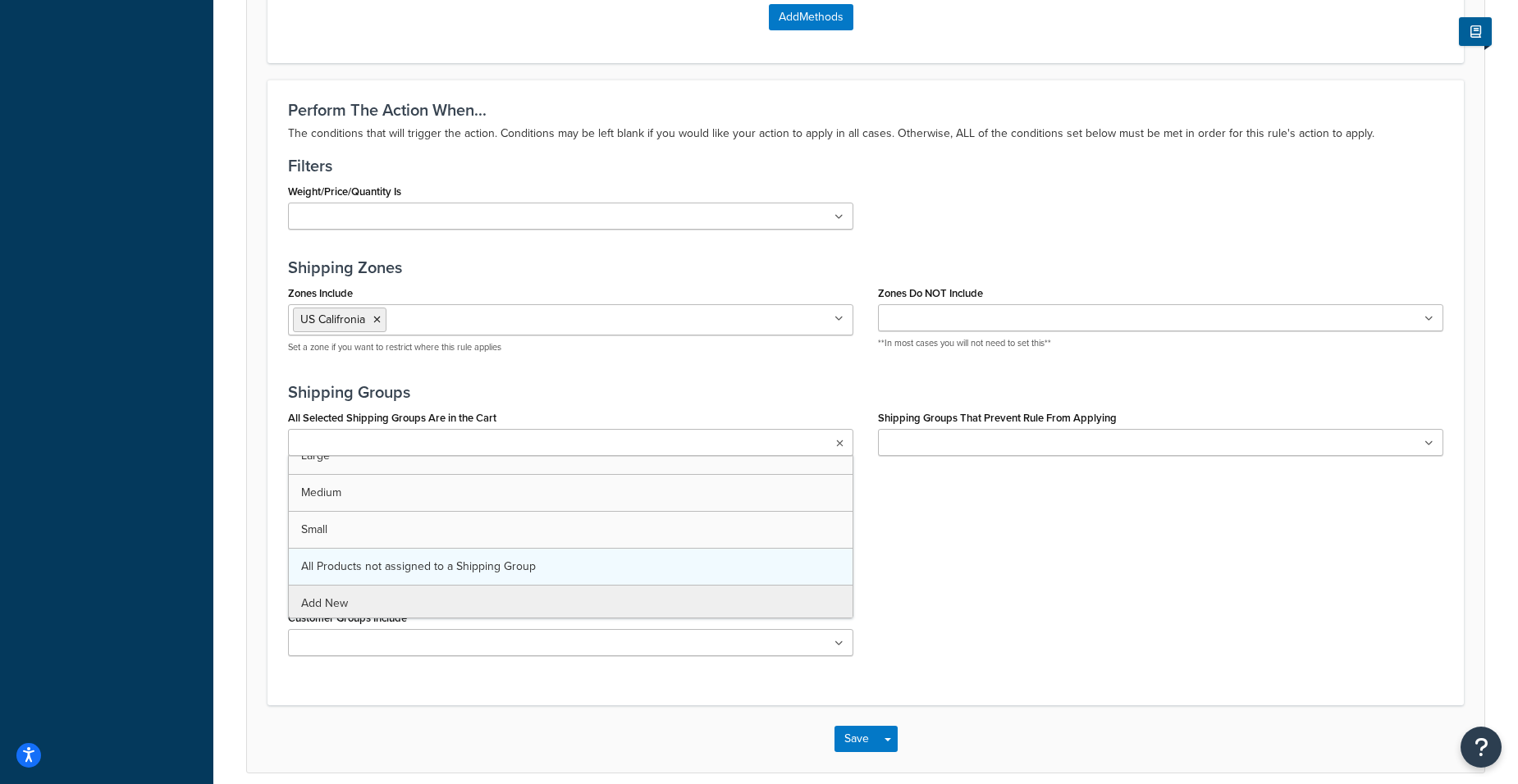
scroll to position [21, 0]
click at [1046, 531] on div "All Selected Shipping Groups Are in the Cart Large Medium Small All Products no…" at bounding box center [866, 486] width 1180 height 161
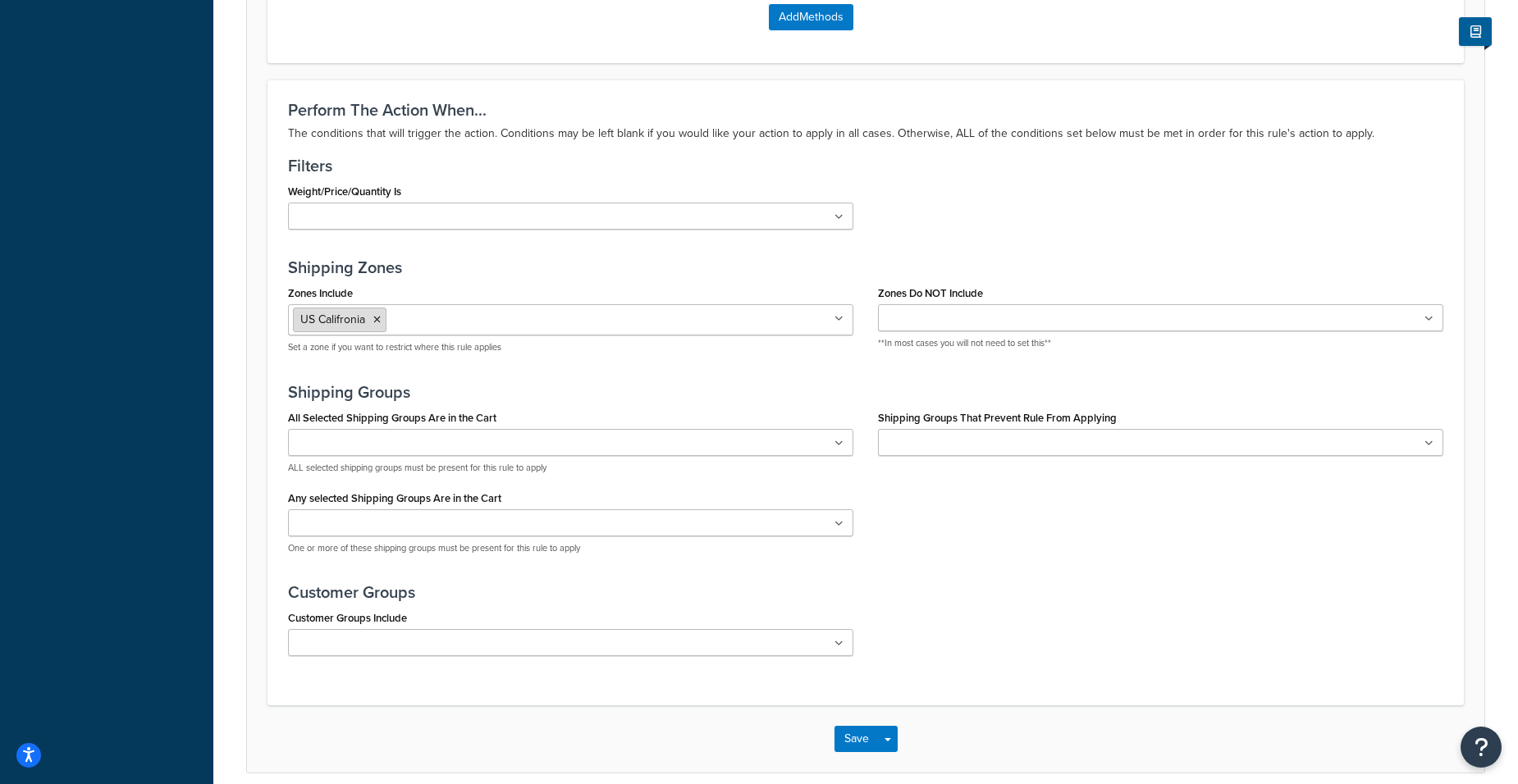
click at [377, 322] on icon at bounding box center [377, 320] width 8 height 10
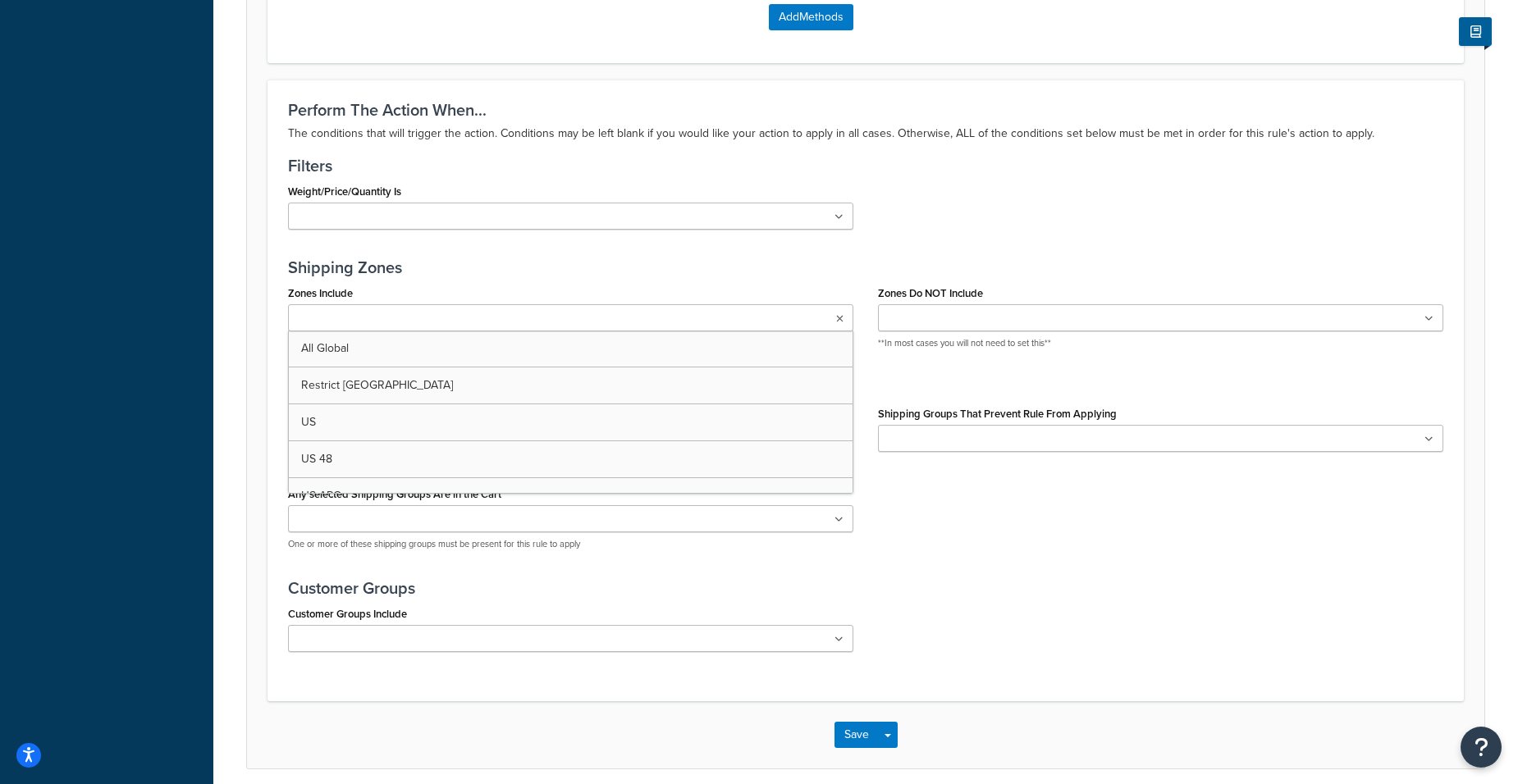
click at [1048, 649] on div "Customer Groups Include ABC AMETEK AMETEK STC BAPO DISTRIBUTORS TEST Retail Spa…" at bounding box center [866, 633] width 1180 height 62
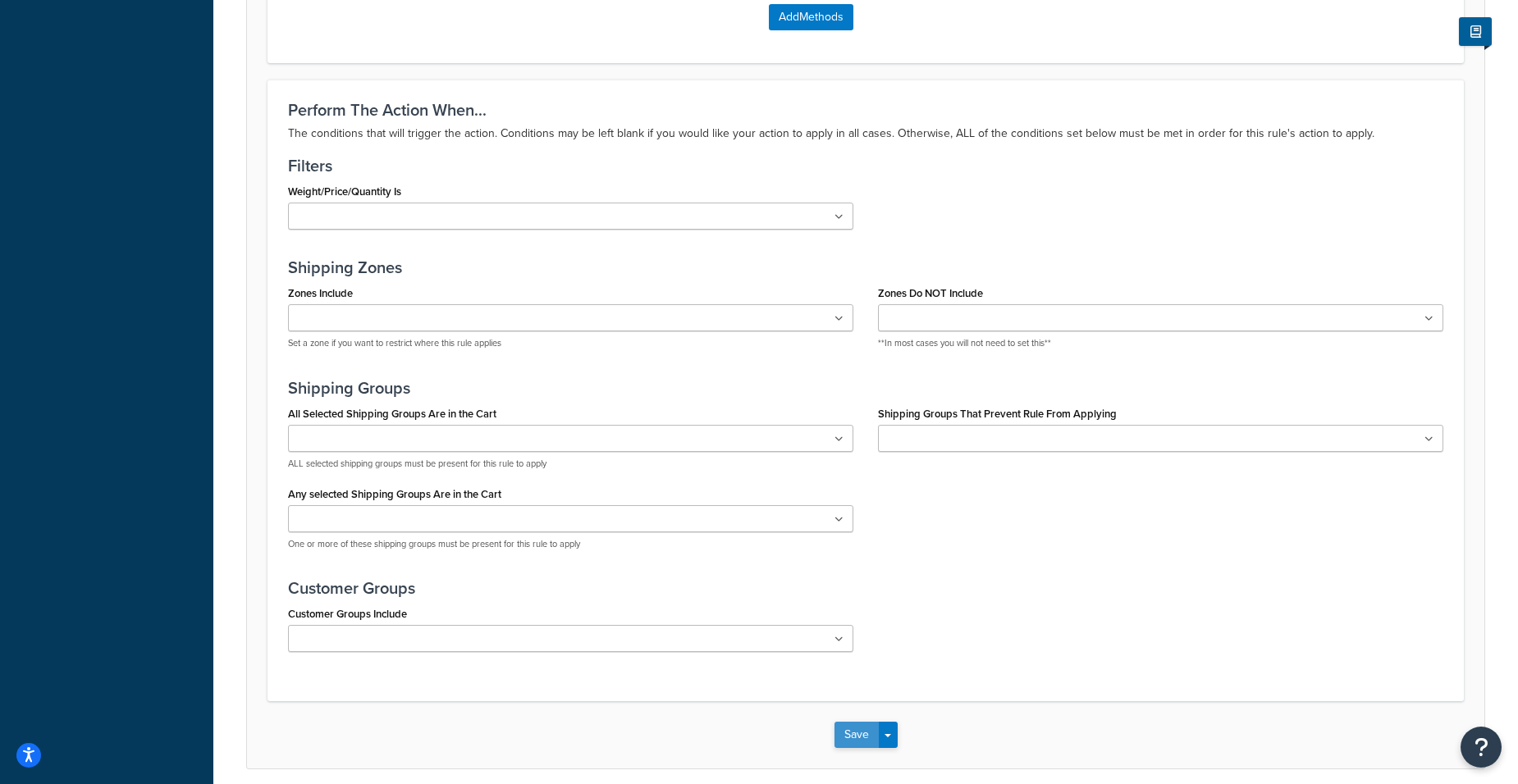
click at [854, 731] on button "Save" at bounding box center [857, 734] width 44 height 26
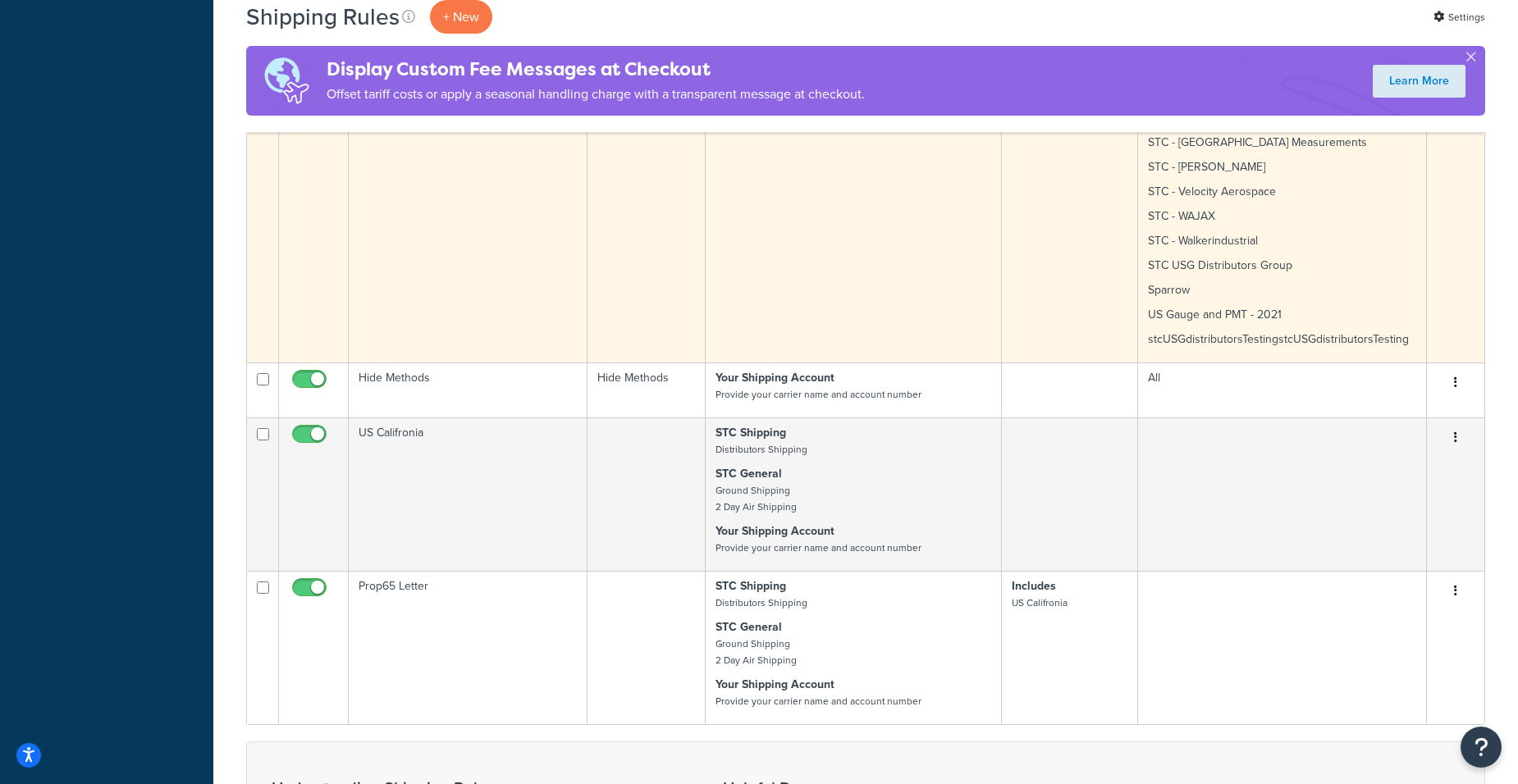
scroll to position [902, 0]
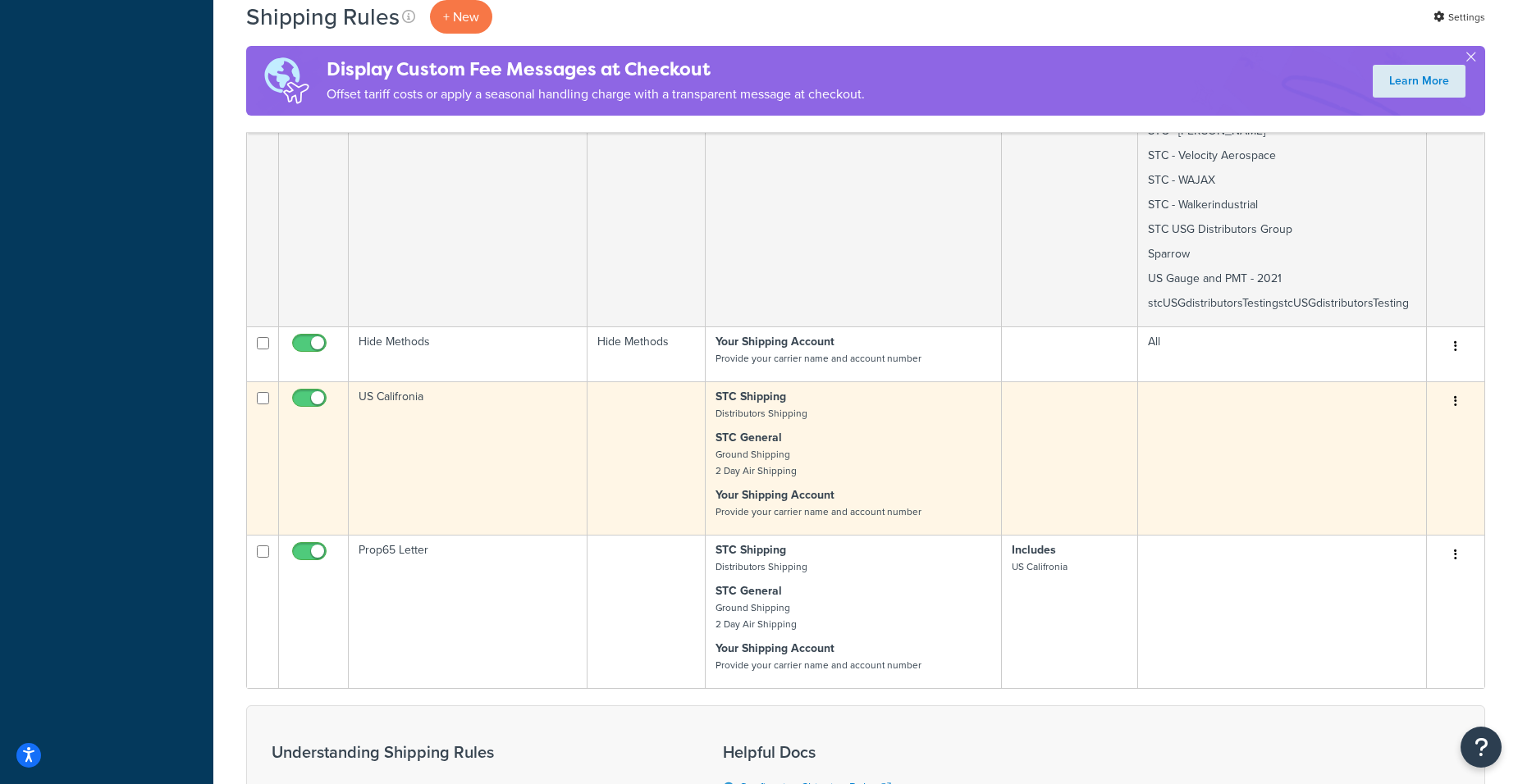
click at [844, 469] on p "STC General Ground Shipping 2 Day Air Shipping" at bounding box center [853, 455] width 276 height 50
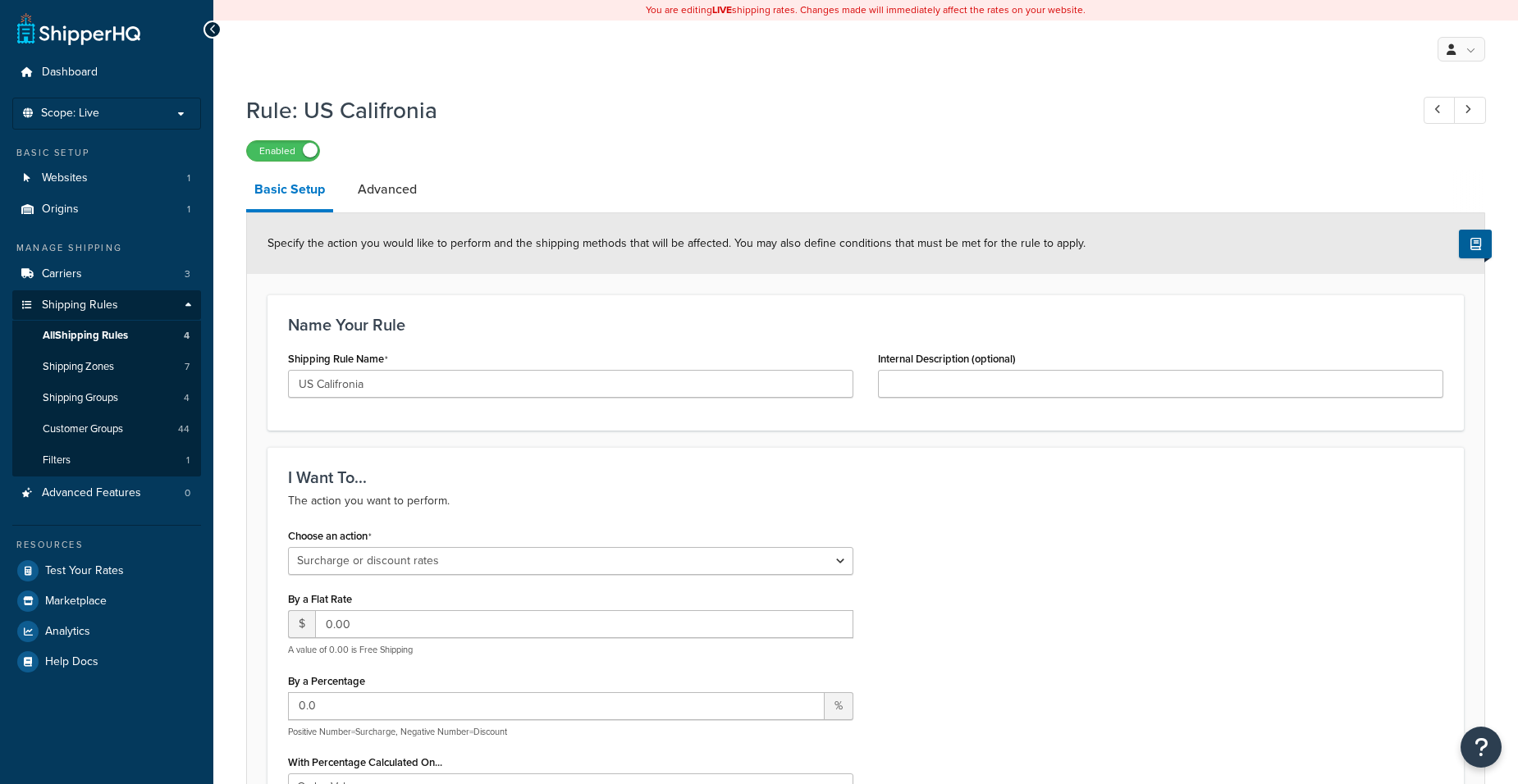
select select "SURCHARGE"
select select "ORDER"
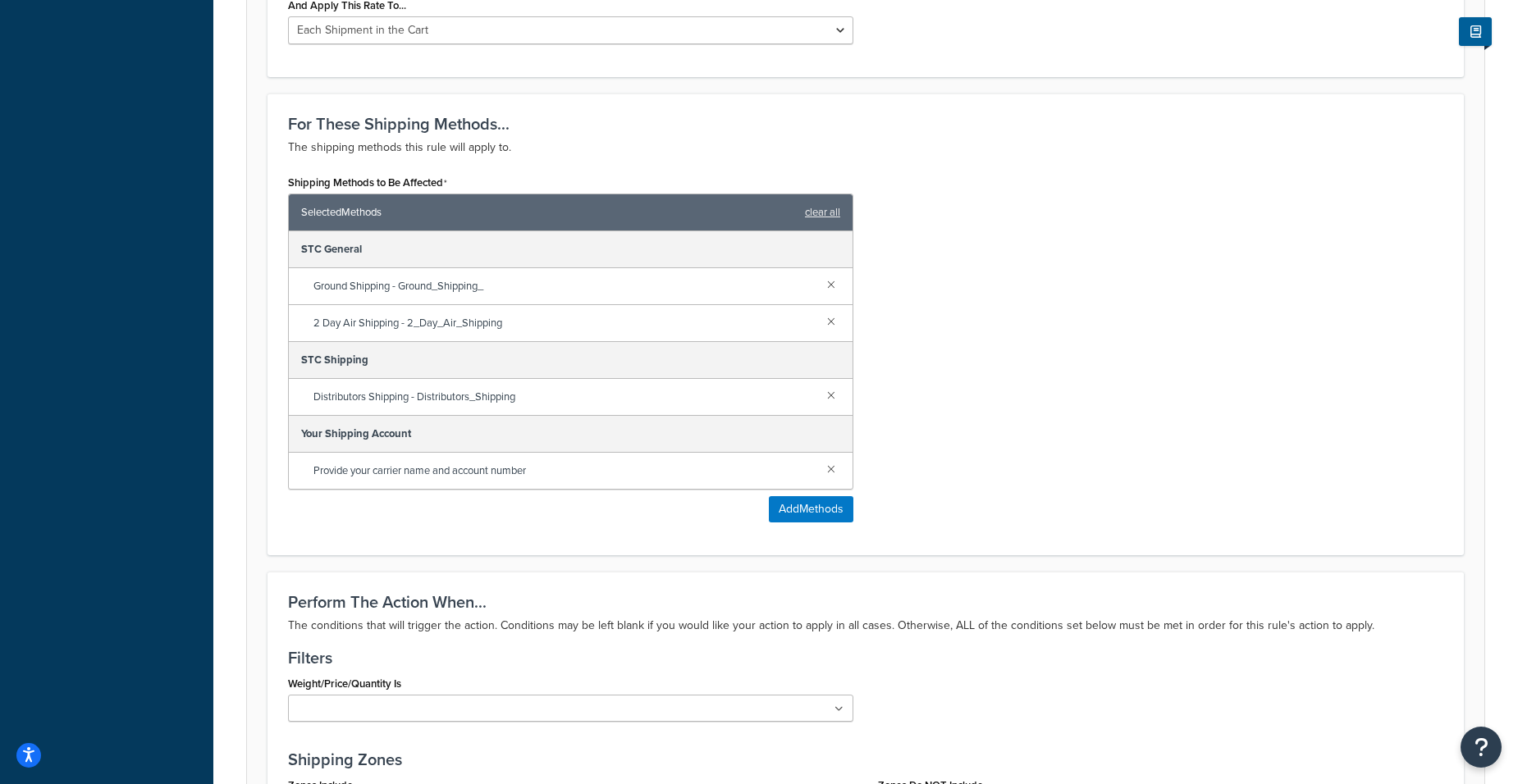
scroll to position [1231, 0]
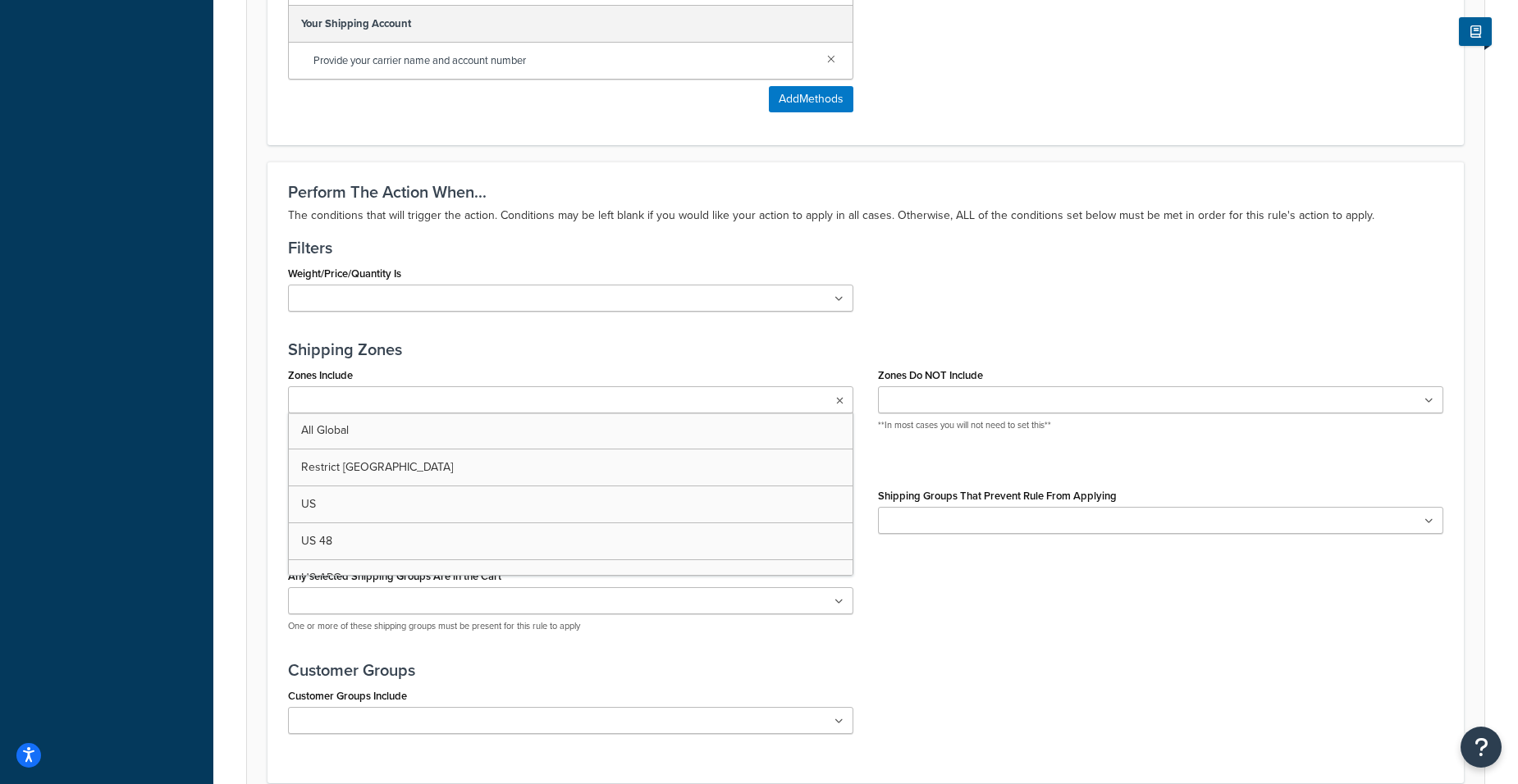
click at [499, 401] on ul at bounding box center [571, 400] width 566 height 27
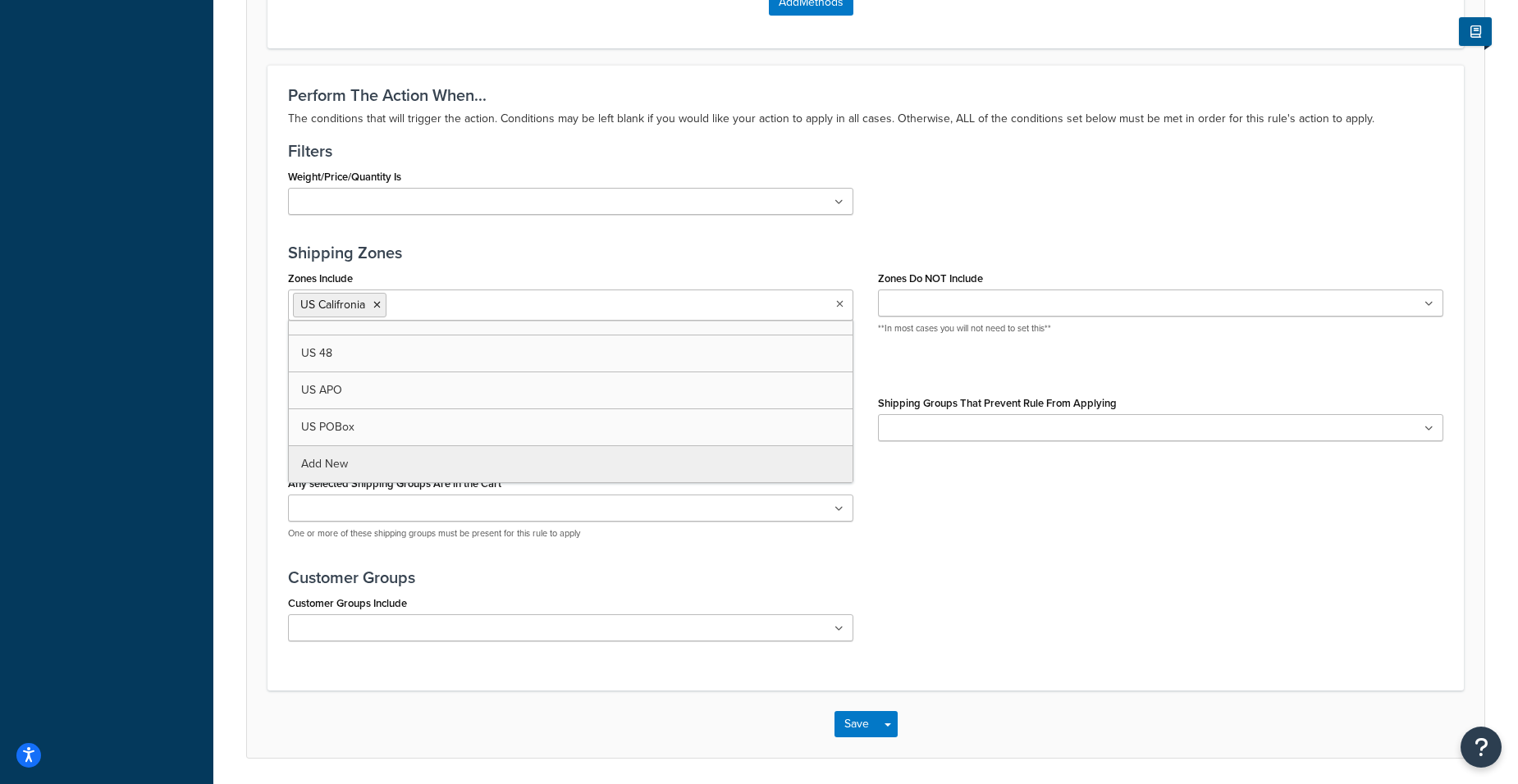
scroll to position [1387, 0]
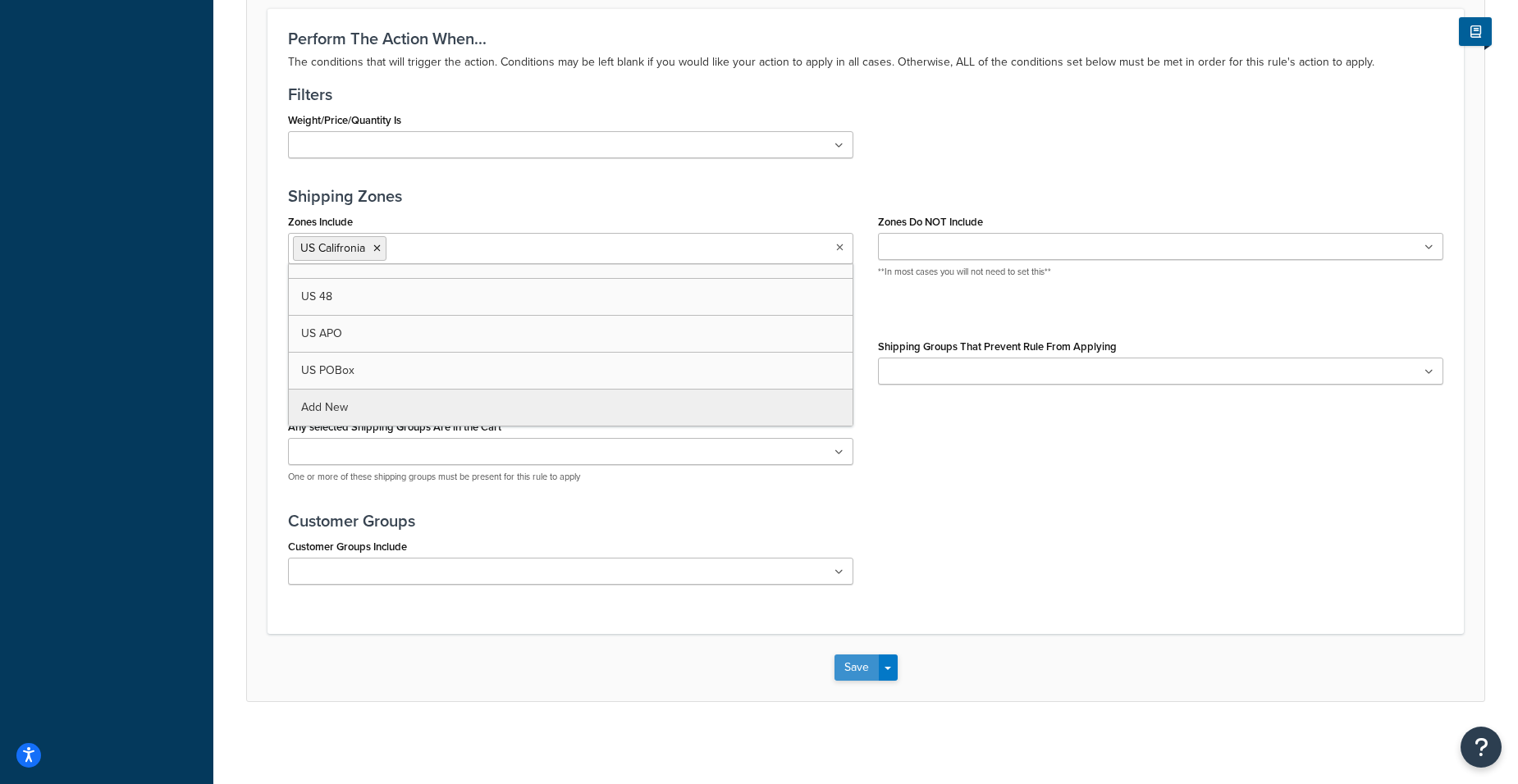
click at [850, 672] on button "Save" at bounding box center [857, 667] width 44 height 26
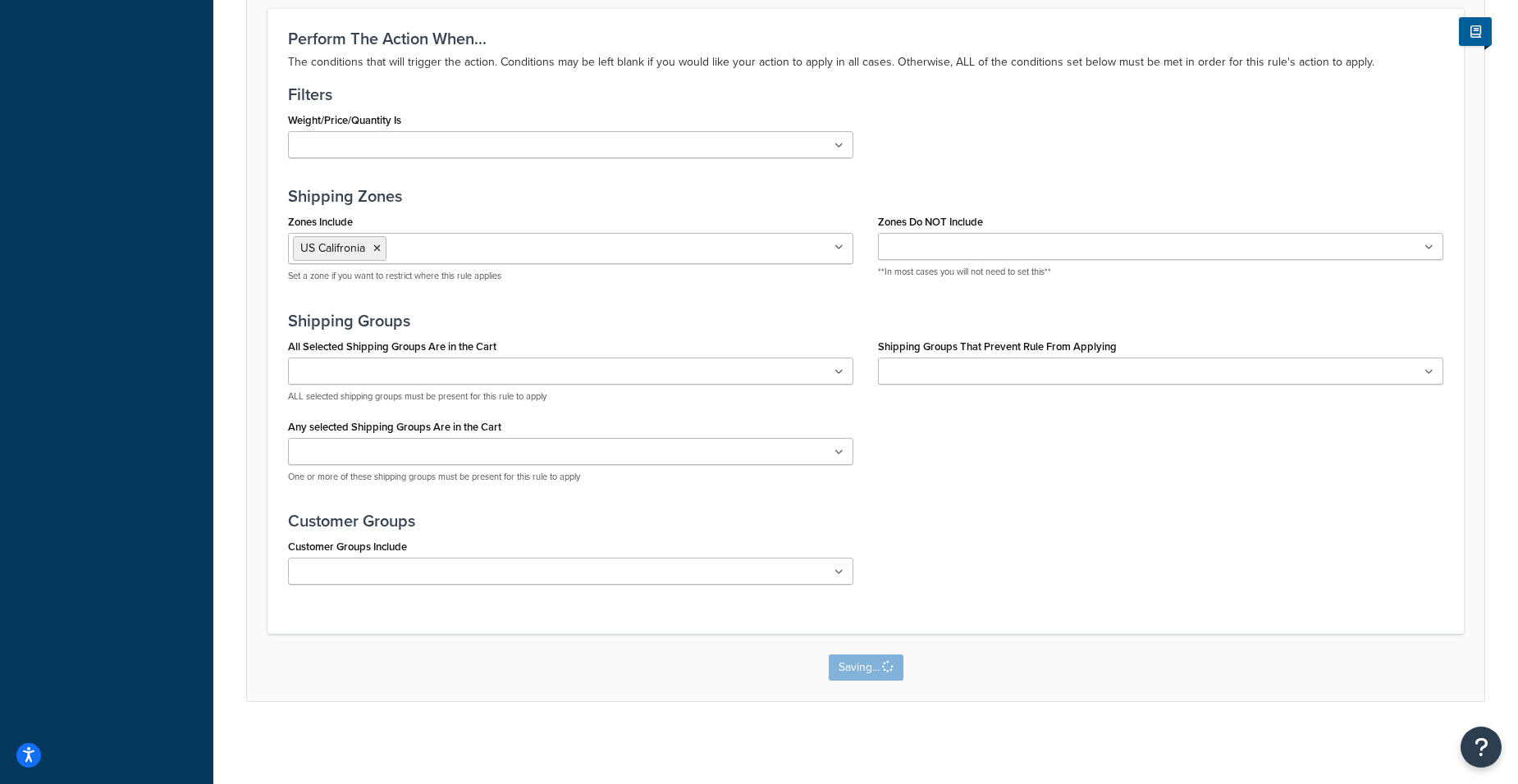
scroll to position [0, 0]
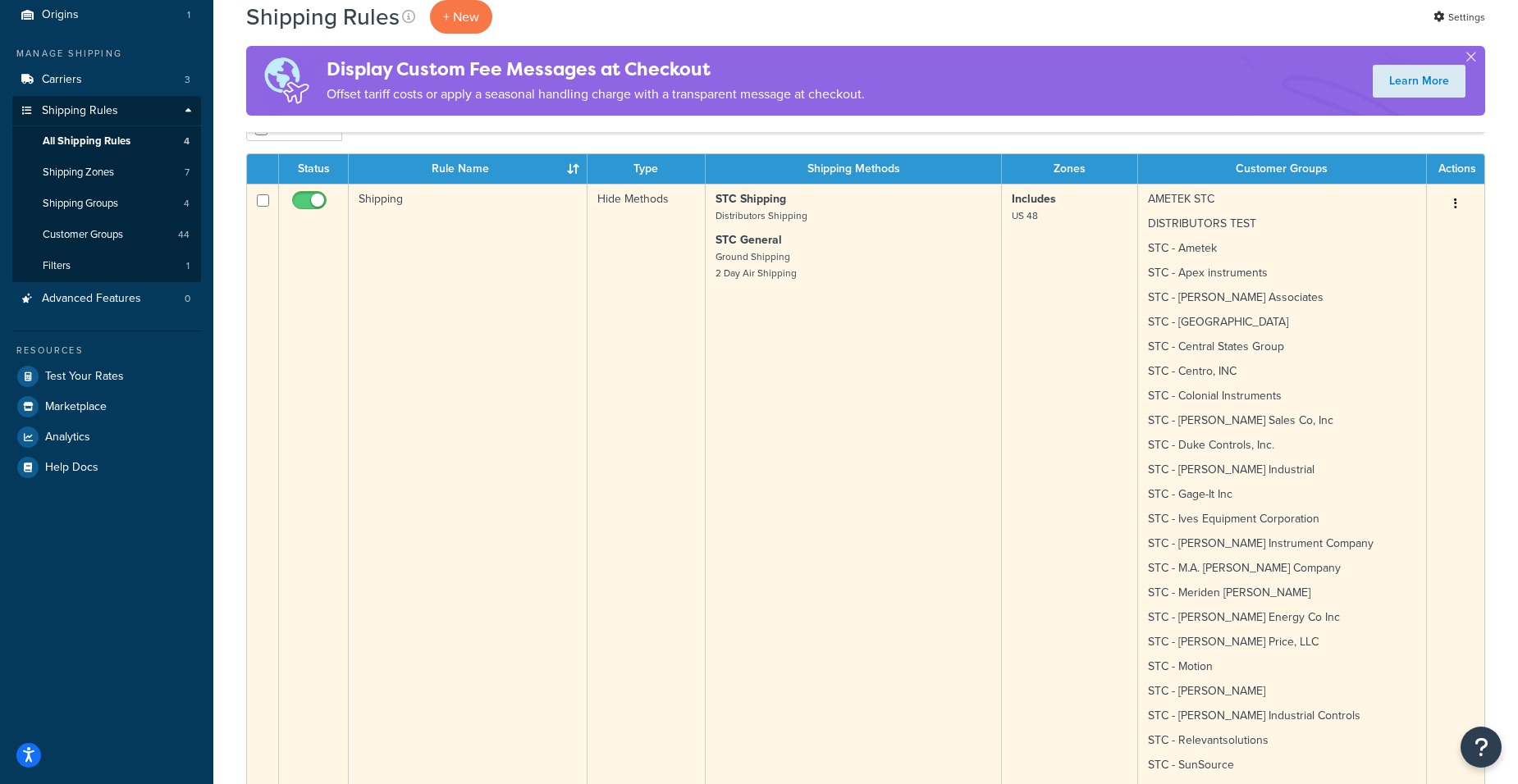
scroll to position [164, 0]
